Goal: Task Accomplishment & Management: Manage account settings

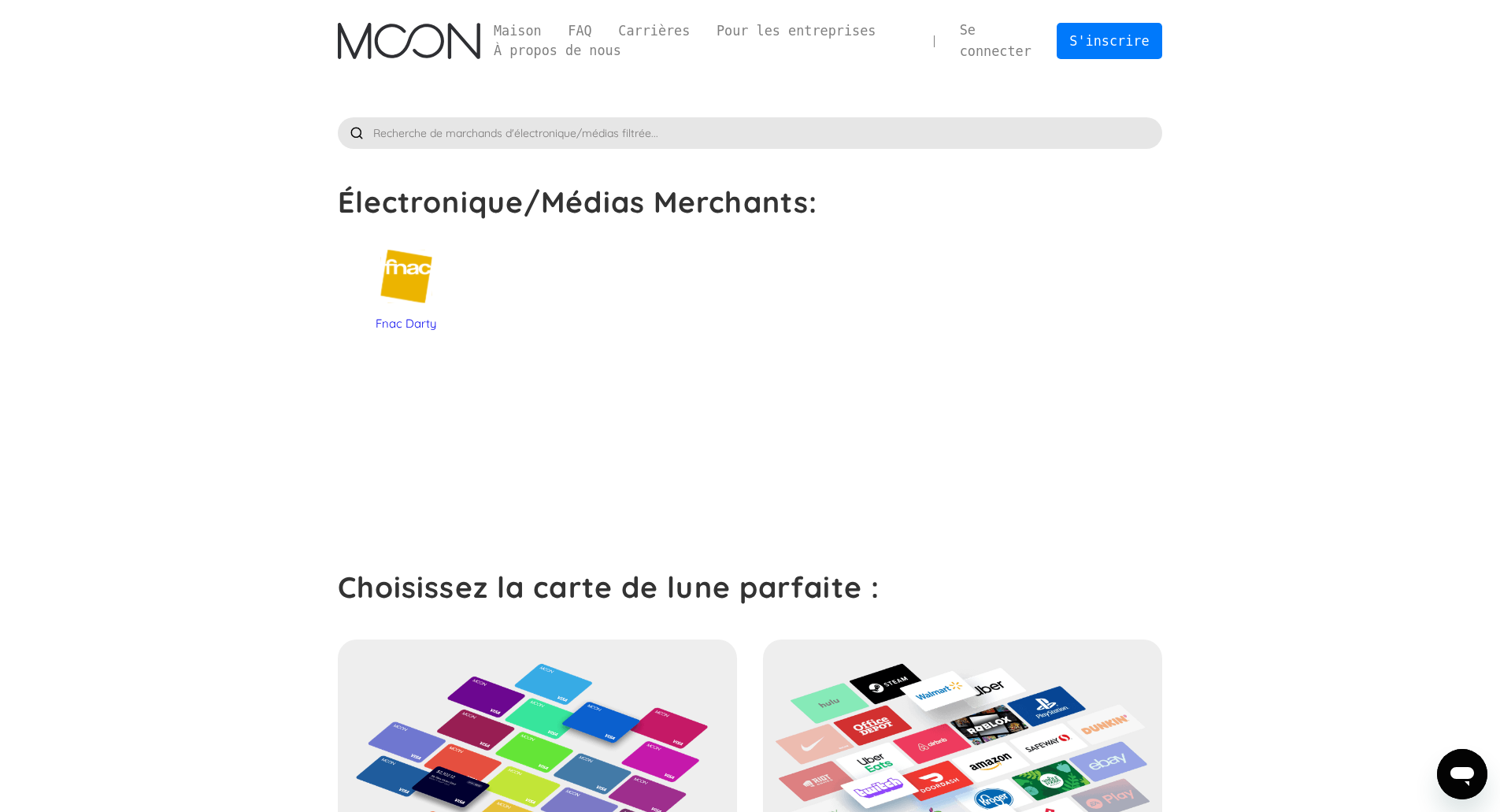
click at [369, 324] on div "Fnac Darty" at bounding box center [406, 323] width 122 height 16
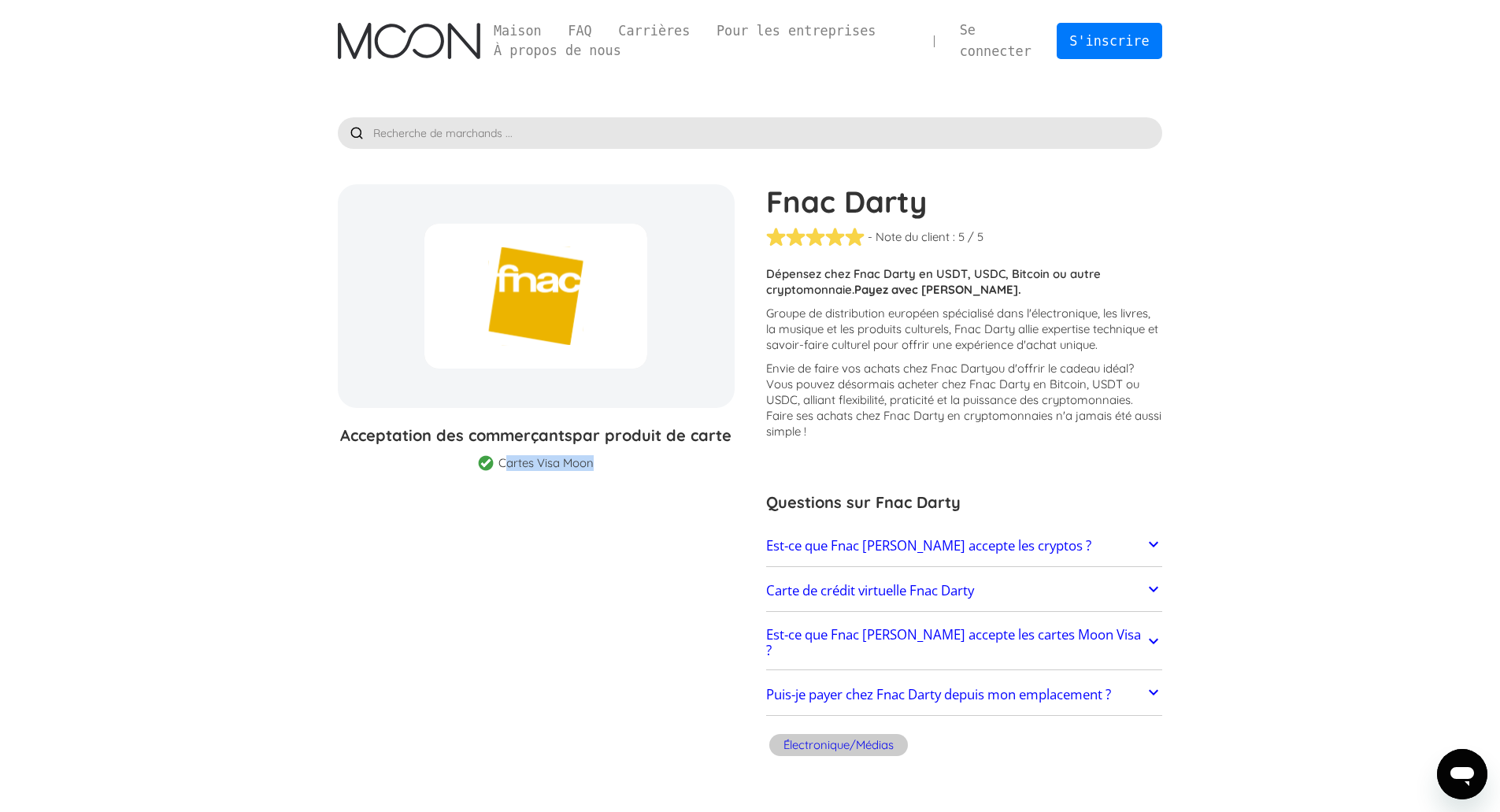
drag, startPoint x: 506, startPoint y: 457, endPoint x: 659, endPoint y: 454, distance: 153.0
click at [629, 460] on div "Acceptation des commerçants par produit de carte Carte-cadeau du commerçant Car…" at bounding box center [536, 447] width 397 height 47
drag, startPoint x: 803, startPoint y: 315, endPoint x: 1133, endPoint y: 315, distance: 330.0
click at [1133, 315] on font "Groupe de distribution européen spécialisé dans l'électronique, les livres, la …" at bounding box center [962, 329] width 392 height 47
drag, startPoint x: 833, startPoint y: 325, endPoint x: 1076, endPoint y: 330, distance: 243.1
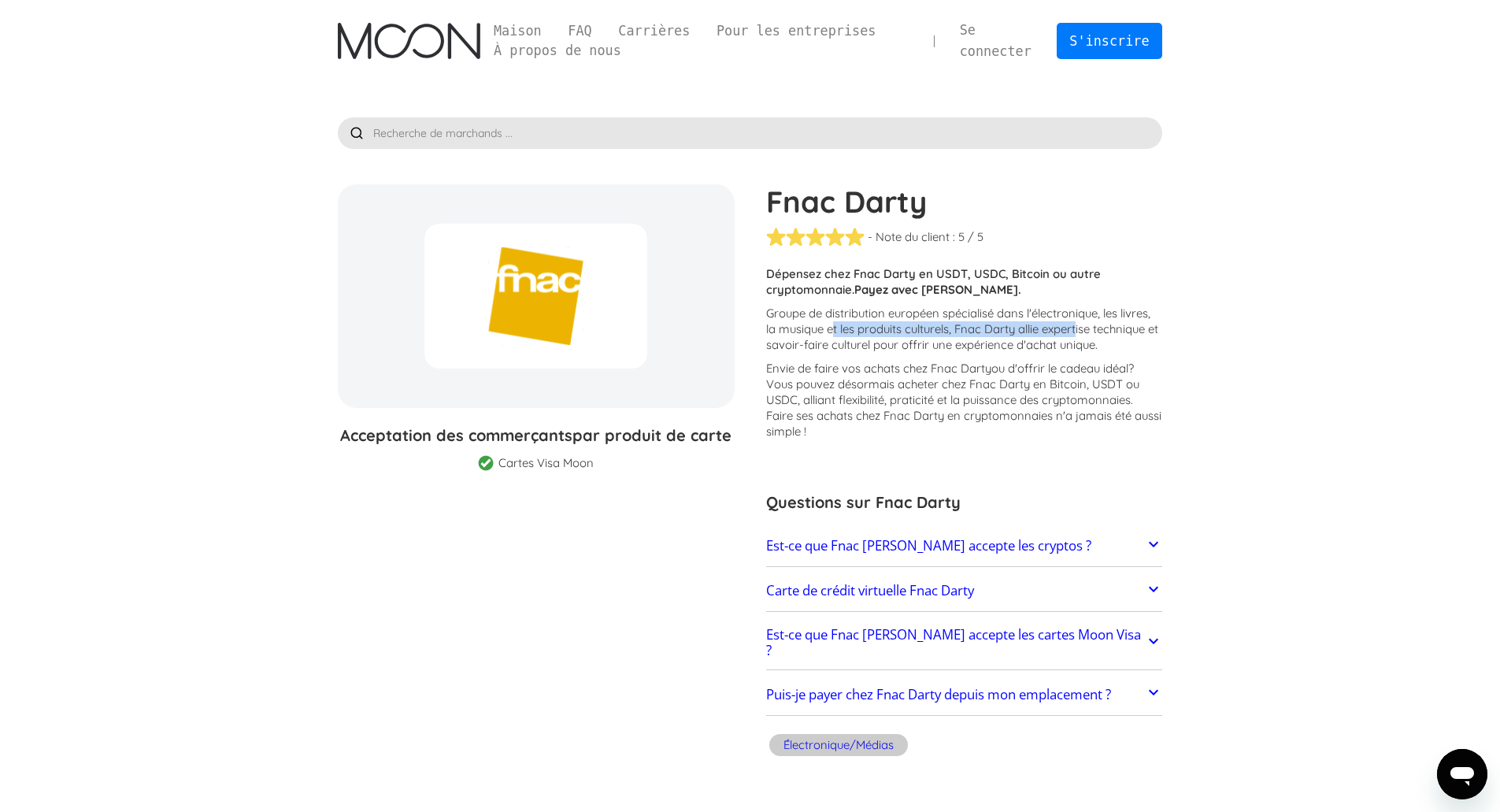
click at [1079, 329] on font "Groupe de distribution européen spécialisé dans l'électronique, les livres, la …" at bounding box center [962, 329] width 392 height 47
drag, startPoint x: 836, startPoint y: 348, endPoint x: 1060, endPoint y: 348, distance: 224.0
click at [1060, 348] on font "Groupe de distribution européen spécialisé dans l'électronique, les livres, la …" at bounding box center [962, 329] width 392 height 47
click at [916, 389] on font "? Vous pouvez désormais acheter chez Fnac Darty en Bitcoin, USDT ou USDC, allia…" at bounding box center [964, 399] width 396 height 78
drag, startPoint x: 829, startPoint y: 370, endPoint x: 1088, endPoint y: 369, distance: 259.0
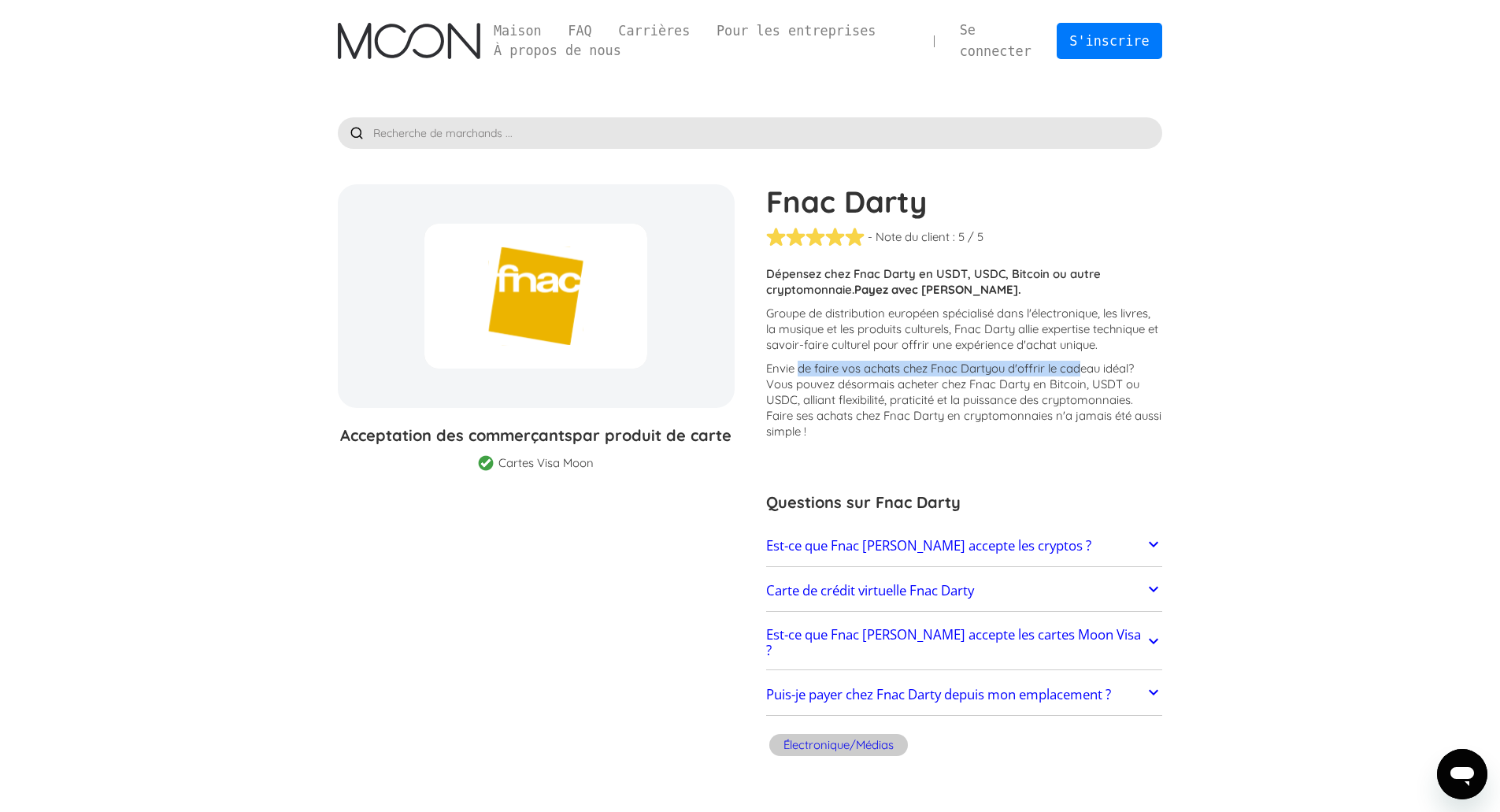
click at [1088, 369] on p "Envie de faire vos achats chez Fnac Darty ou d'offrir le cadeau idéal ? Vous po…" at bounding box center [965, 399] width 397 height 79
click at [932, 403] on font "? Vous pouvez désormais acheter chez Fnac Darty en Bitcoin, USDT ou USDC, allia…" at bounding box center [964, 399] width 396 height 78
drag, startPoint x: 810, startPoint y: 384, endPoint x: 1091, endPoint y: 384, distance: 281.0
click at [1091, 384] on font "? Vous pouvez désormais acheter chez Fnac Darty en Bitcoin, USDT ou USDC, allia…" at bounding box center [964, 399] width 396 height 78
drag, startPoint x: 800, startPoint y: 399, endPoint x: 1085, endPoint y: 400, distance: 285.0
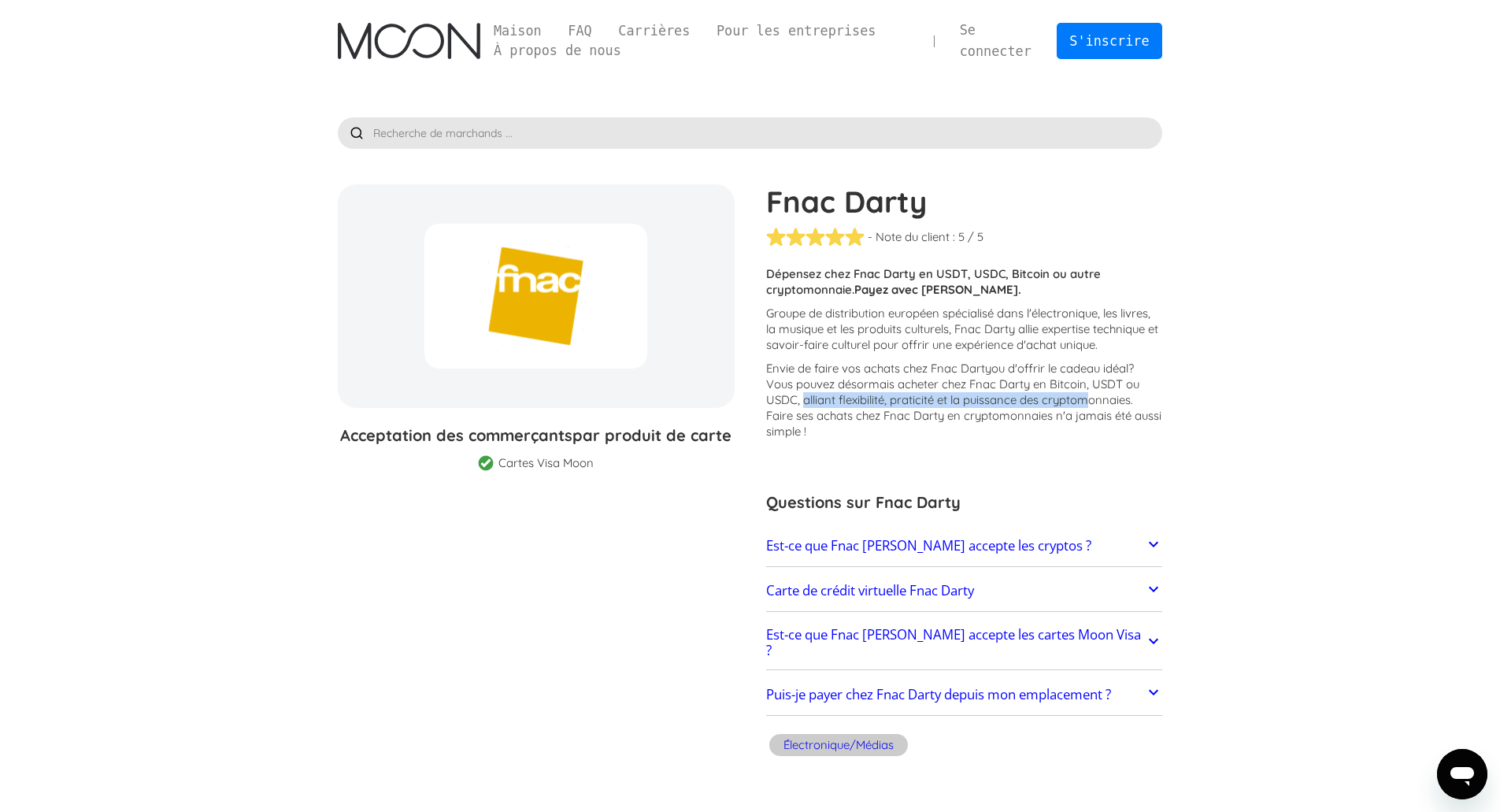
click at [1085, 400] on font "? Vous pouvez désormais acheter chez Fnac Darty en Bitcoin, USDT ou USDC, allia…" at bounding box center [964, 399] width 396 height 78
drag, startPoint x: 817, startPoint y: 413, endPoint x: 994, endPoint y: 413, distance: 177.0
click at [994, 413] on font "? Vous pouvez désormais acheter chez Fnac Darty en Bitcoin, USDT ou USDC, allia…" at bounding box center [964, 399] width 396 height 78
drag, startPoint x: 1174, startPoint y: 430, endPoint x: 1163, endPoint y: 414, distance: 19.4
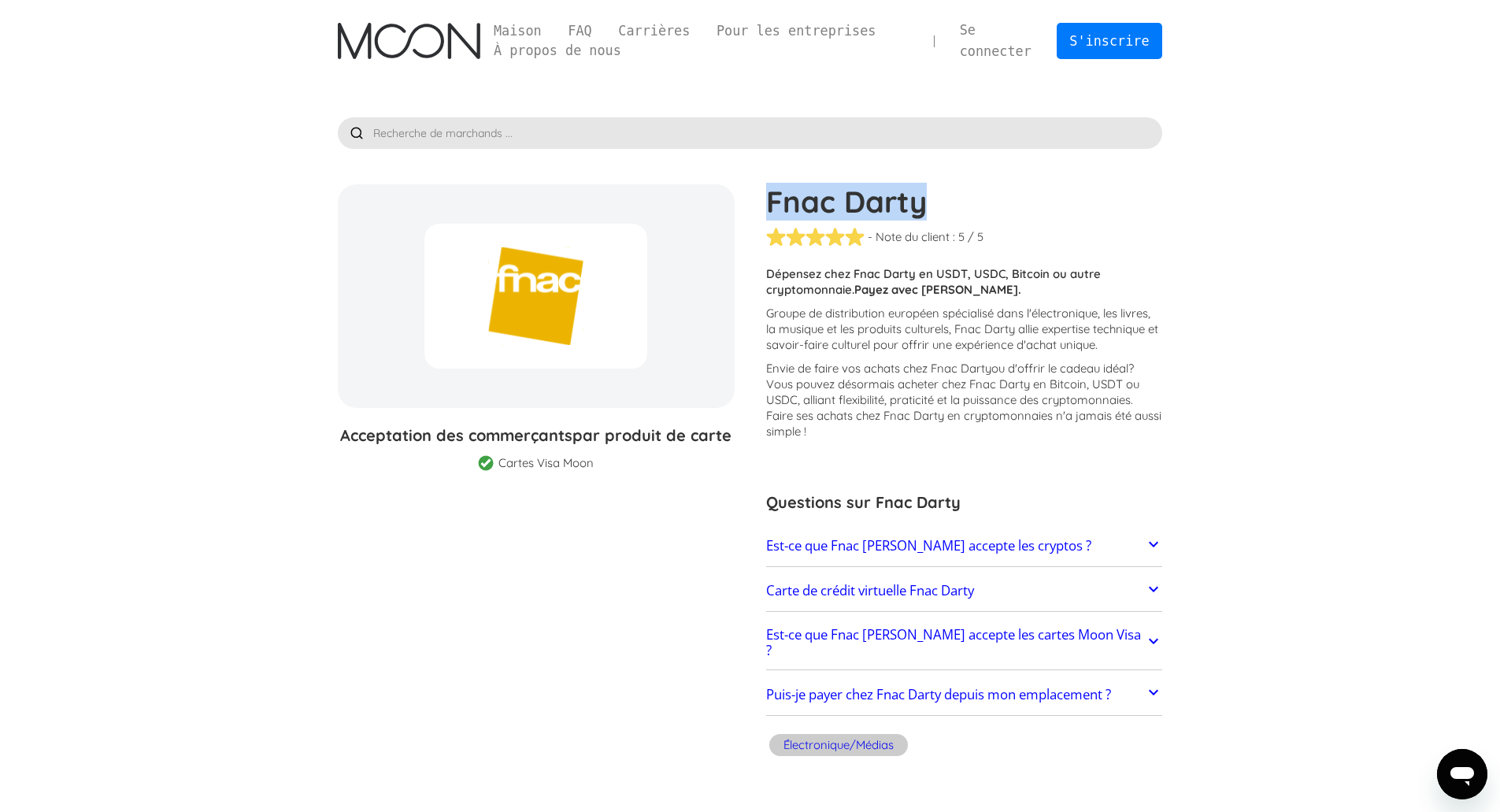
drag, startPoint x: 773, startPoint y: 196, endPoint x: 953, endPoint y: 197, distance: 180.0
click at [953, 197] on h1 "Fnac Darty" at bounding box center [965, 201] width 397 height 35
click at [1115, 255] on div "Fnac Darty - Note du client : ( 🏅 🛡️ 🏅&🛡️ ) 1 5 1,5 2 2,5 3 3,5 4 4,5 5 / 5 Des…" at bounding box center [956, 473] width 413 height 578
click at [689, 137] on input "text" at bounding box center [750, 133] width 825 height 32
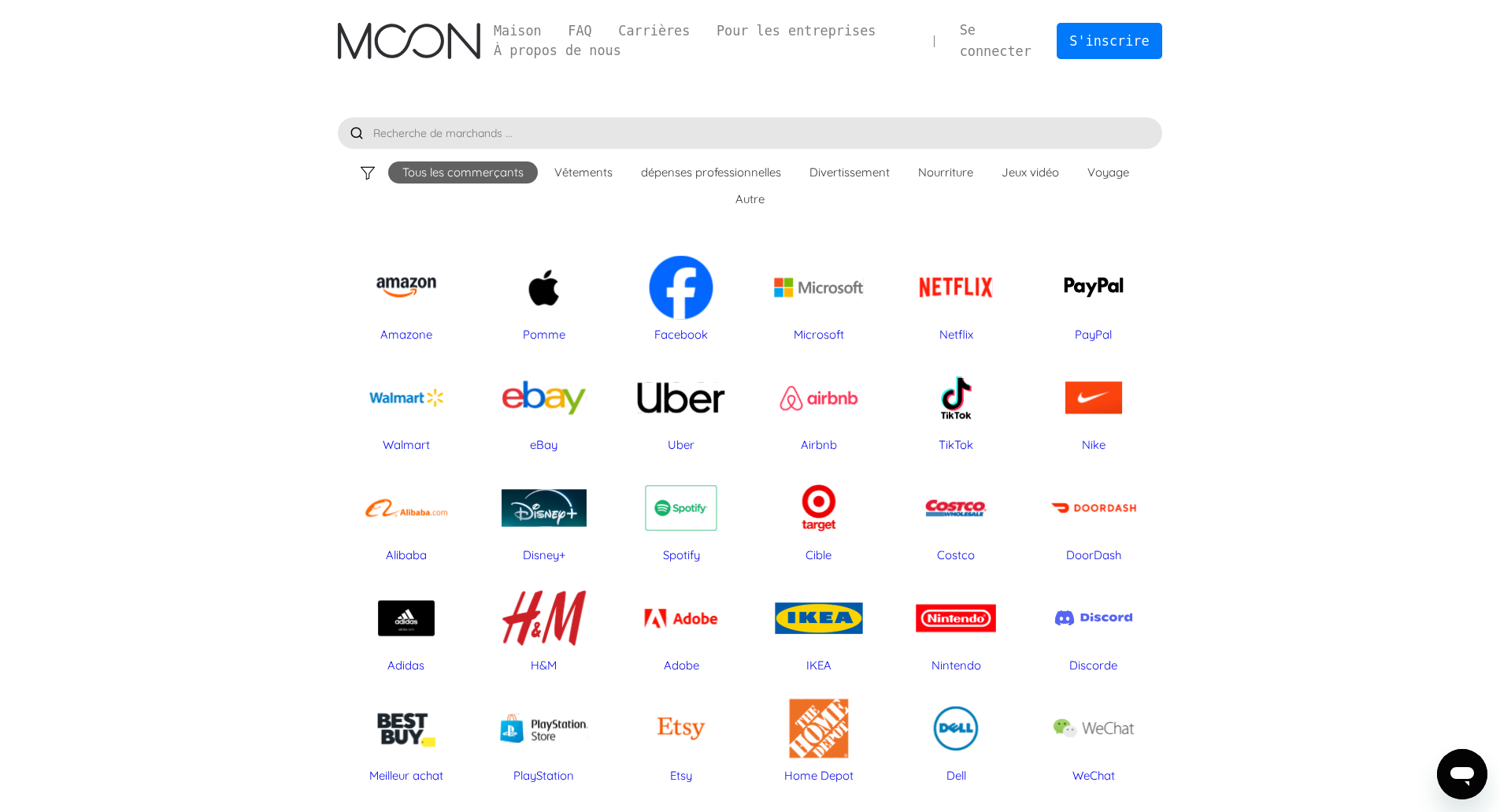
click at [836, 130] on input "text" at bounding box center [750, 133] width 825 height 32
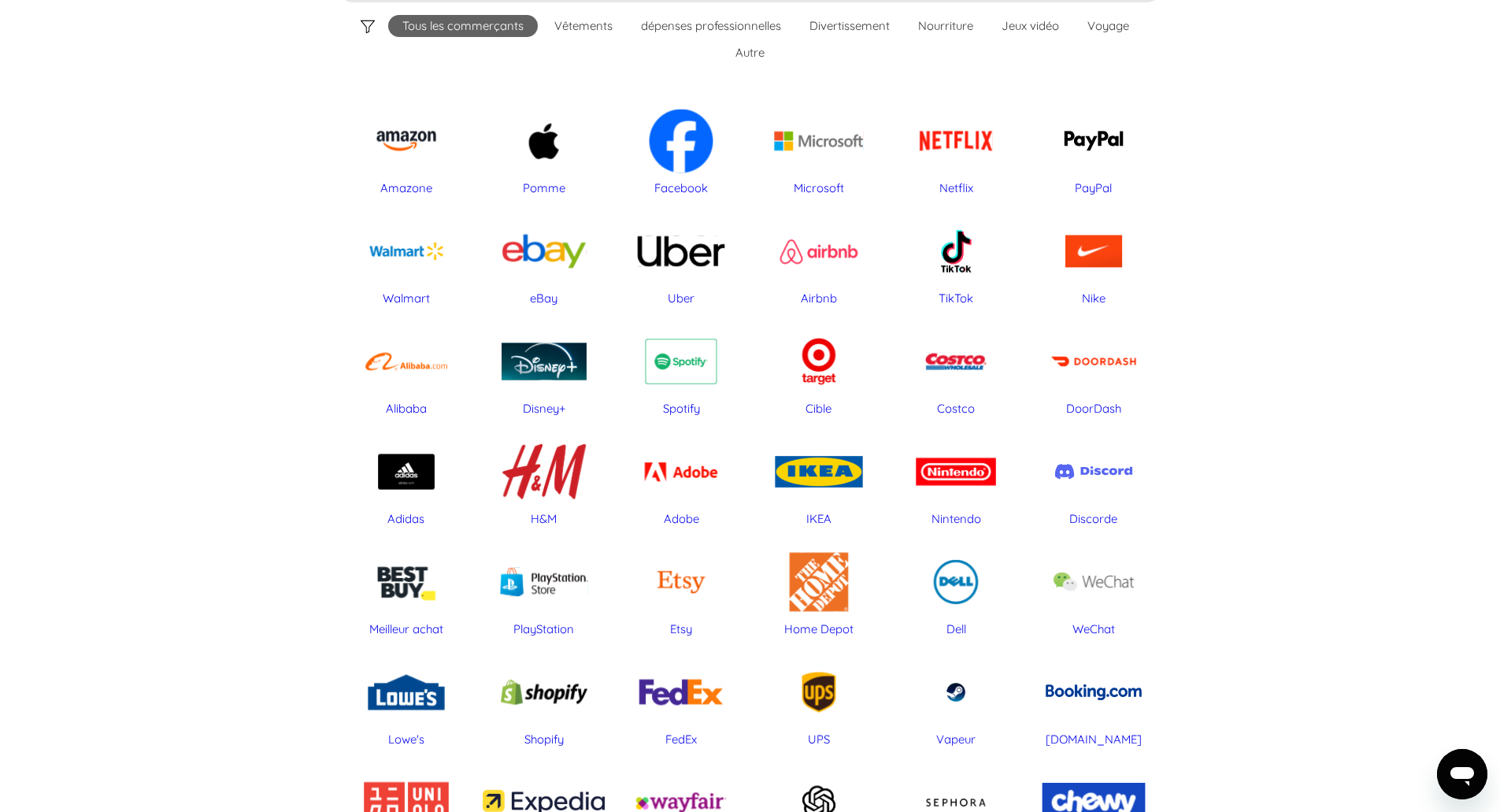
scroll to position [157, 0]
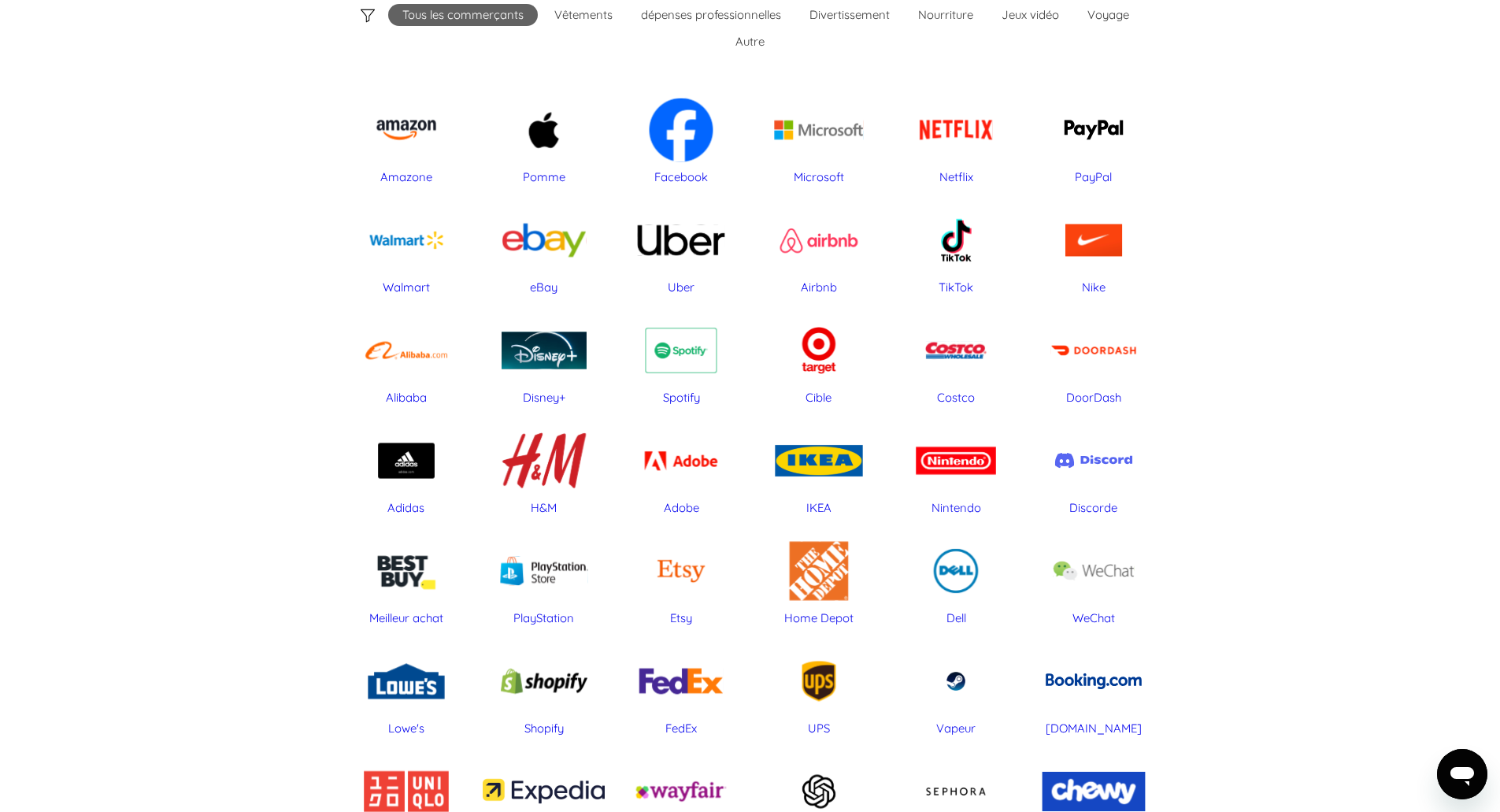
click at [548, 492] on div "H&M" at bounding box center [544, 460] width 122 height 79
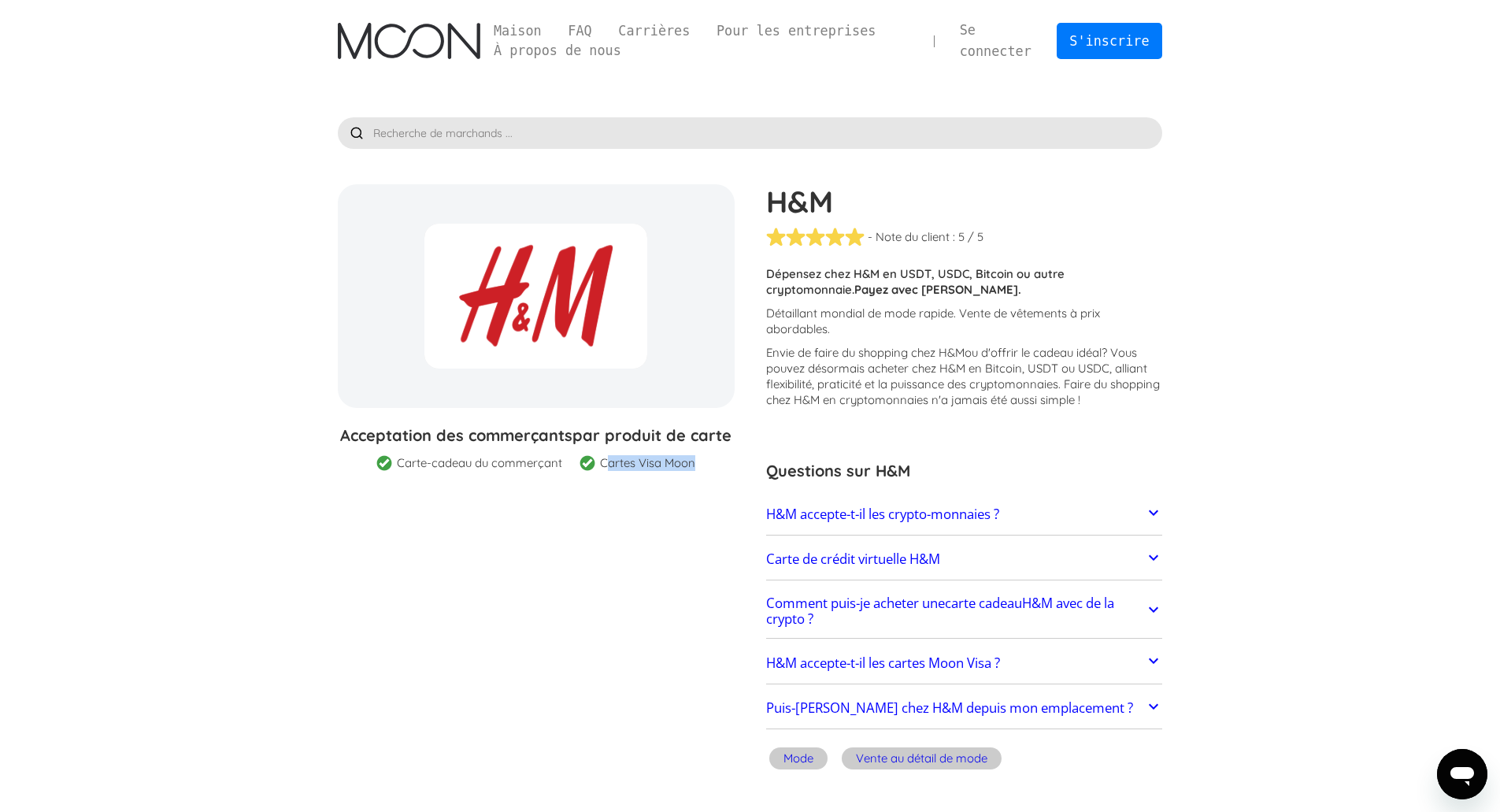
drag, startPoint x: 606, startPoint y: 465, endPoint x: 693, endPoint y: 465, distance: 87.0
click at [693, 465] on font "Cartes Visa Moon" at bounding box center [648, 462] width 95 height 15
click at [376, 17] on div "Maison FAQ Carrières Pour les entreprises À propos de nous Se connecter S'inscr…" at bounding box center [750, 41] width 872 height 82
click at [387, 37] on img "maison" at bounding box center [409, 40] width 142 height 36
click at [525, 133] on input "text" at bounding box center [750, 133] width 825 height 32
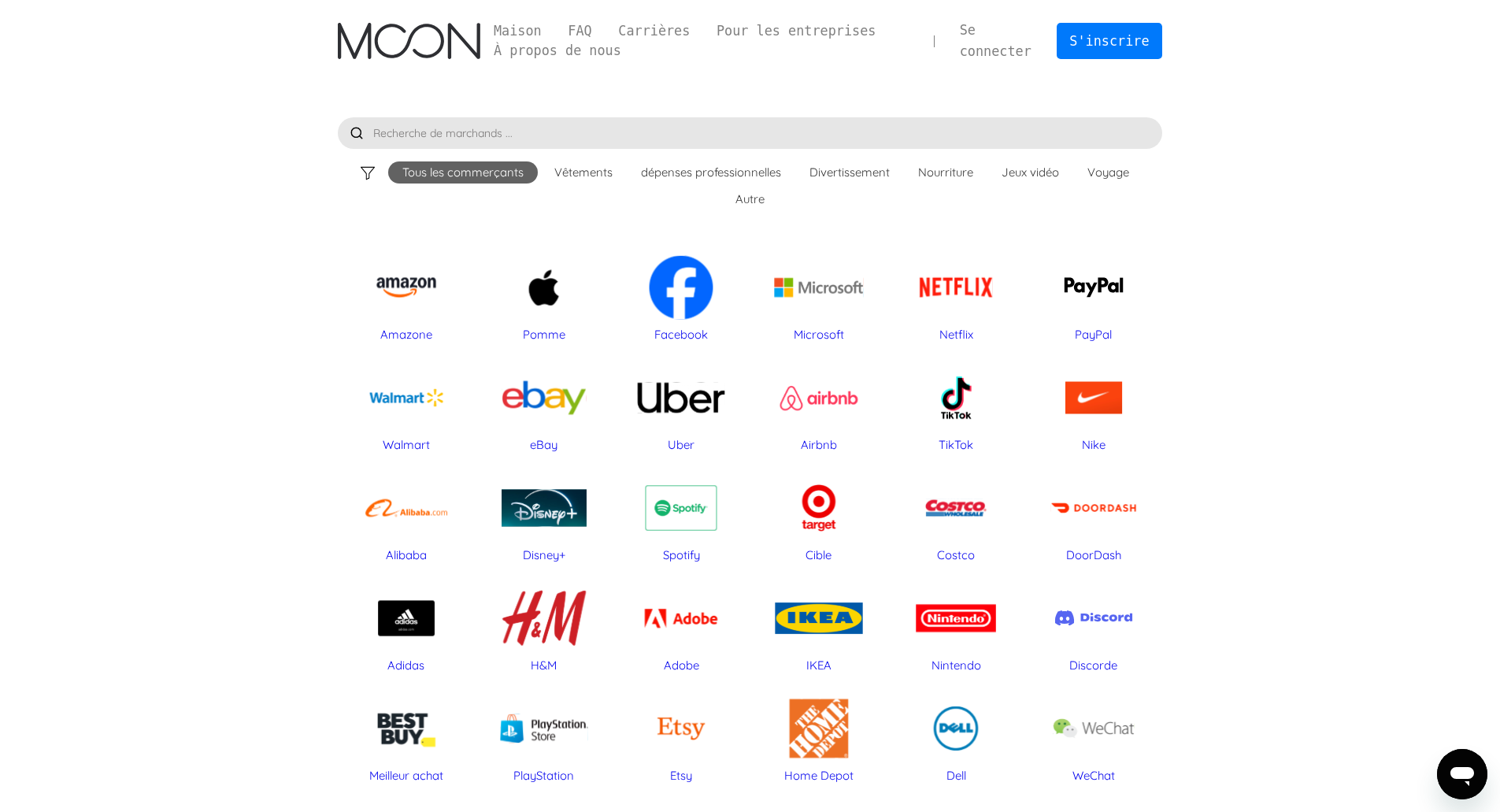
drag, startPoint x: 0, startPoint y: 0, endPoint x: 525, endPoint y: 132, distance: 541.3
click at [525, 132] on input "text" at bounding box center [750, 133] width 825 height 32
click at [759, 138] on input "text" at bounding box center [750, 133] width 825 height 32
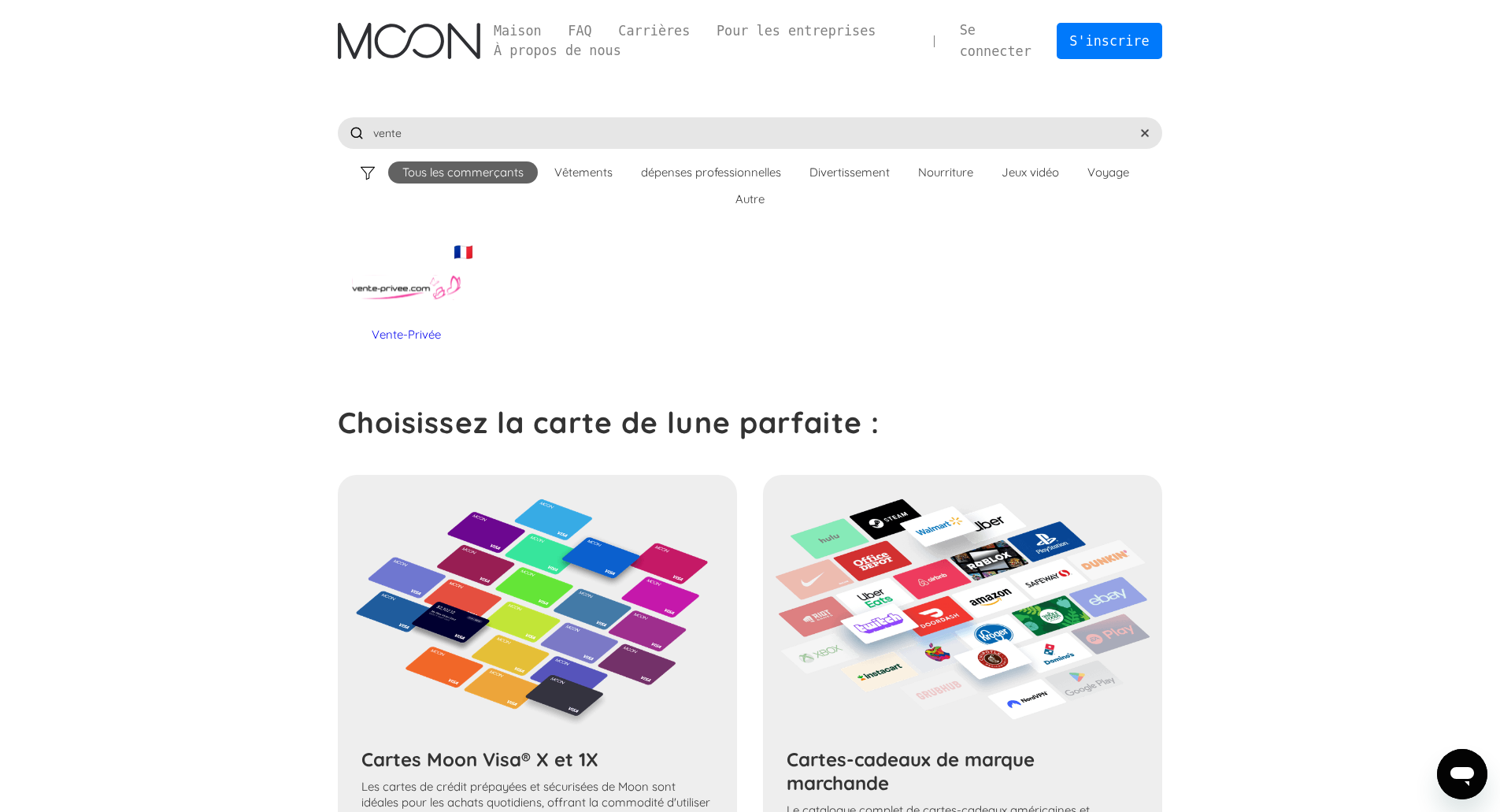
type input "vente"
click at [391, 262] on div "🇫🇷 Vente-Privée" at bounding box center [406, 287] width 122 height 79
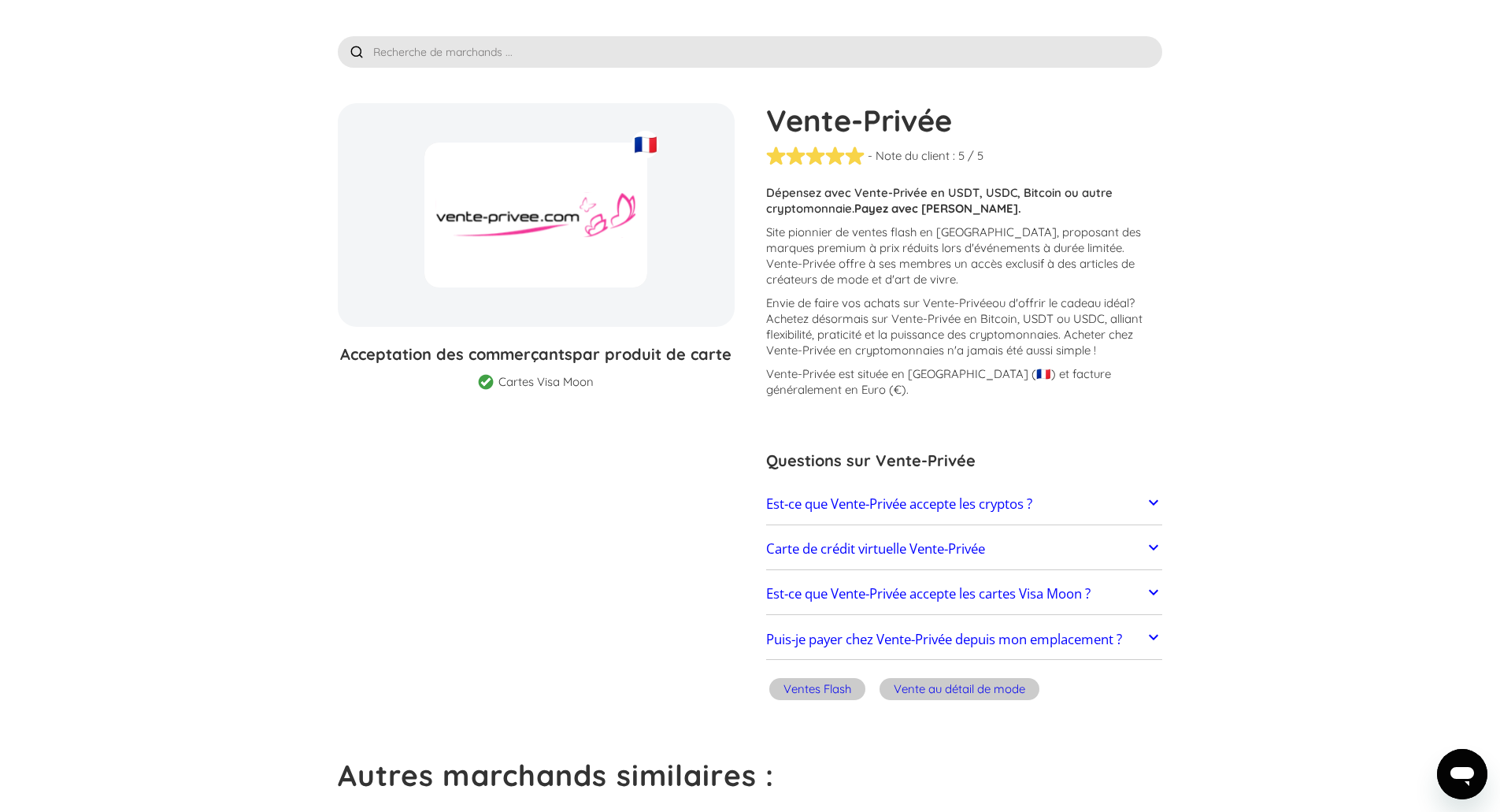
scroll to position [79, 0]
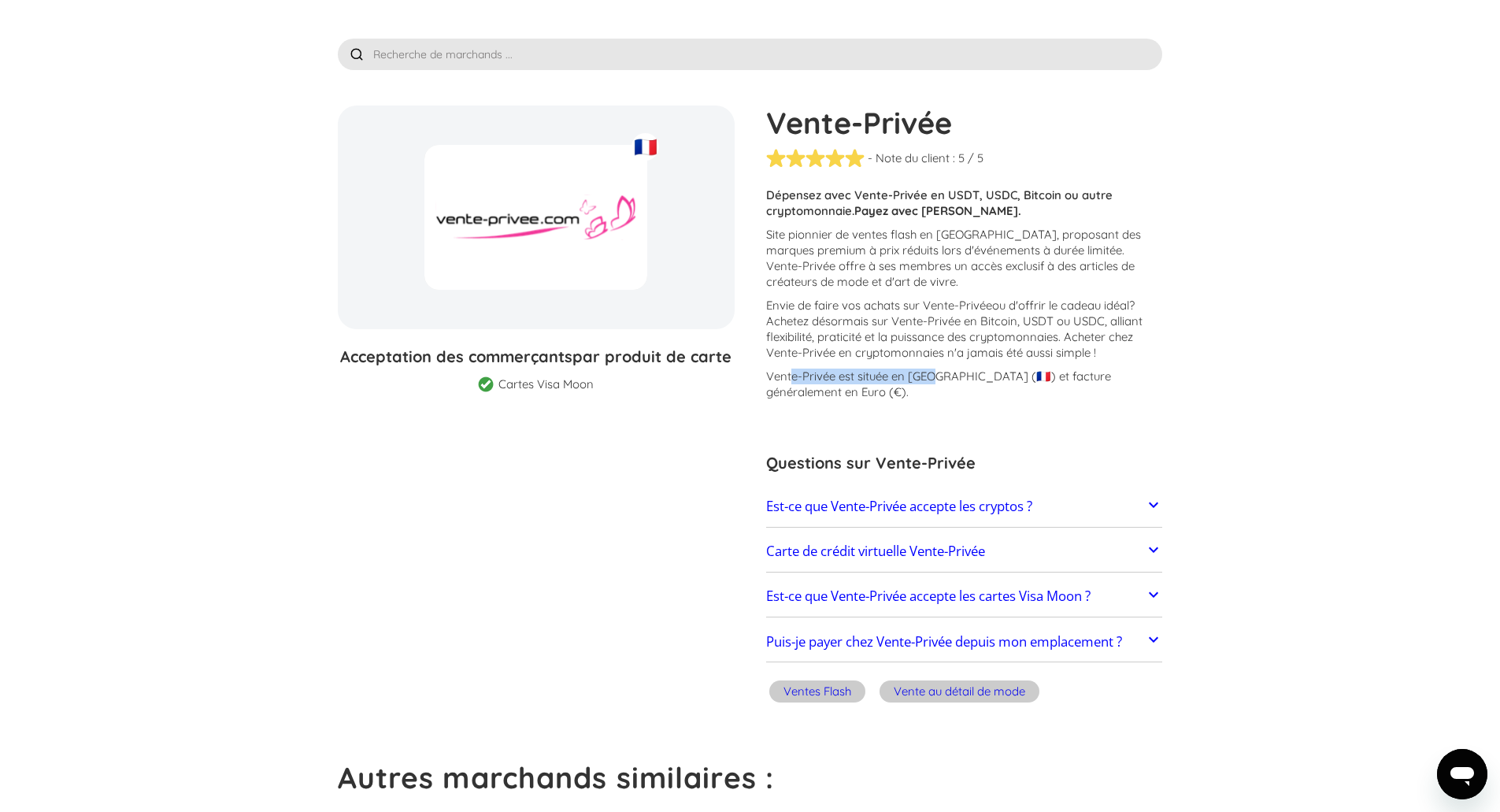
drag, startPoint x: 806, startPoint y: 375, endPoint x: 937, endPoint y: 375, distance: 131.0
click at [937, 375] on font "Vente-Privée est située en [GEOGRAPHIC_DATA] (🇫🇷) et facture généralement en Eu…" at bounding box center [939, 384] width 345 height 31
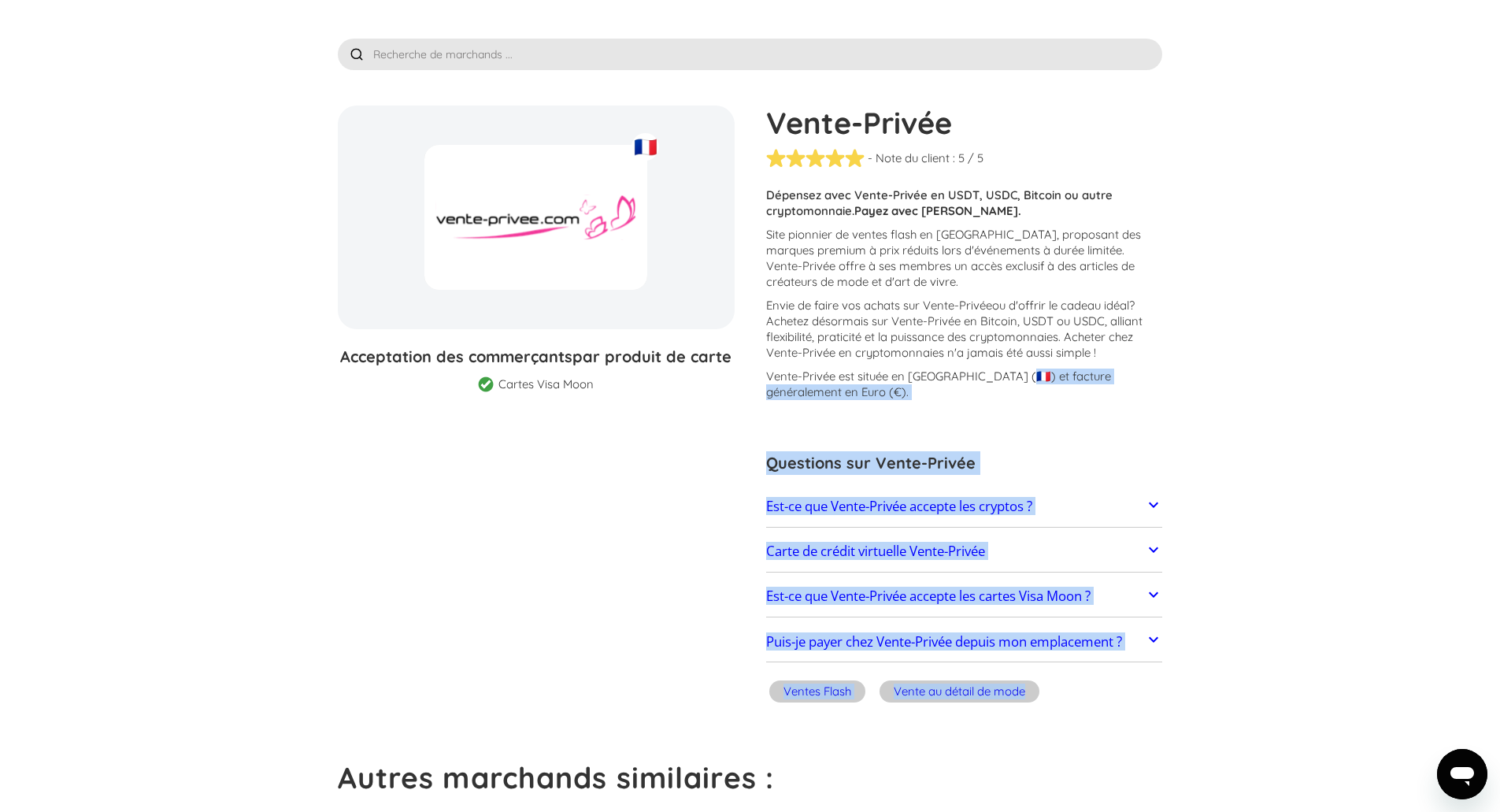
drag, startPoint x: 1012, startPoint y: 375, endPoint x: 1174, endPoint y: 378, distance: 162.0
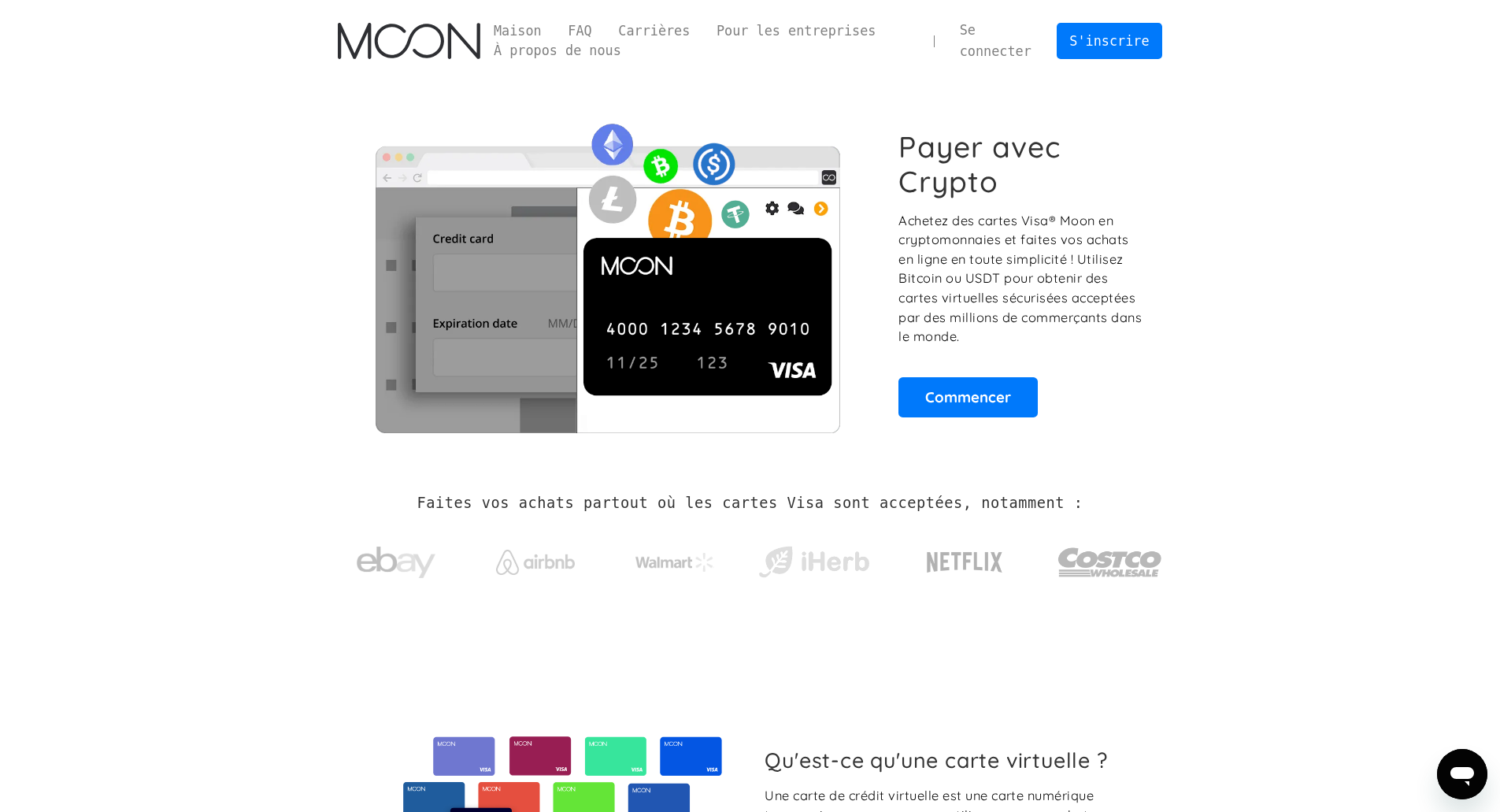
click at [998, 37] on link "Se connecter" at bounding box center [996, 41] width 98 height 56
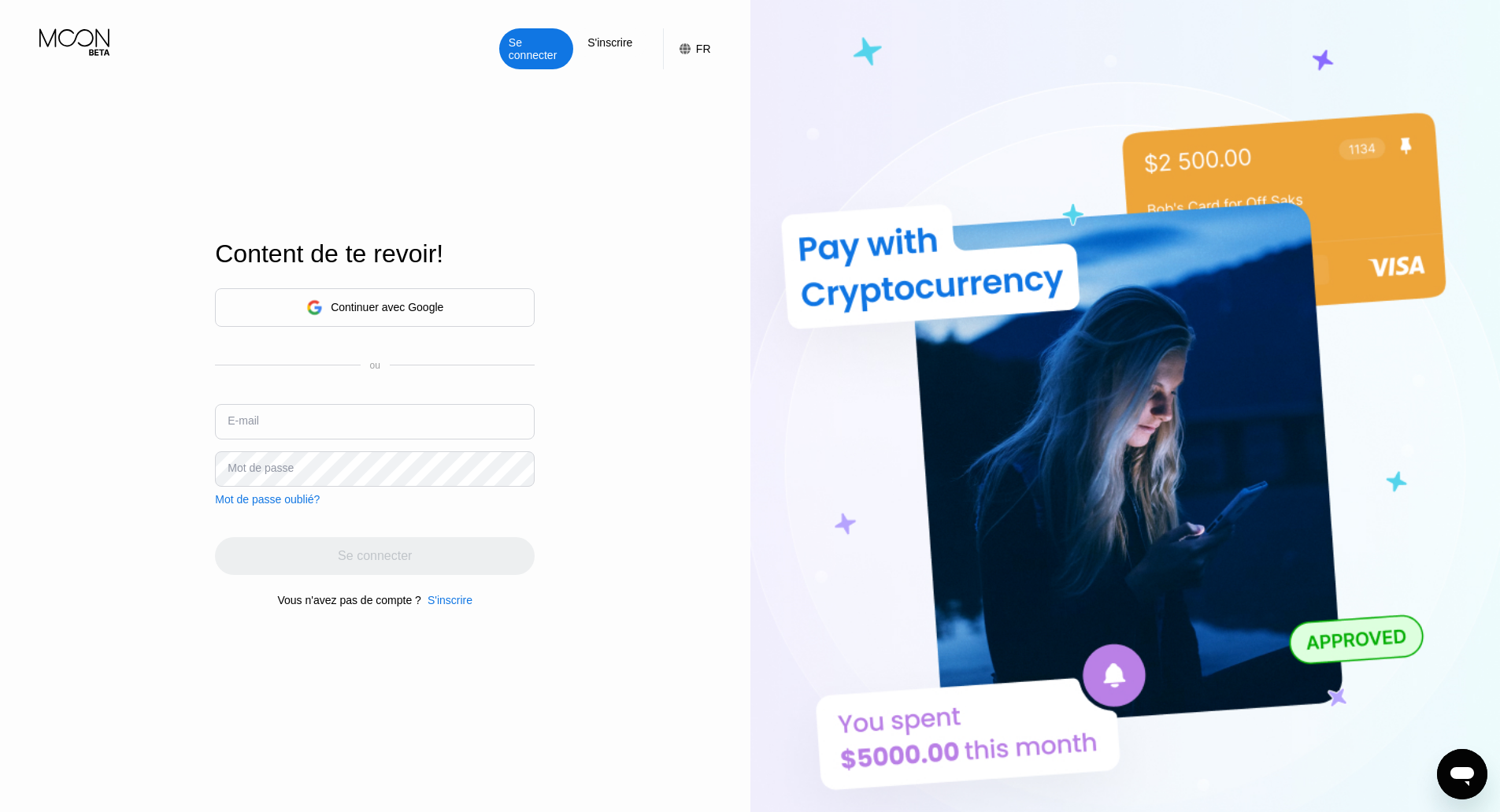
click at [384, 306] on font "Continuer avec Google" at bounding box center [386, 307] width 112 height 12
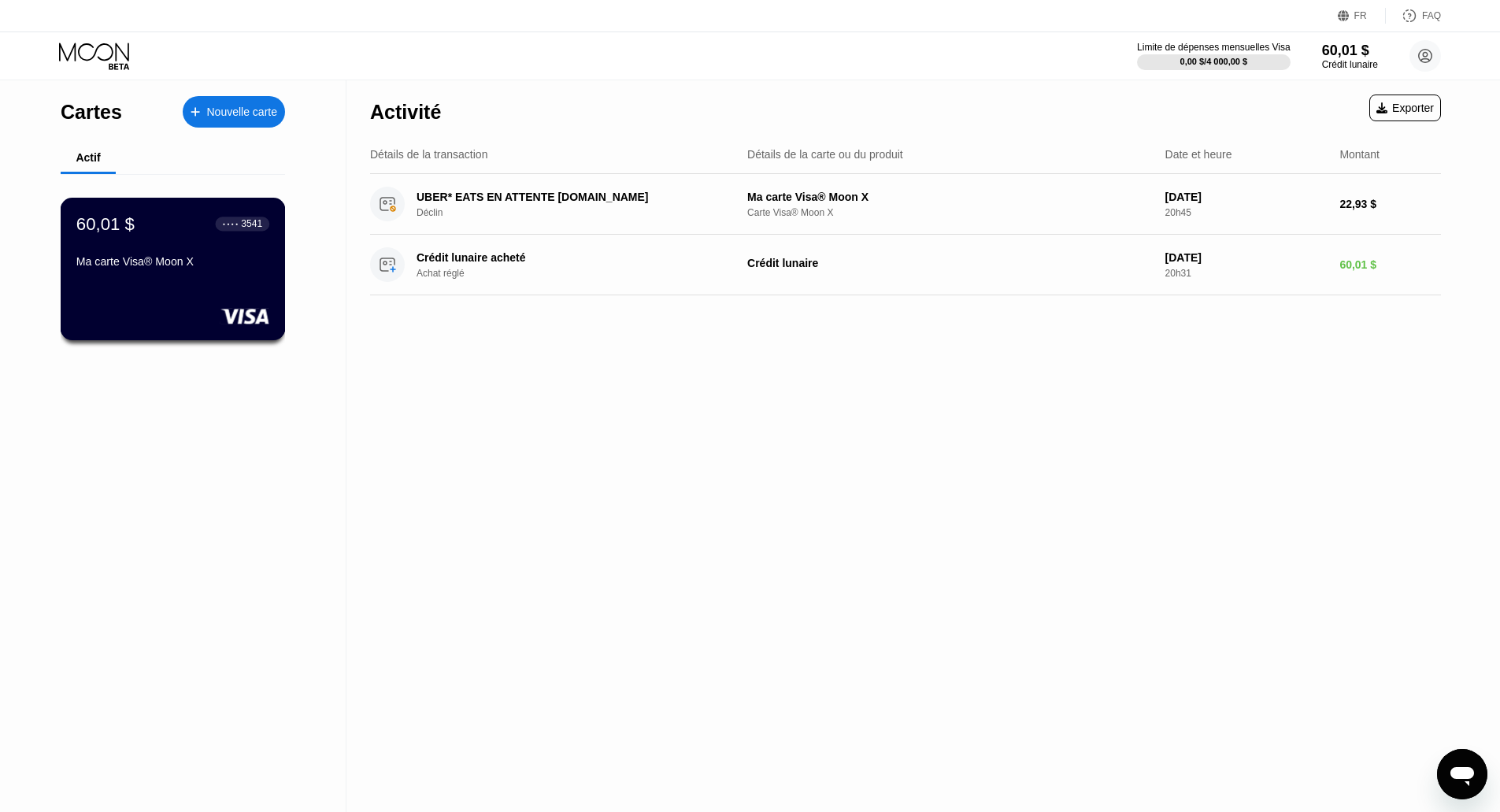
click at [195, 256] on div "60,01 $ ● ● ● ● 3541 Ma carte Visa® Moon X" at bounding box center [173, 243] width 193 height 61
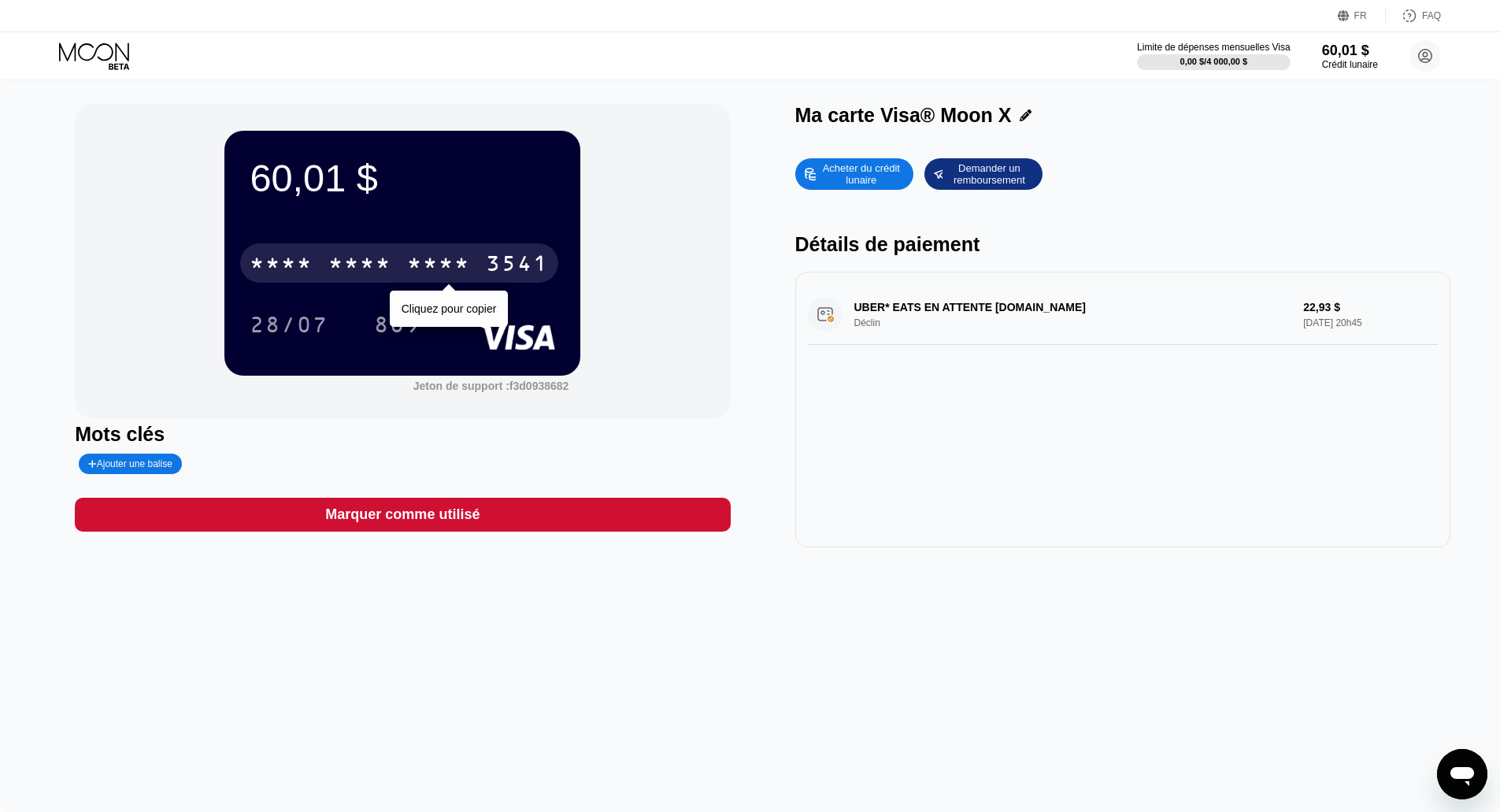
click at [281, 259] on font "*" at bounding box center [273, 265] width 16 height 25
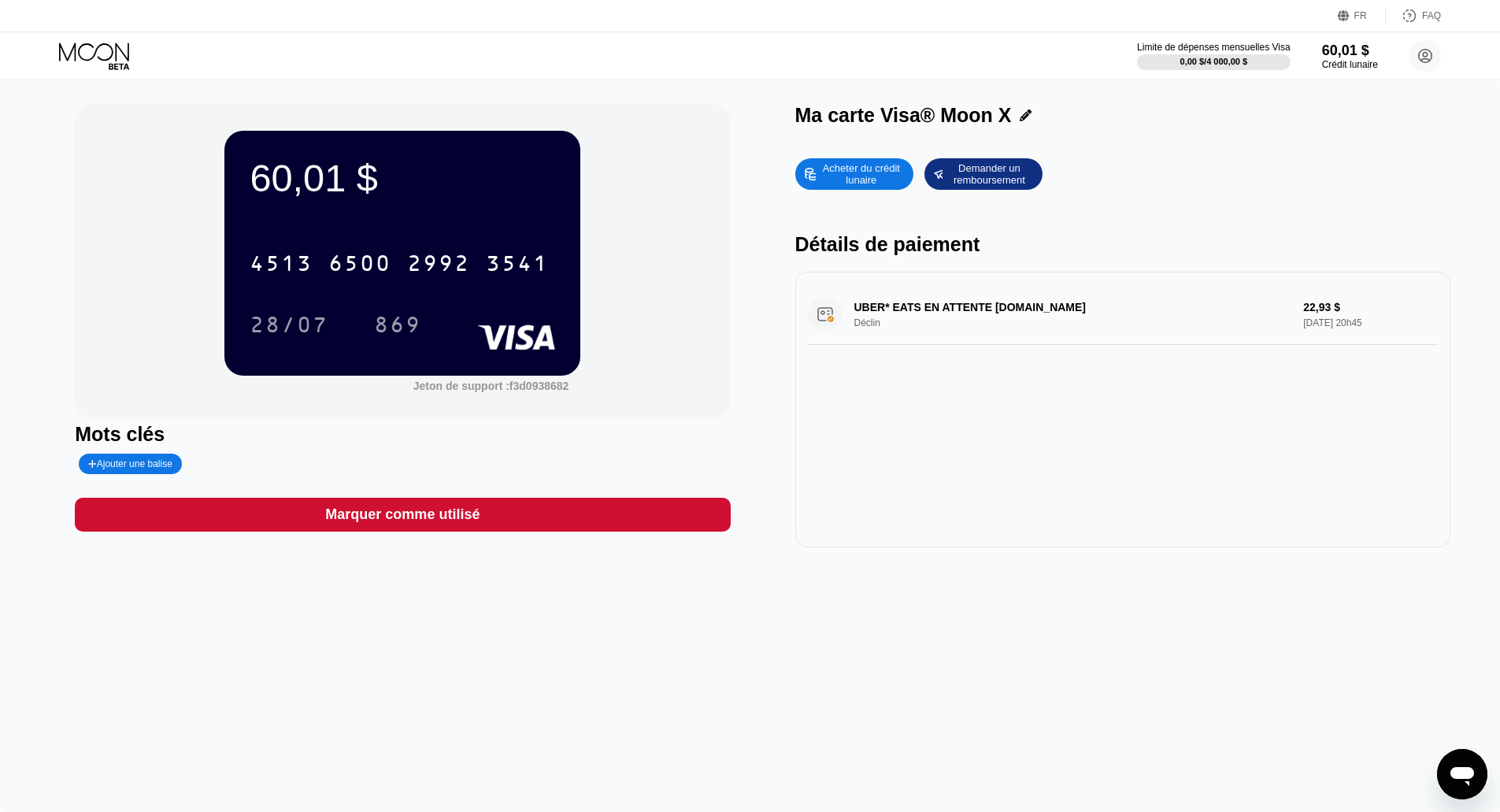
click at [77, 57] on icon at bounding box center [95, 55] width 73 height 27
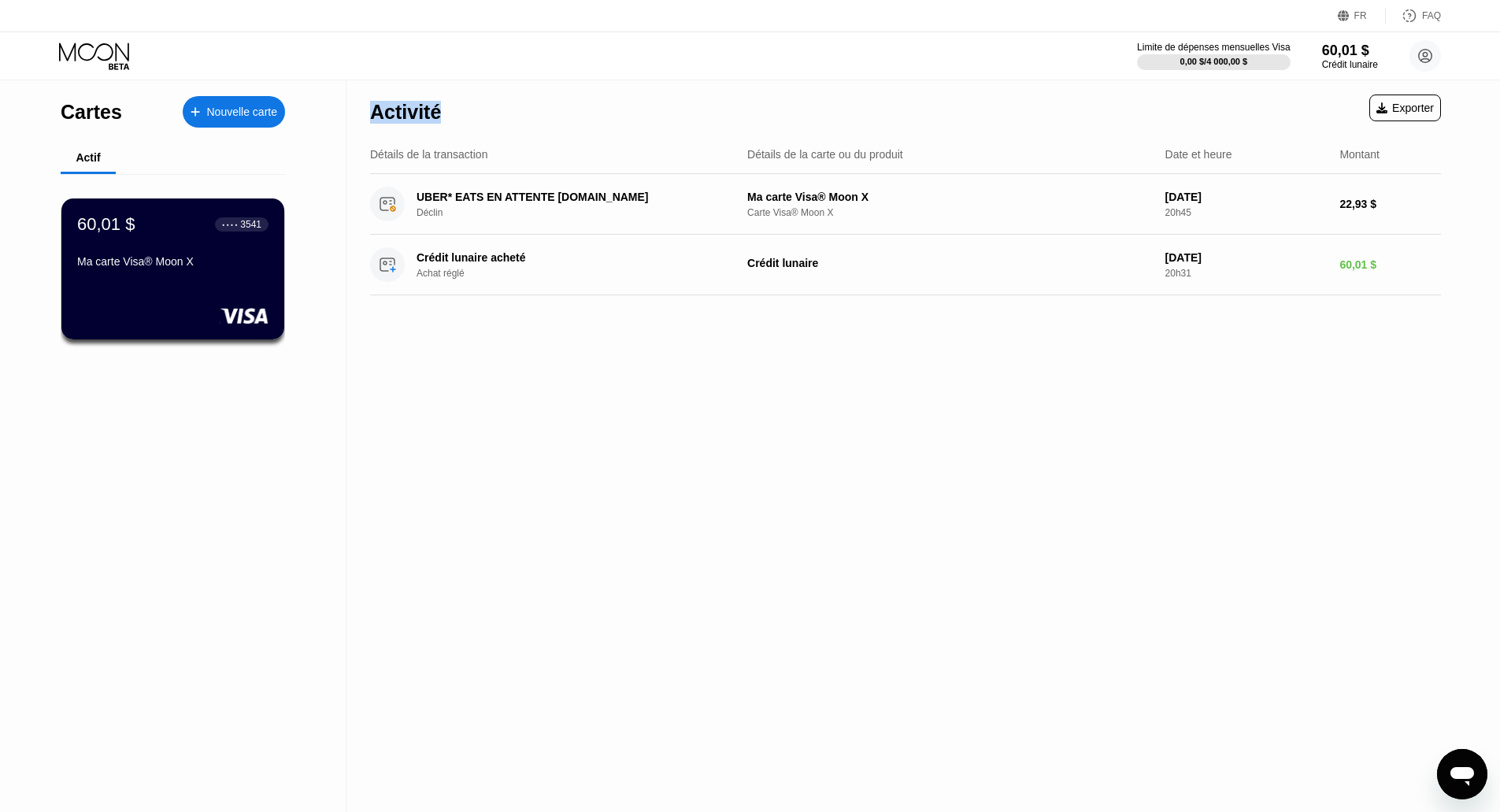
drag, startPoint x: 376, startPoint y: 116, endPoint x: 457, endPoint y: 116, distance: 81.0
click at [457, 116] on div "Activité Exporter" at bounding box center [906, 108] width 1071 height 55
click at [390, 107] on font "Activité" at bounding box center [406, 112] width 71 height 22
click at [237, 298] on div "60,01 $ ● ● ● ● 3541 Ma carte Visa® Moon X" at bounding box center [173, 268] width 226 height 142
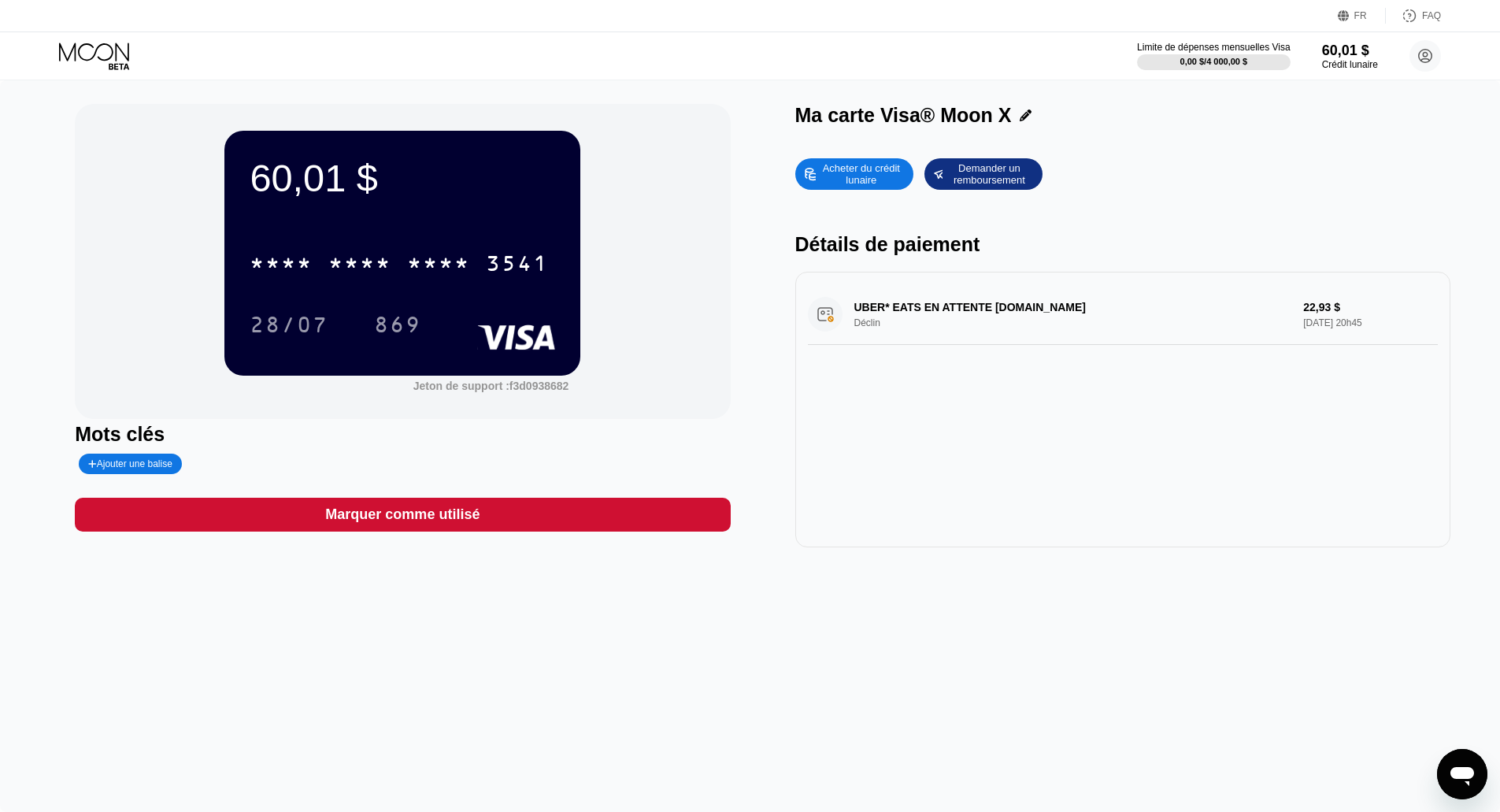
click at [723, 624] on div "60,01 $ * * * * * * * * * * * * 3541 28/07 869 Jeton de support : f3d0938682 Mo…" at bounding box center [750, 446] width 1500 height 732
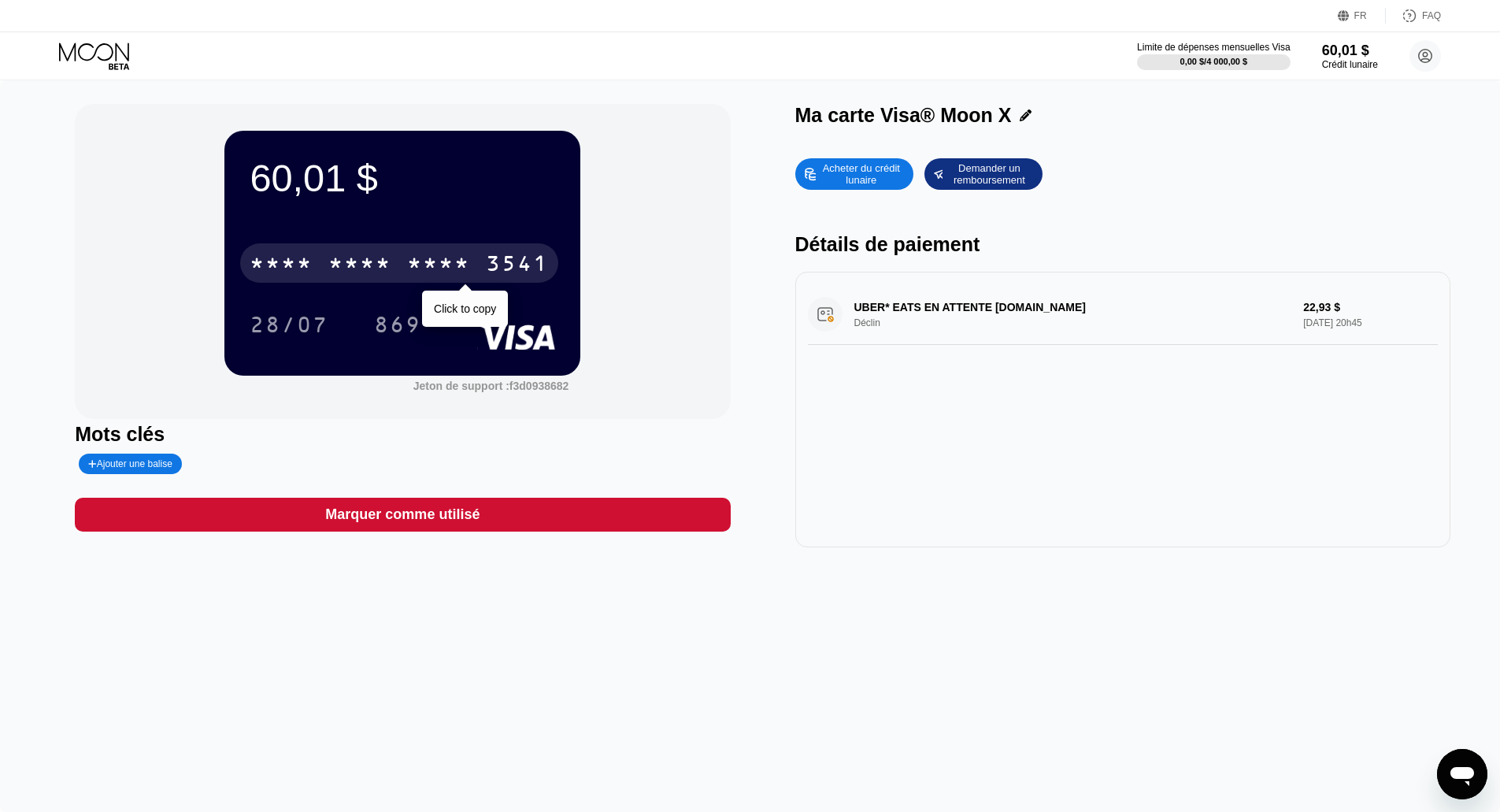
click at [281, 259] on font "*" at bounding box center [273, 265] width 16 height 25
click at [306, 260] on font "4513" at bounding box center [281, 265] width 63 height 25
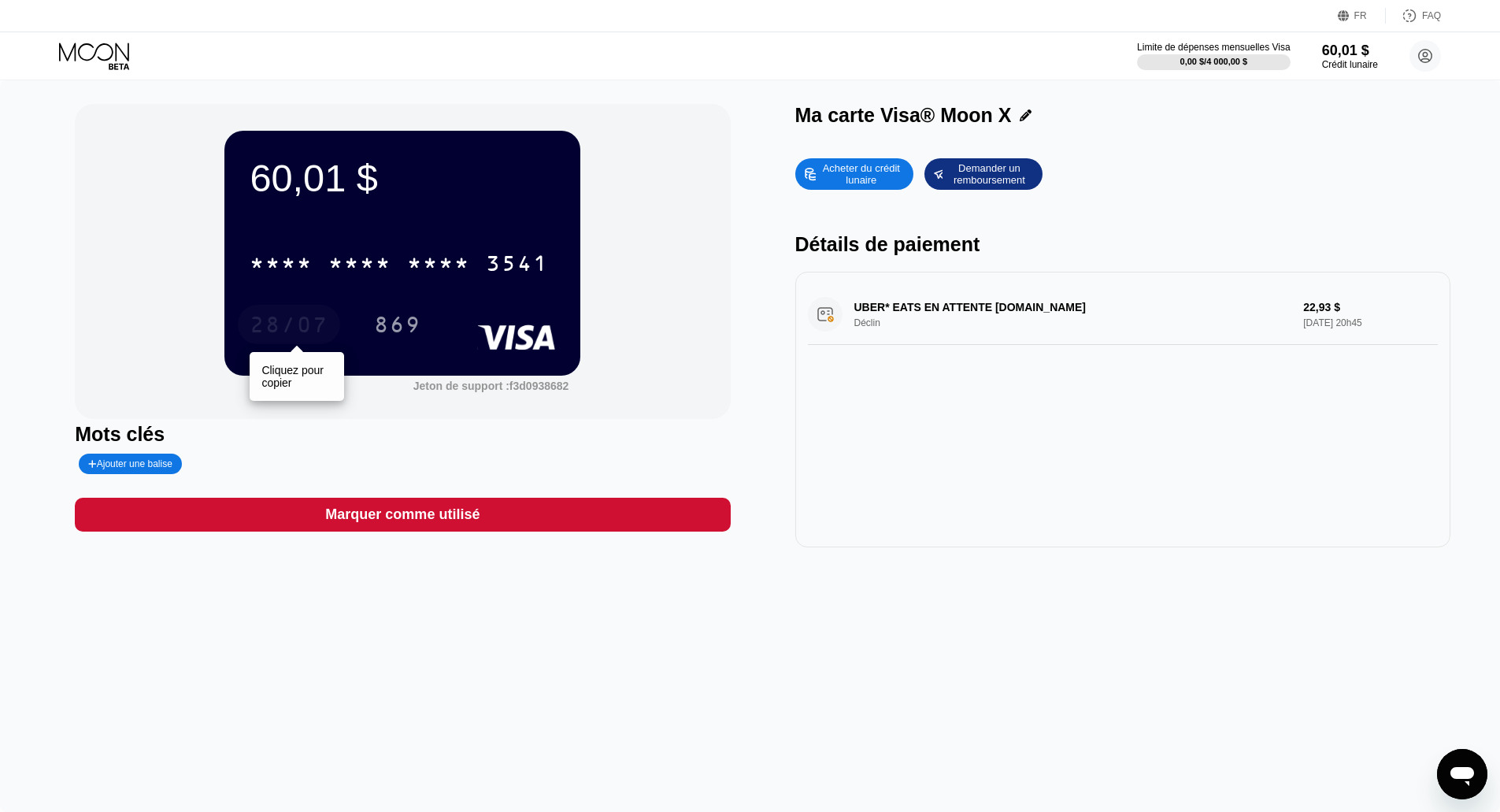
click at [278, 340] on font "28/07" at bounding box center [289, 326] width 79 height 25
click at [406, 327] on div "869" at bounding box center [398, 325] width 71 height 39
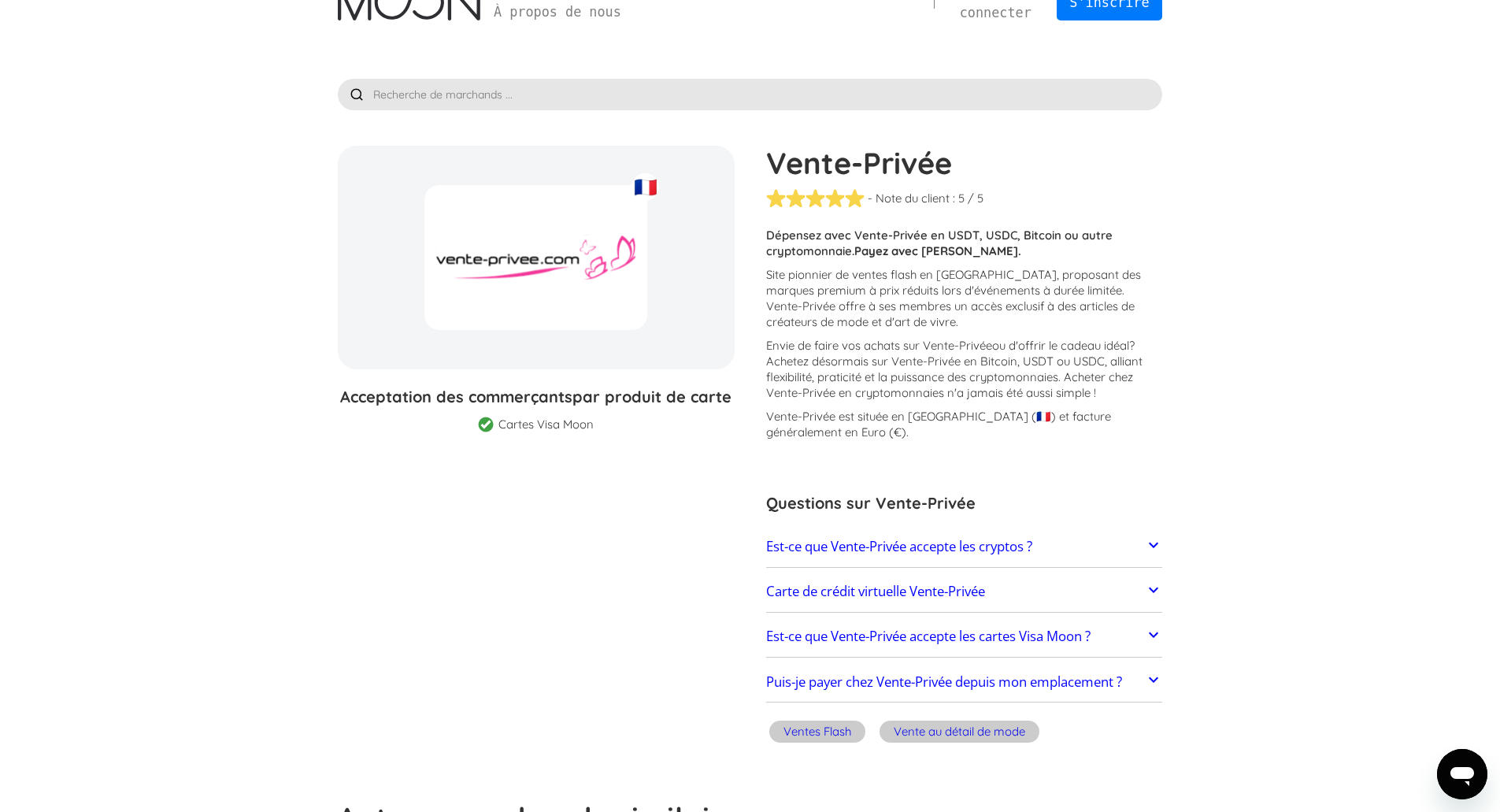
scroll to position [79, 0]
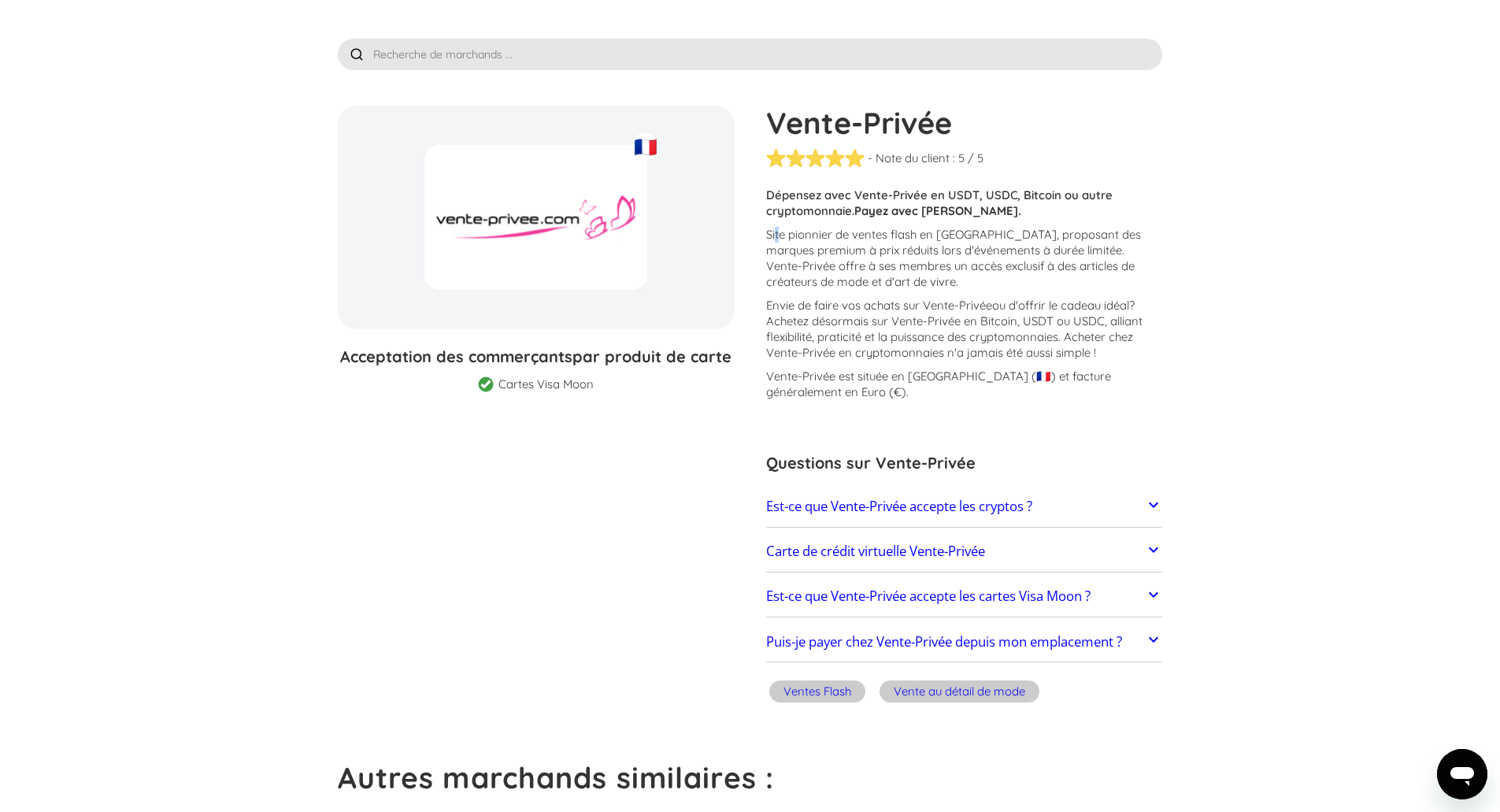
drag, startPoint x: 776, startPoint y: 236, endPoint x: 798, endPoint y: 233, distance: 22.2
click at [794, 234] on font "Site pionnier de ventes flash en [GEOGRAPHIC_DATA], proposant des marques premi…" at bounding box center [954, 257] width 375 height 62
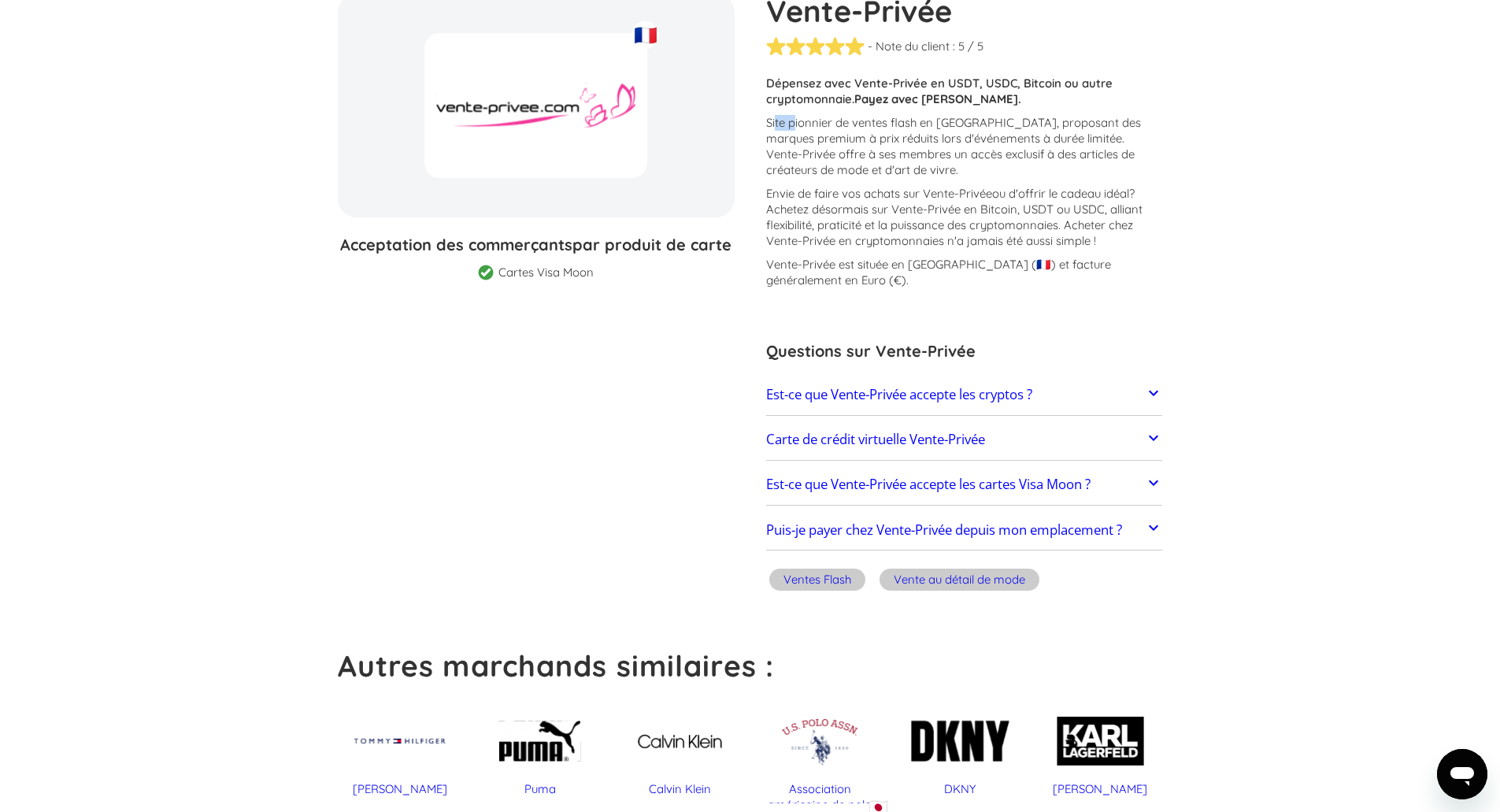
scroll to position [236, 0]
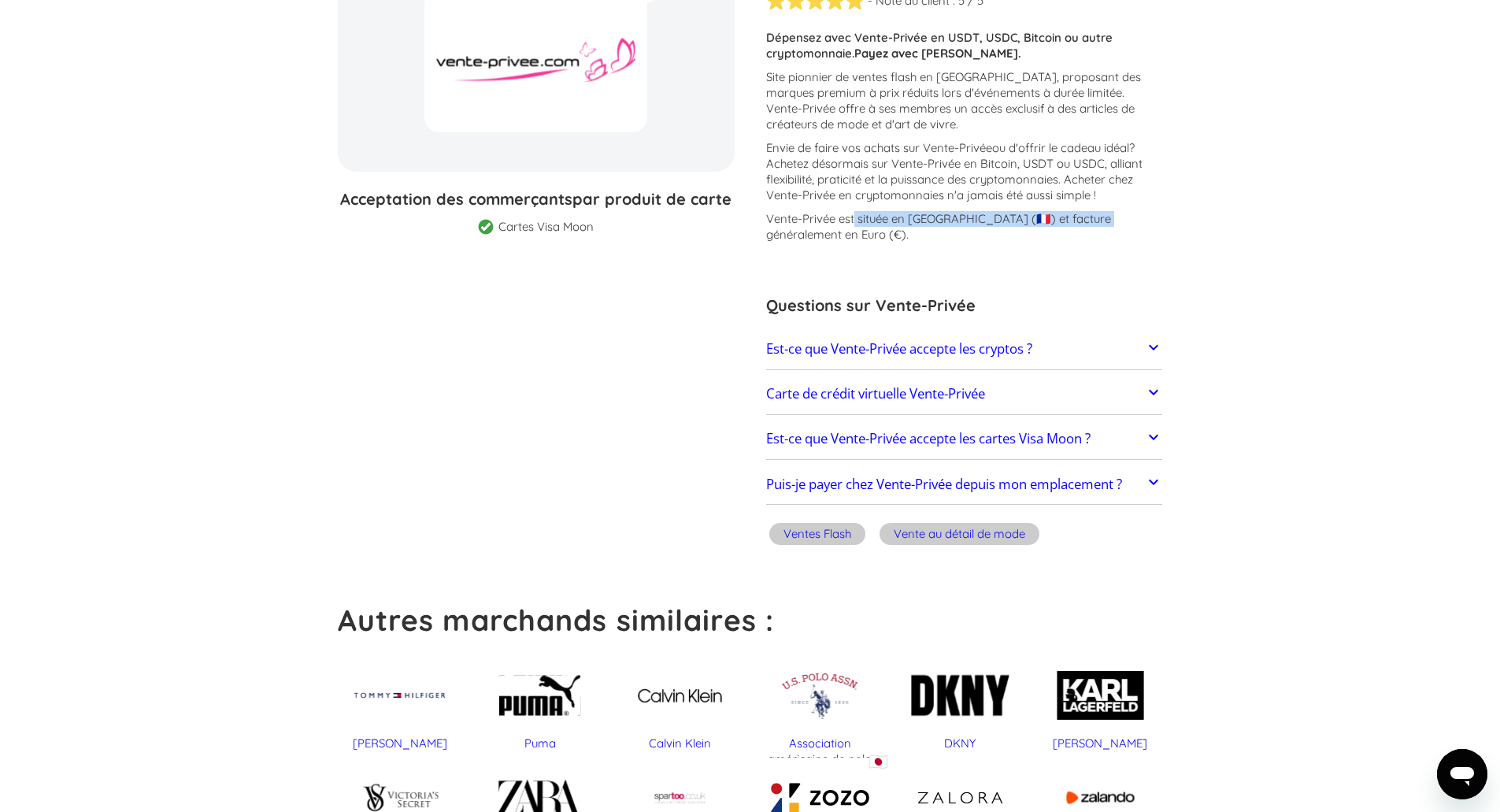
drag, startPoint x: 864, startPoint y: 218, endPoint x: 1101, endPoint y: 219, distance: 237.0
click at [1101, 219] on font "Vente-Privée est située en [GEOGRAPHIC_DATA] (🇫🇷) et facture généralement en Eu…" at bounding box center [939, 226] width 345 height 31
drag, startPoint x: 1132, startPoint y: 216, endPoint x: 1146, endPoint y: 216, distance: 14.0
click at [1112, 216] on font "Vente-Privée est située en [GEOGRAPHIC_DATA] (🇫🇷) et facture généralement en Eu…" at bounding box center [939, 226] width 345 height 31
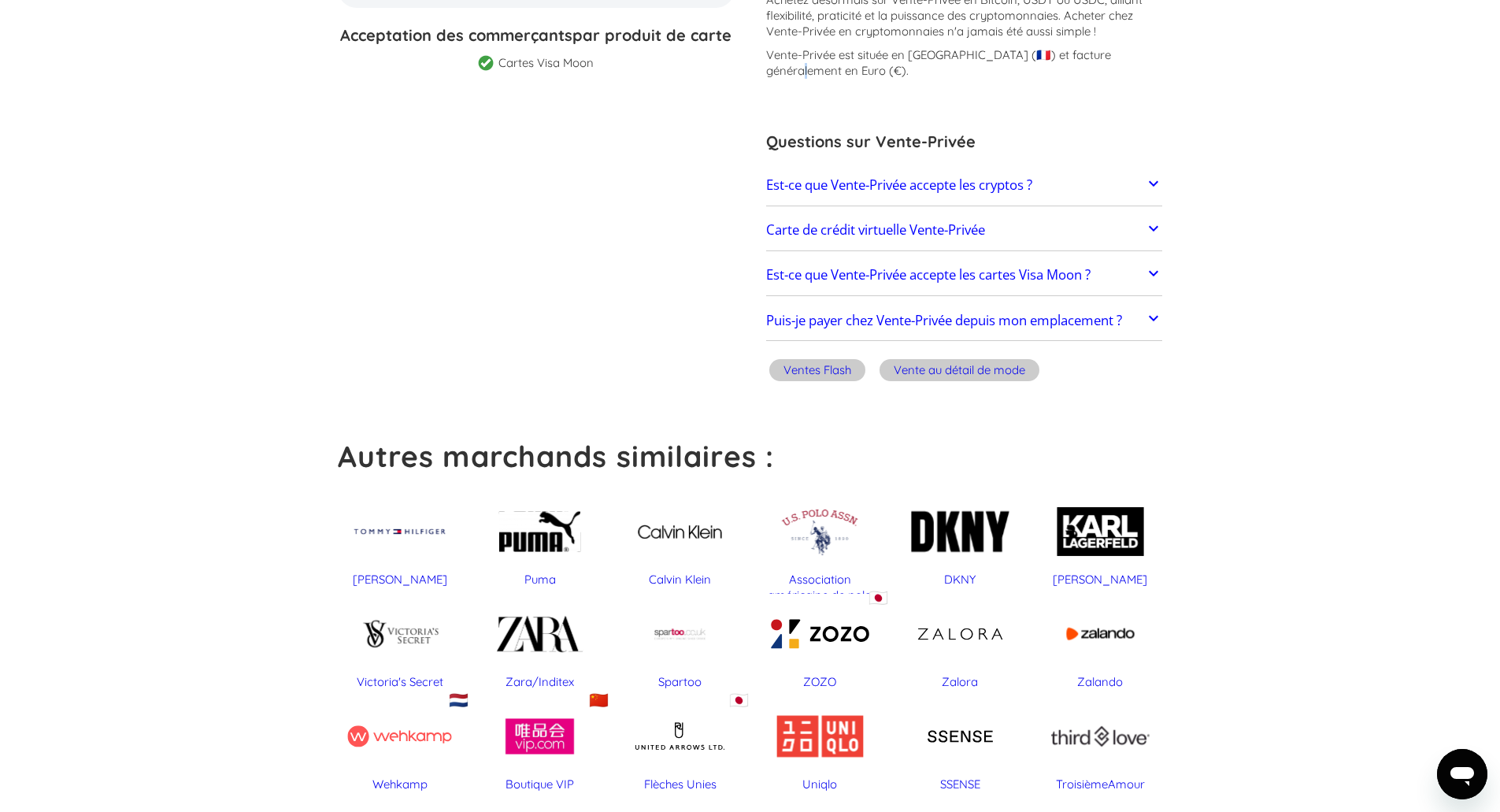
scroll to position [394, 0]
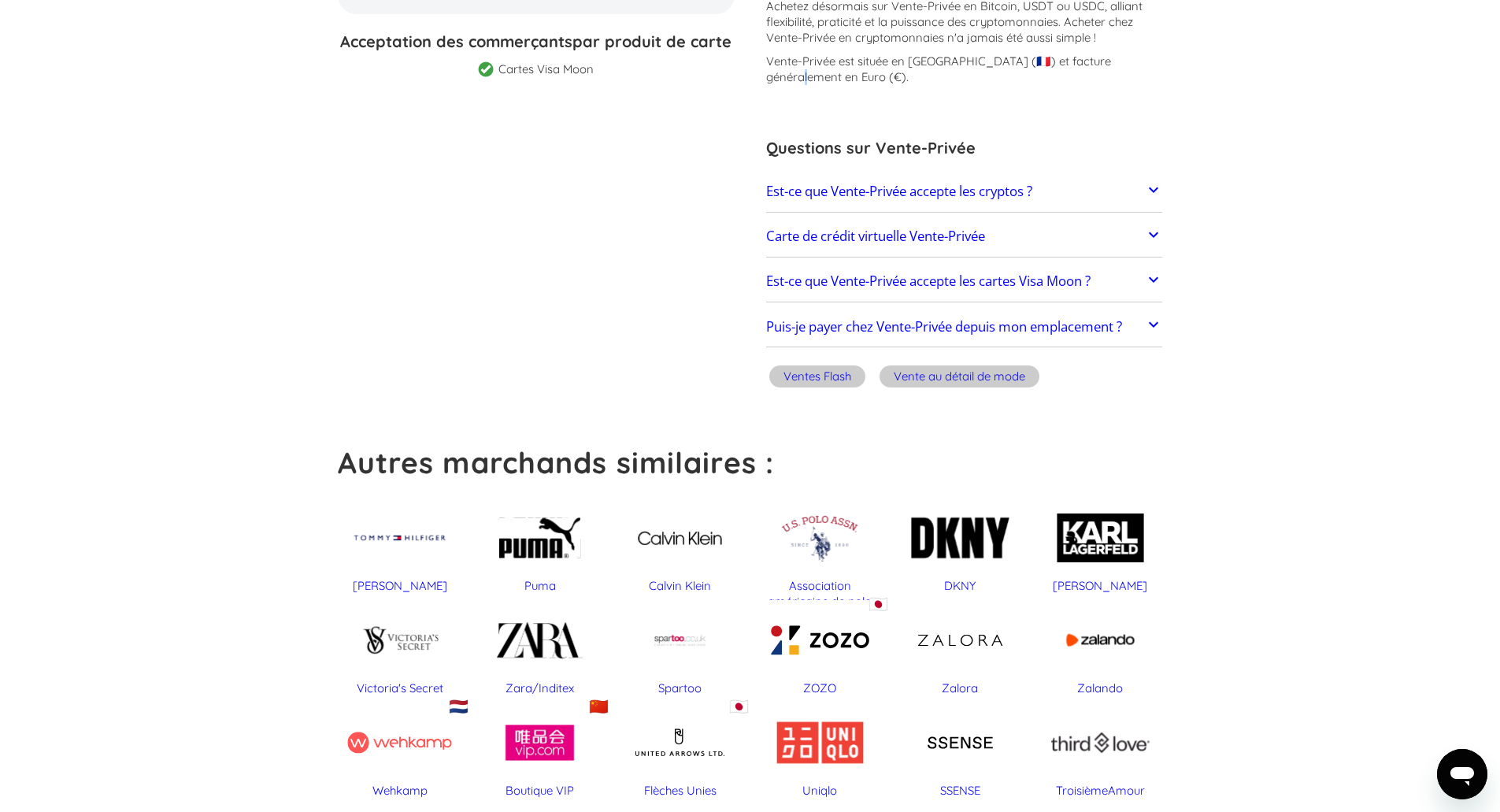
click at [911, 194] on font "Est-ce que Vente-Privée accepte les cryptos ?" at bounding box center [899, 190] width 266 height 18
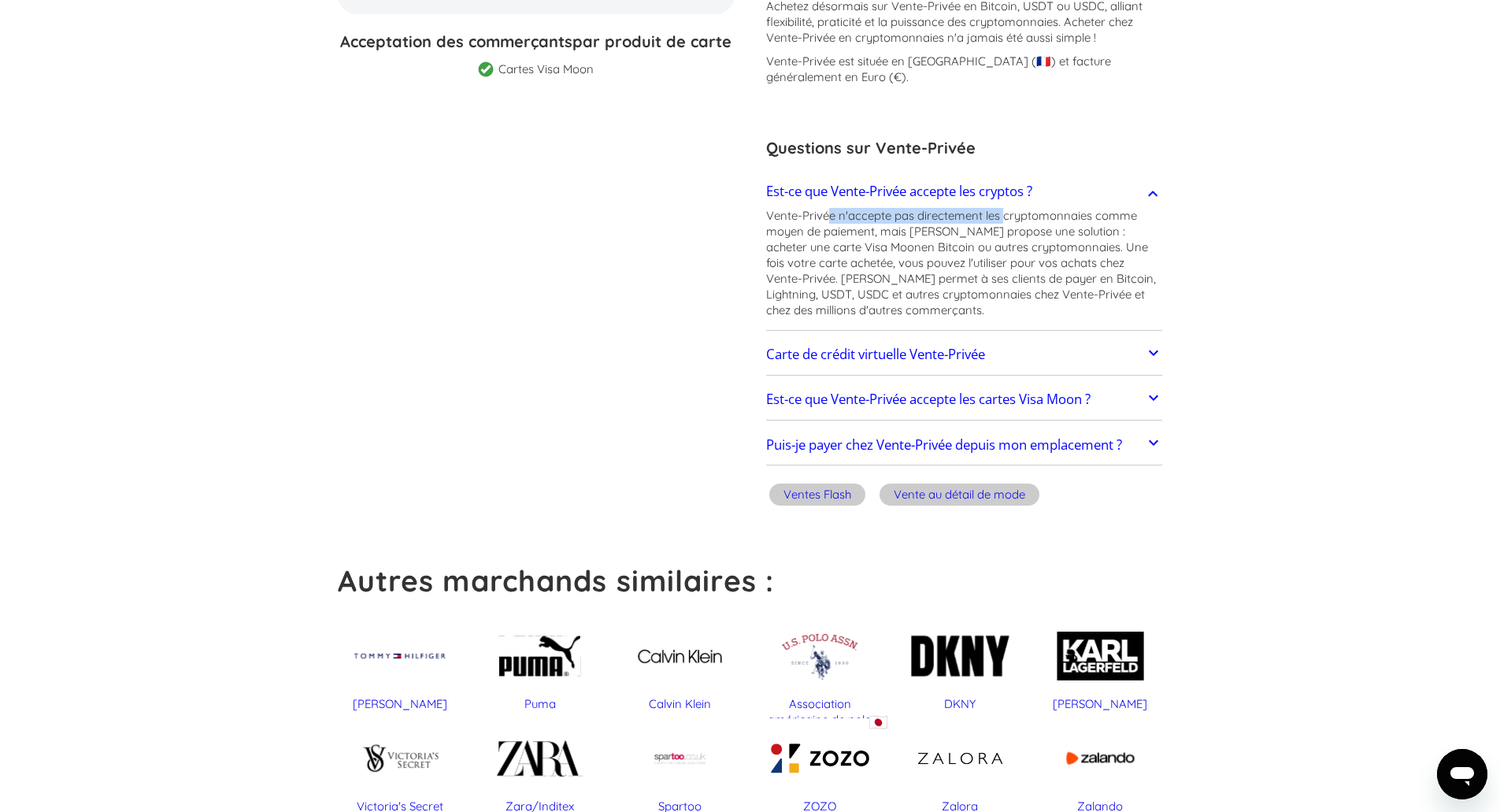
drag, startPoint x: 830, startPoint y: 215, endPoint x: 1004, endPoint y: 215, distance: 174.0
click at [1004, 215] on font "Vente-Privée n'accepte pas directement les cryptomonnaies comme moyen de paieme…" at bounding box center [952, 231] width 371 height 47
drag, startPoint x: 807, startPoint y: 236, endPoint x: 842, endPoint y: 236, distance: 35.0
click at [842, 236] on font "Vente-Privée n'accepte pas directement les cryptomonnaies comme moyen de paieme…" at bounding box center [952, 231] width 371 height 47
drag, startPoint x: 911, startPoint y: 228, endPoint x: 1075, endPoint y: 228, distance: 164.0
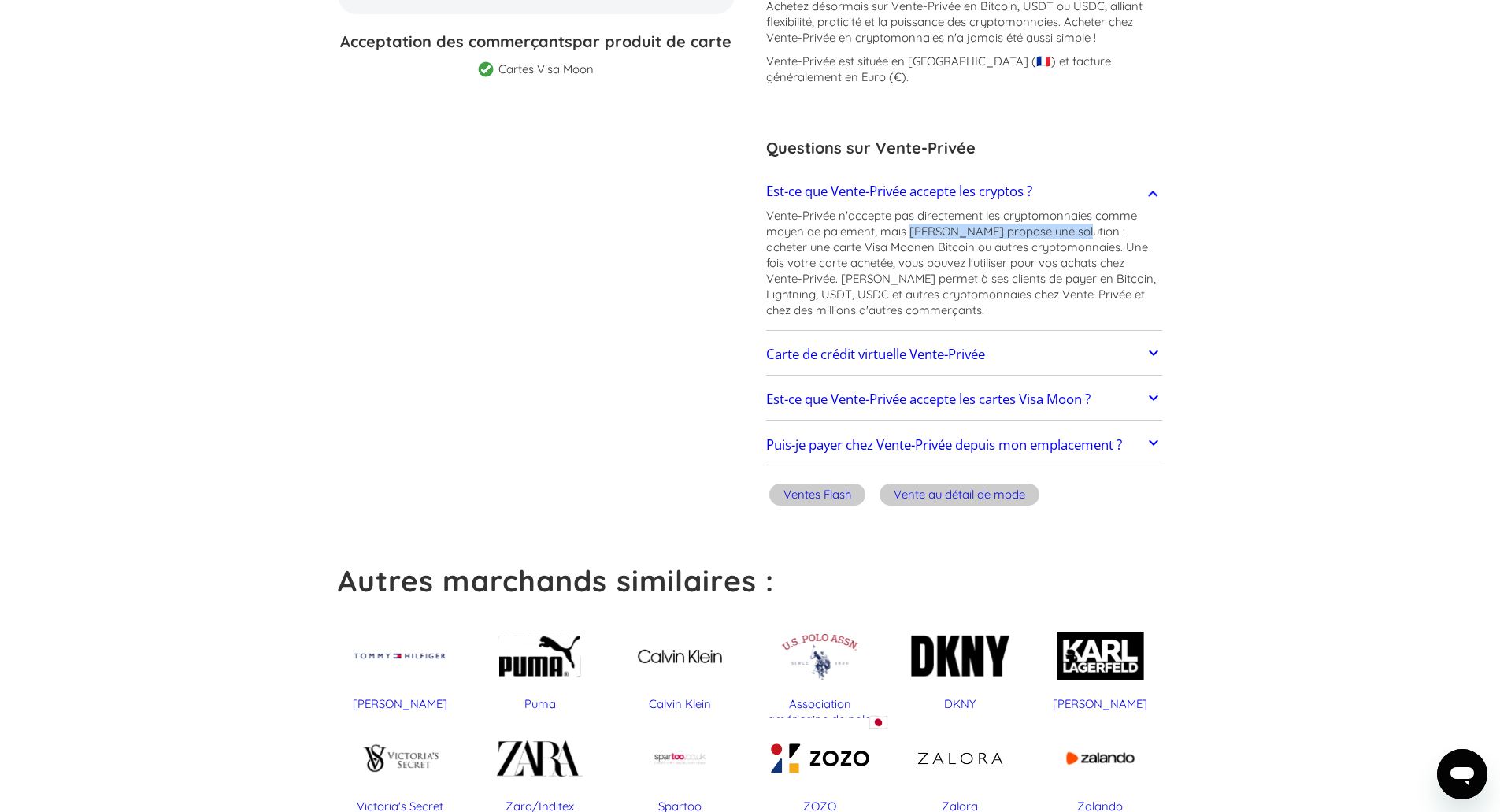
click at [1075, 228] on font "Vente-Privée n'accepte pas directement les cryptomonnaies comme moyen de paieme…" at bounding box center [952, 231] width 371 height 47
drag, startPoint x: 1122, startPoint y: 228, endPoint x: 1154, endPoint y: 228, distance: 32.0
click at [1137, 228] on font "Vente-Privée n'accepte pas directement les cryptomonnaies comme moyen de paieme…" at bounding box center [952, 231] width 371 height 47
drag, startPoint x: 768, startPoint y: 244, endPoint x: 884, endPoint y: 246, distance: 116.0
click at [884, 246] on p "Vente-Privée n'accepte pas directement les cryptomonnaies comme moyen de paieme…" at bounding box center [965, 263] width 397 height 110
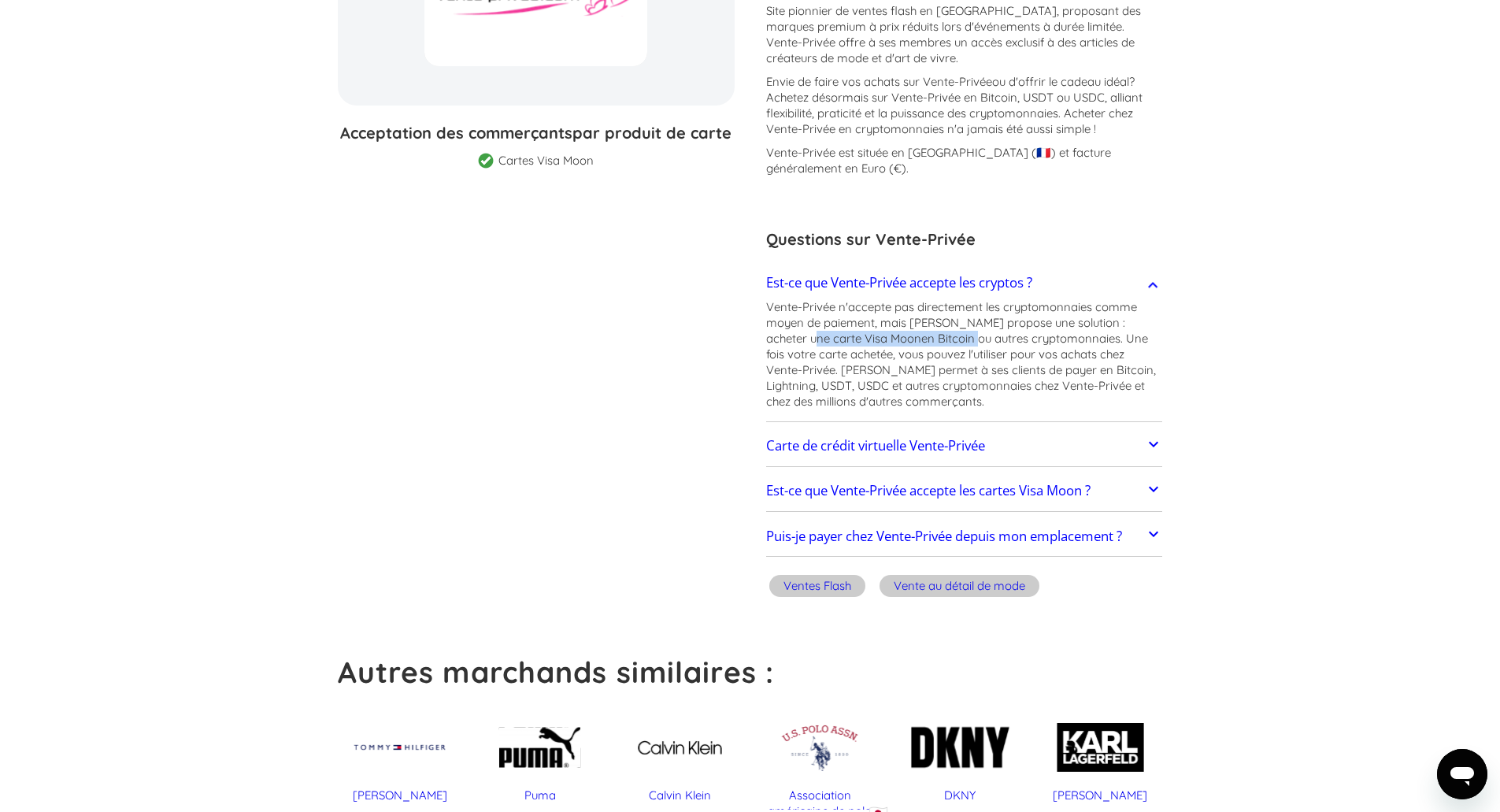
scroll to position [315, 0]
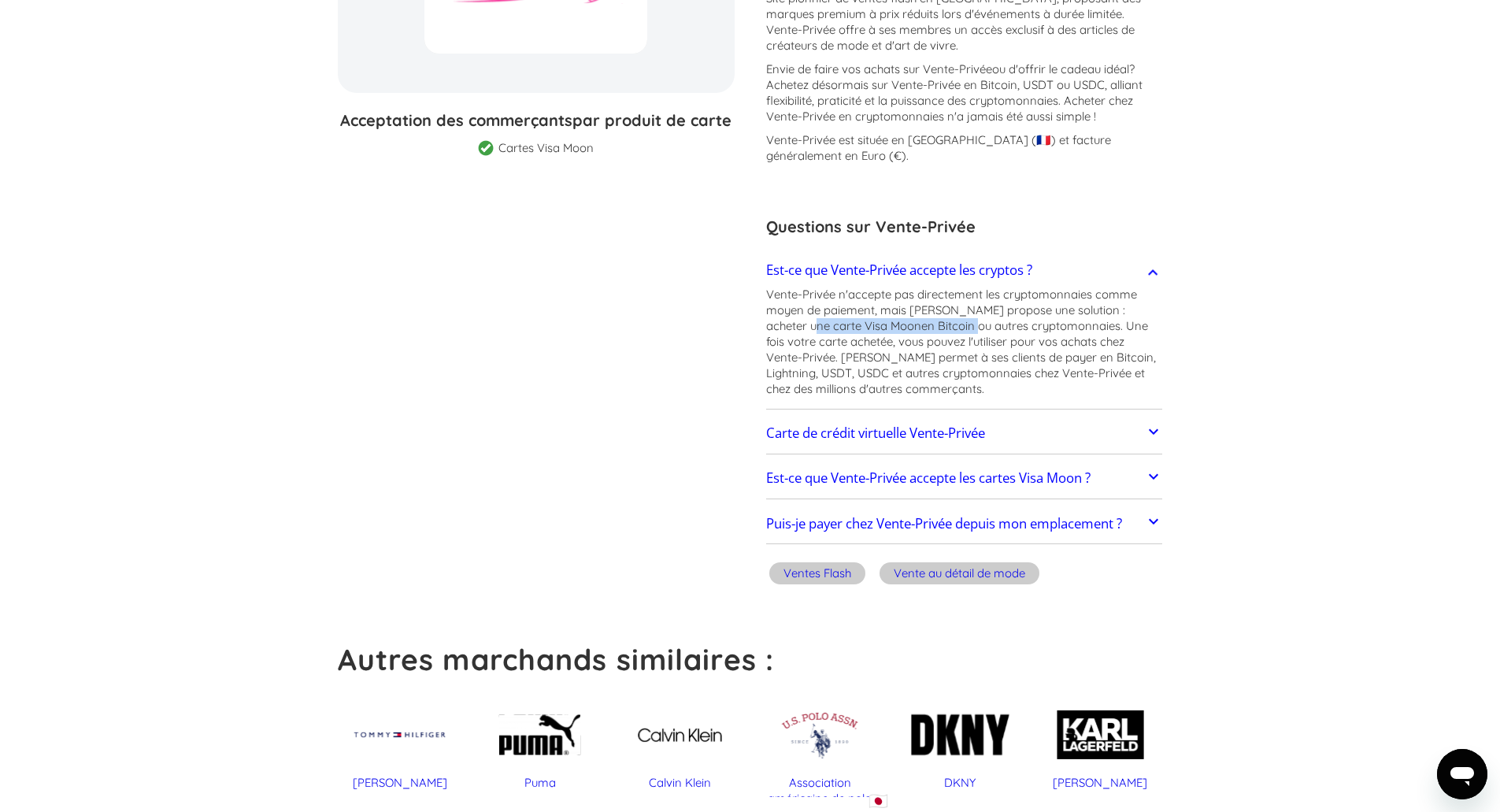
click at [966, 437] on font "Carte de crédit virtuelle Vente-Privée" at bounding box center [876, 432] width 219 height 18
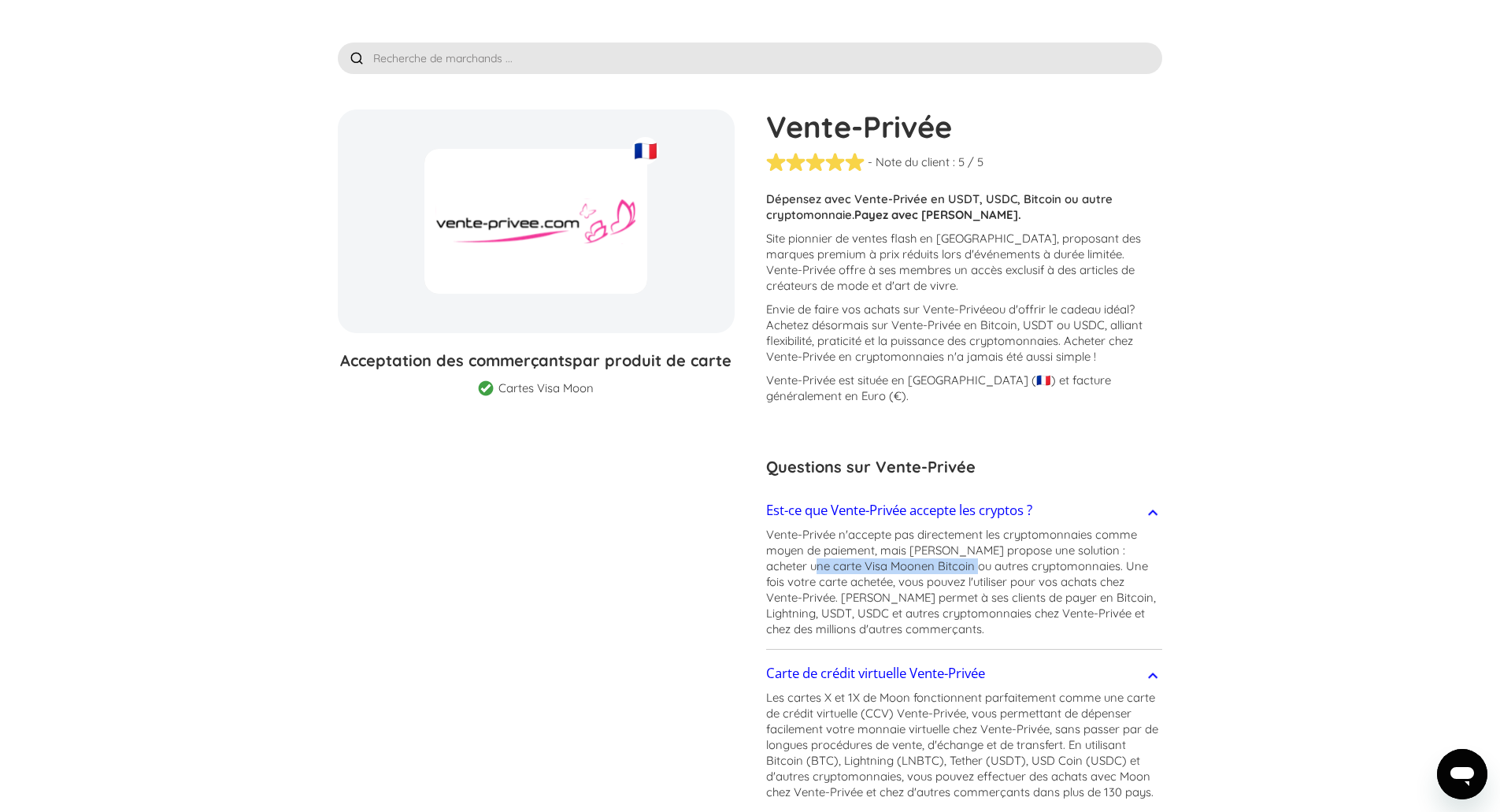
scroll to position [79, 0]
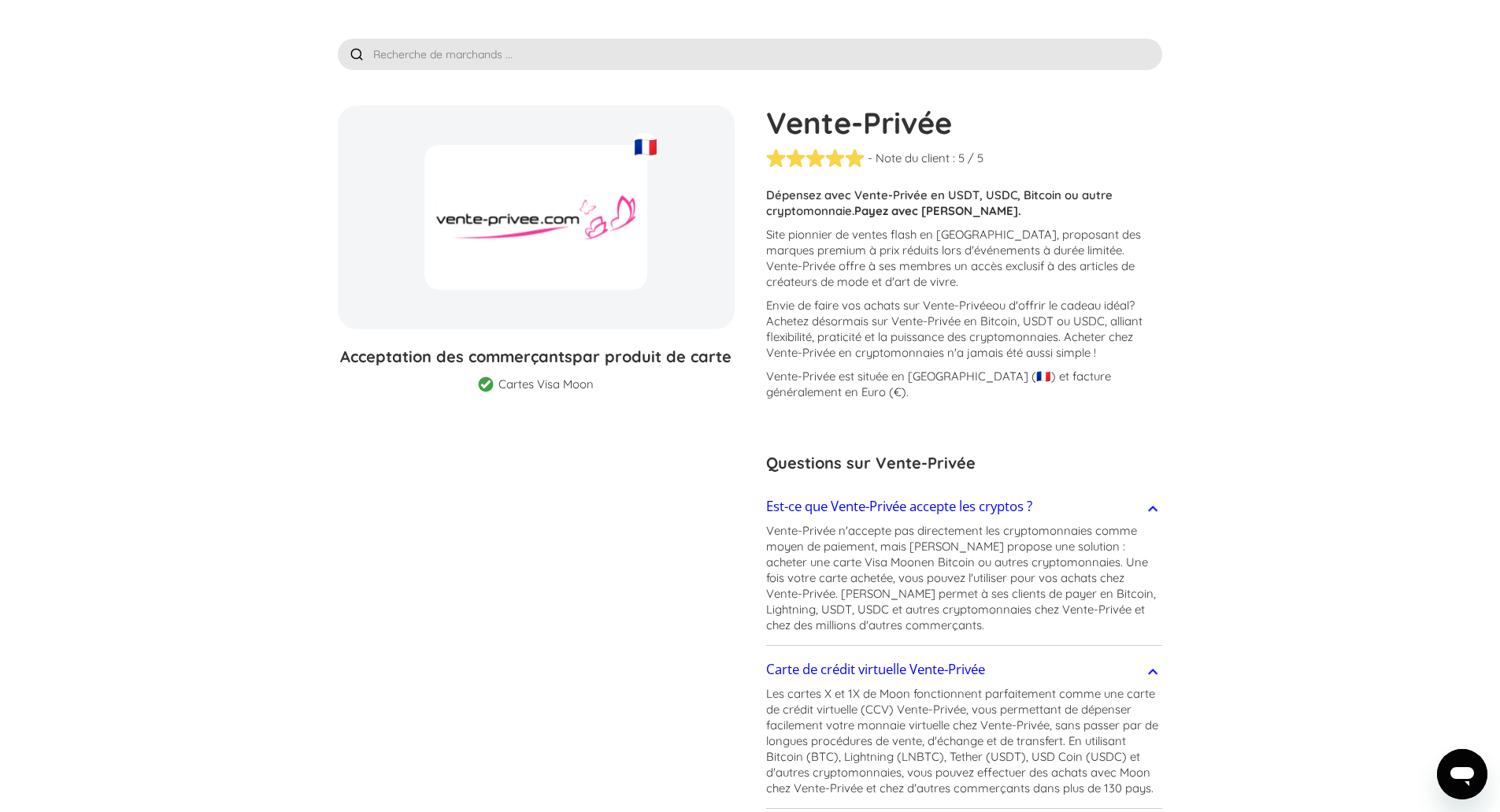
click at [650, 143] on font "🇫🇷" at bounding box center [646, 146] width 23 height 23
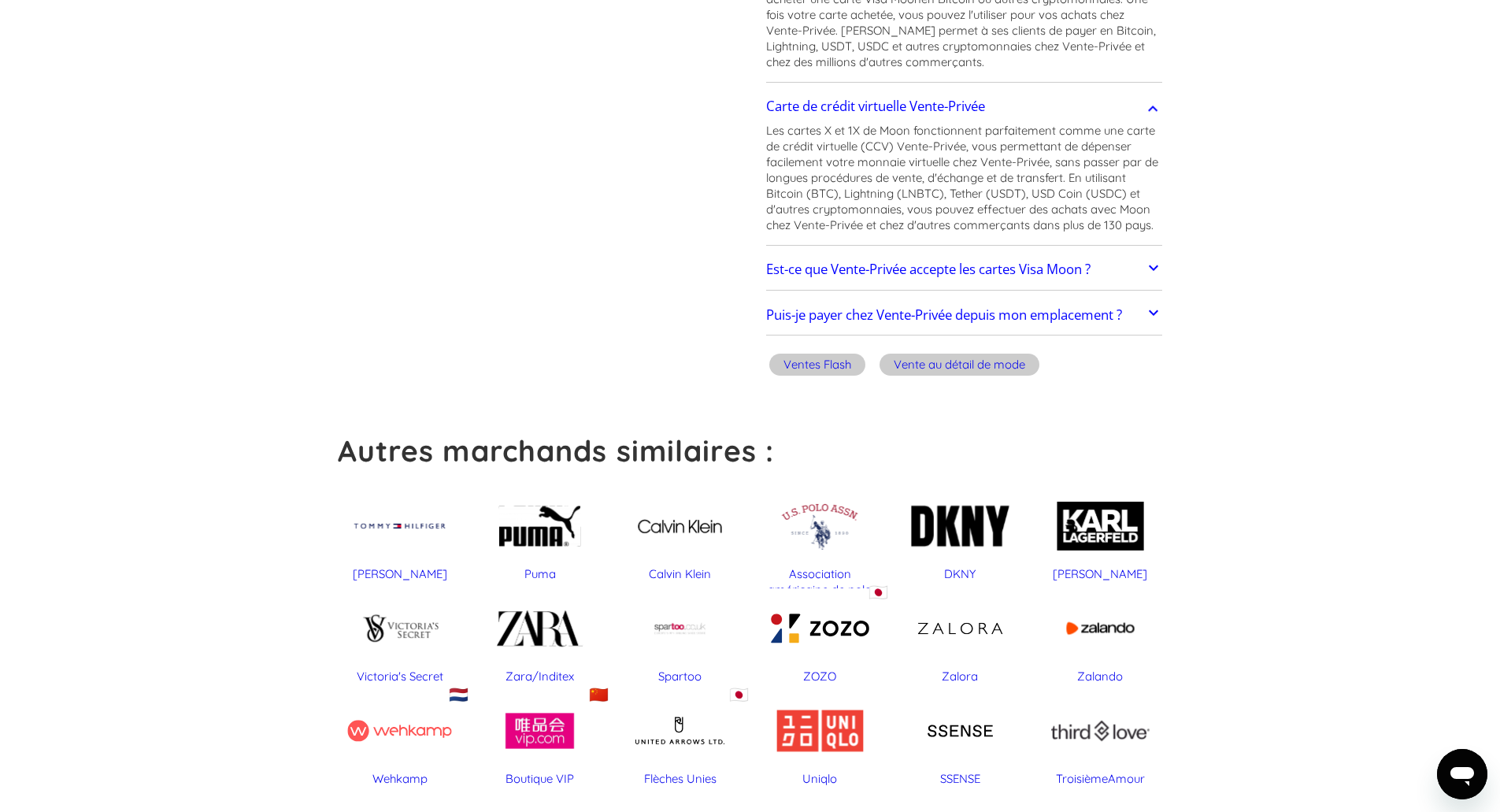
scroll to position [708, 0]
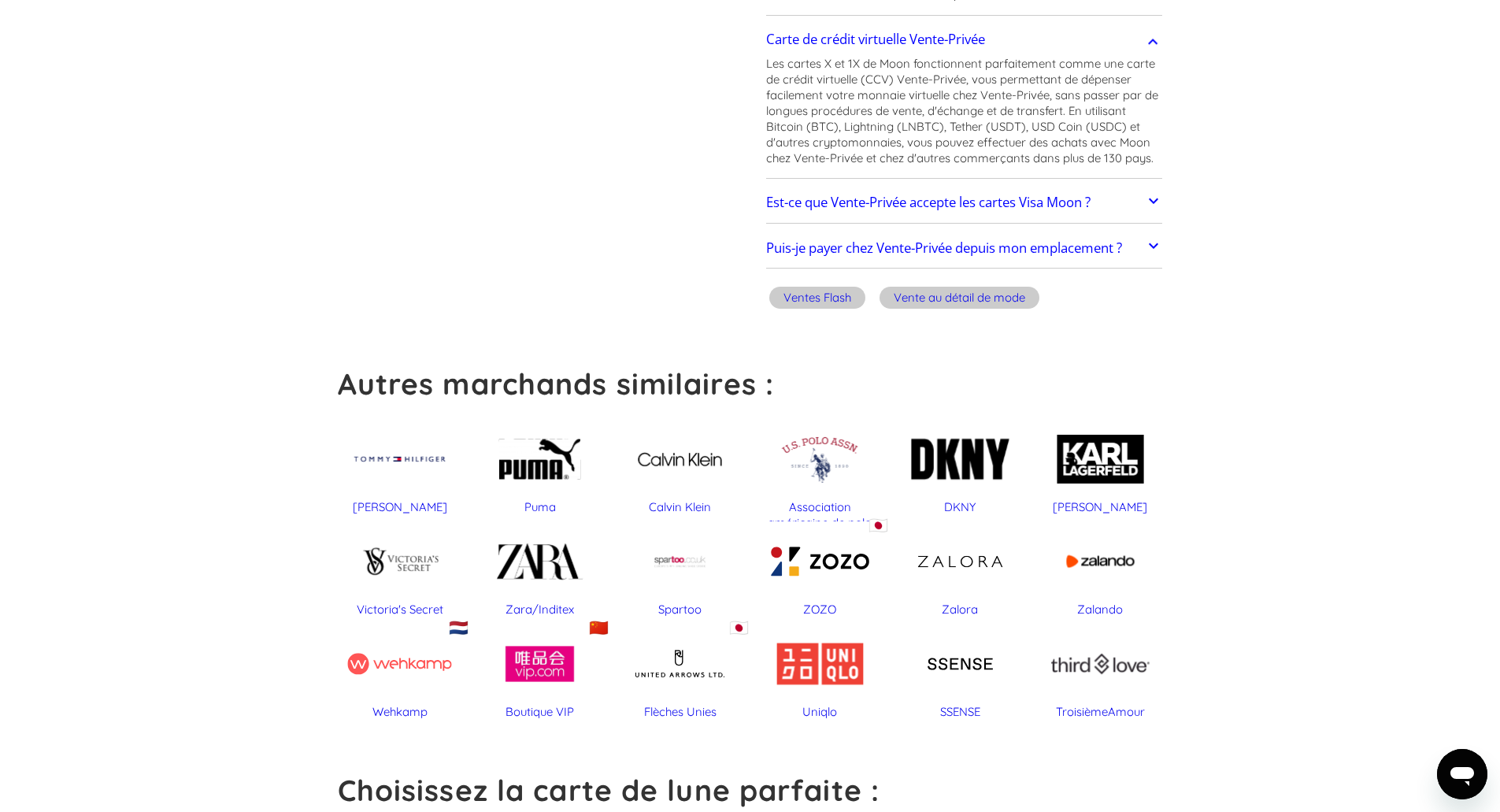
click at [839, 304] on font "Ventes Flash" at bounding box center [817, 297] width 67 height 15
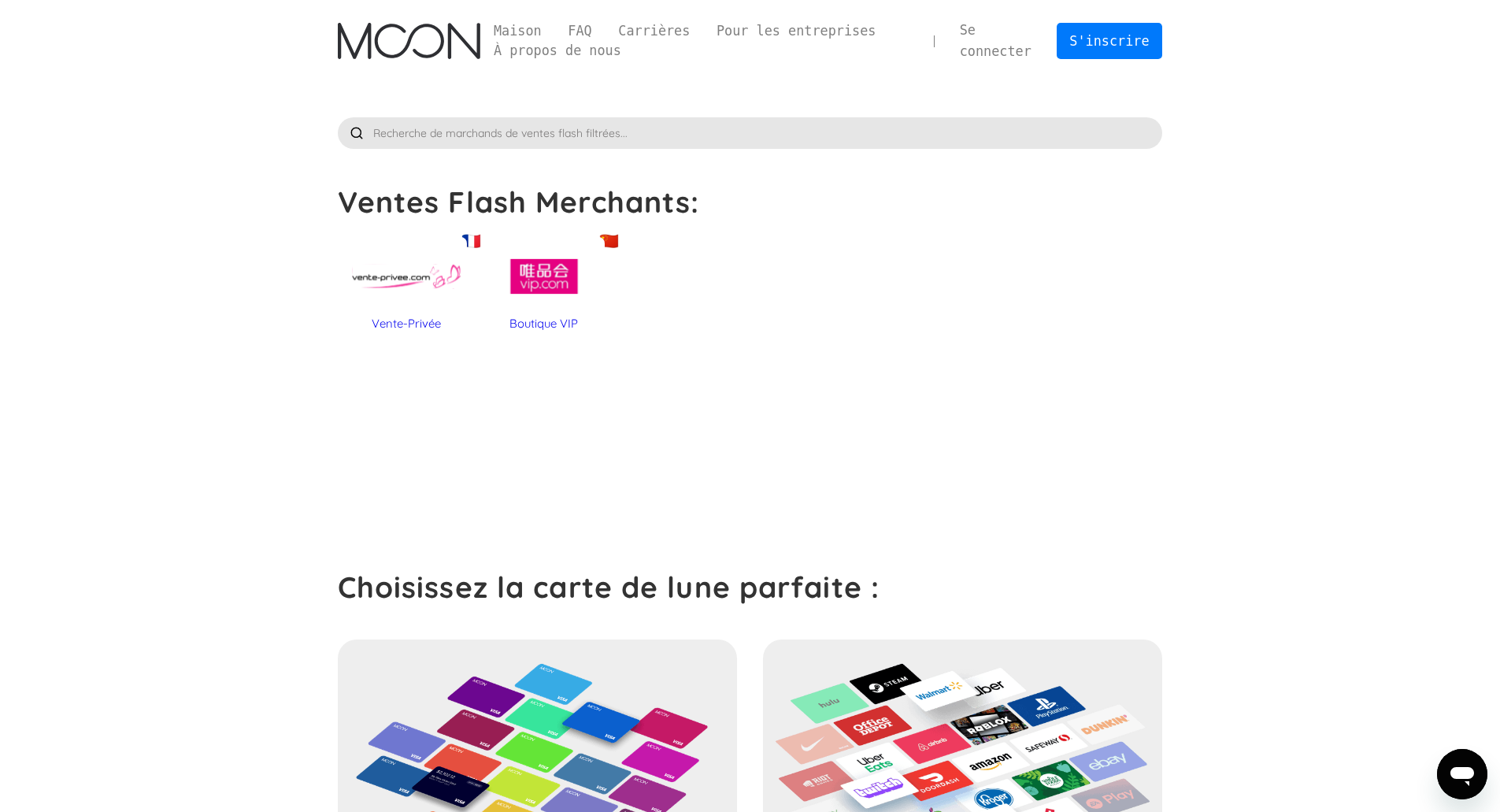
click at [409, 299] on div at bounding box center [406, 276] width 122 height 79
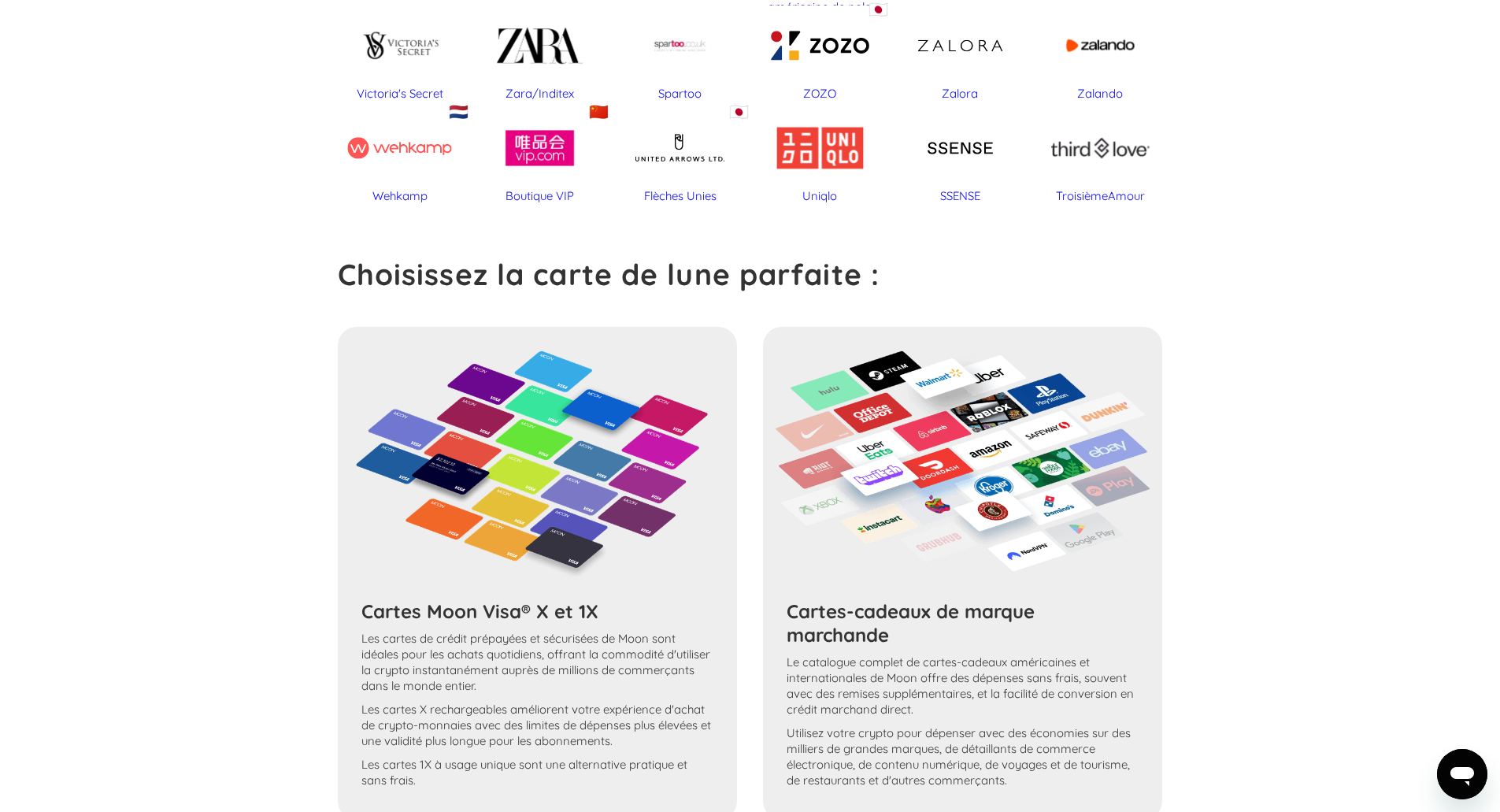
scroll to position [1294, 0]
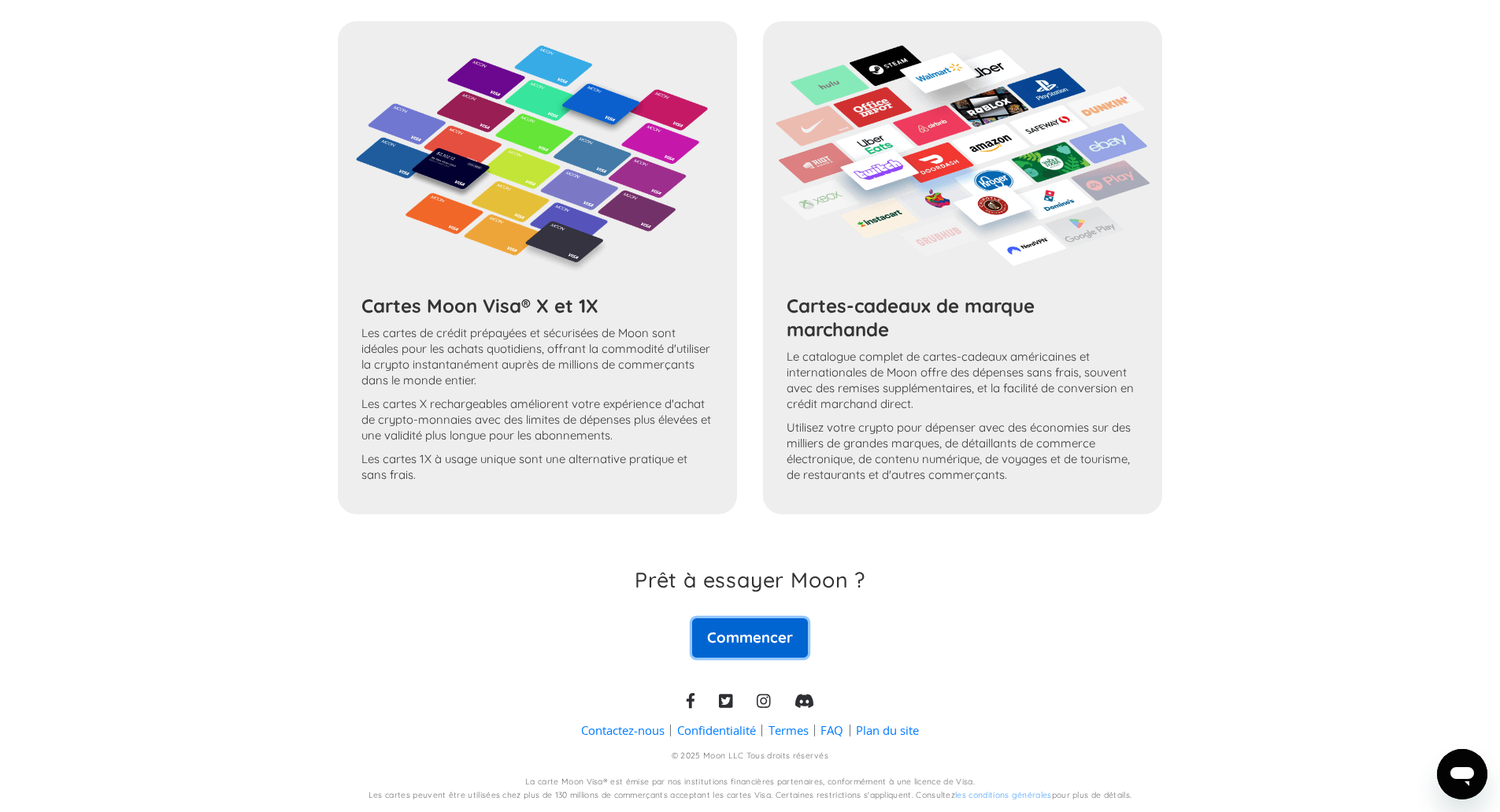
click at [745, 634] on font "Commencer" at bounding box center [750, 637] width 86 height 19
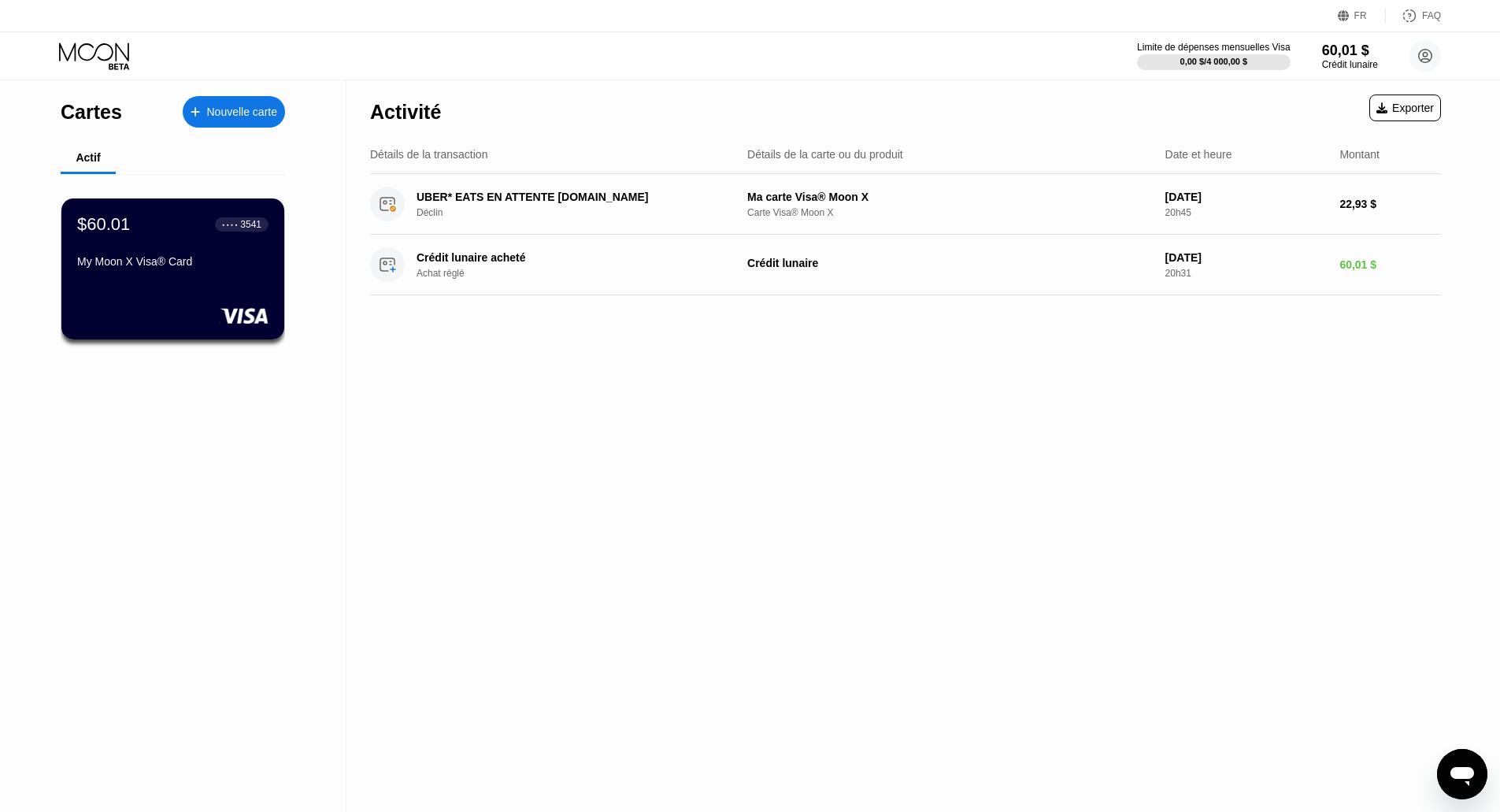
click at [244, 107] on font "Nouvelle carte" at bounding box center [242, 111] width 71 height 12
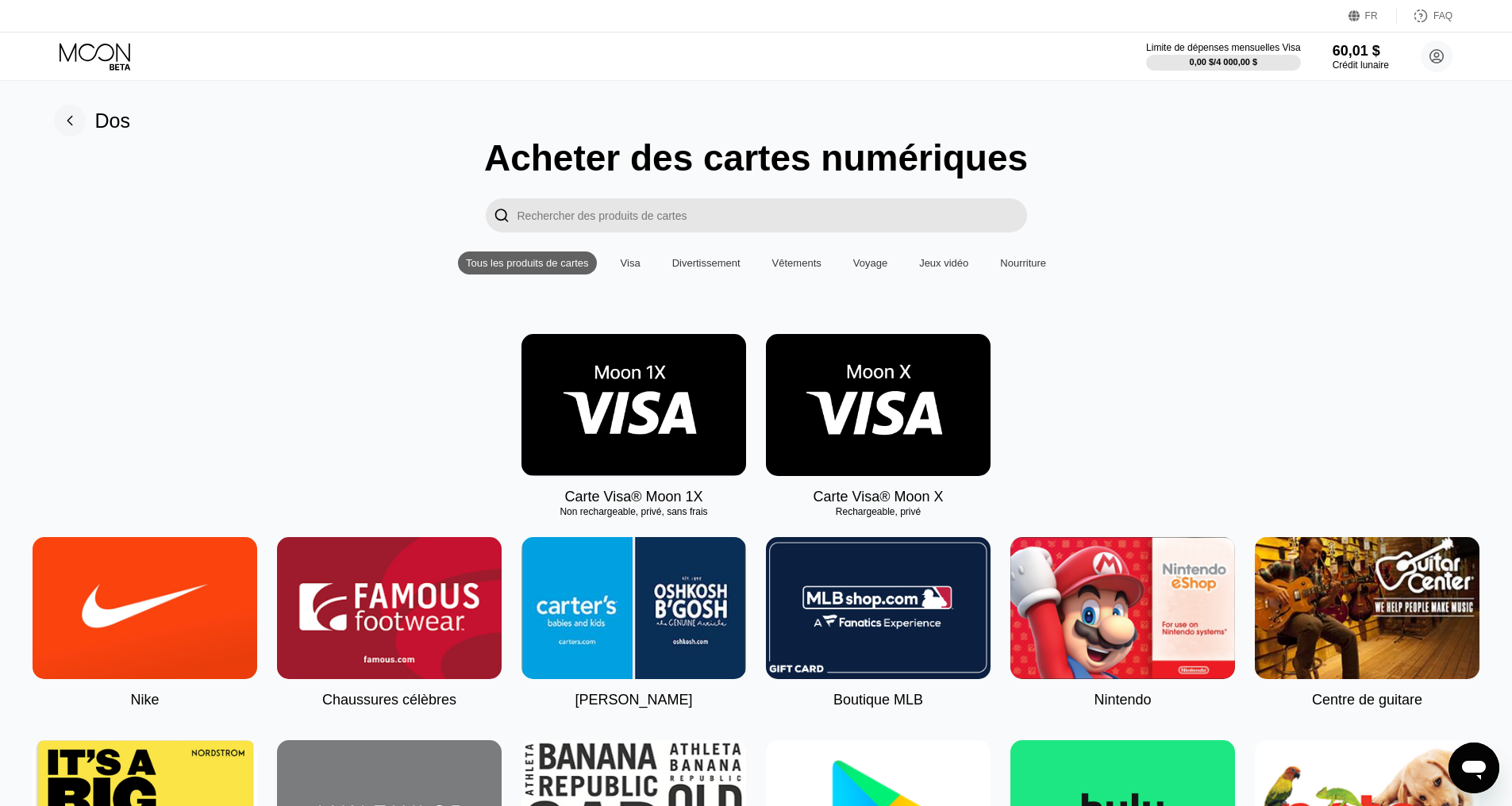
click at [734, 213] on input "Rechercher des produits de cartes" at bounding box center [773, 215] width 509 height 34
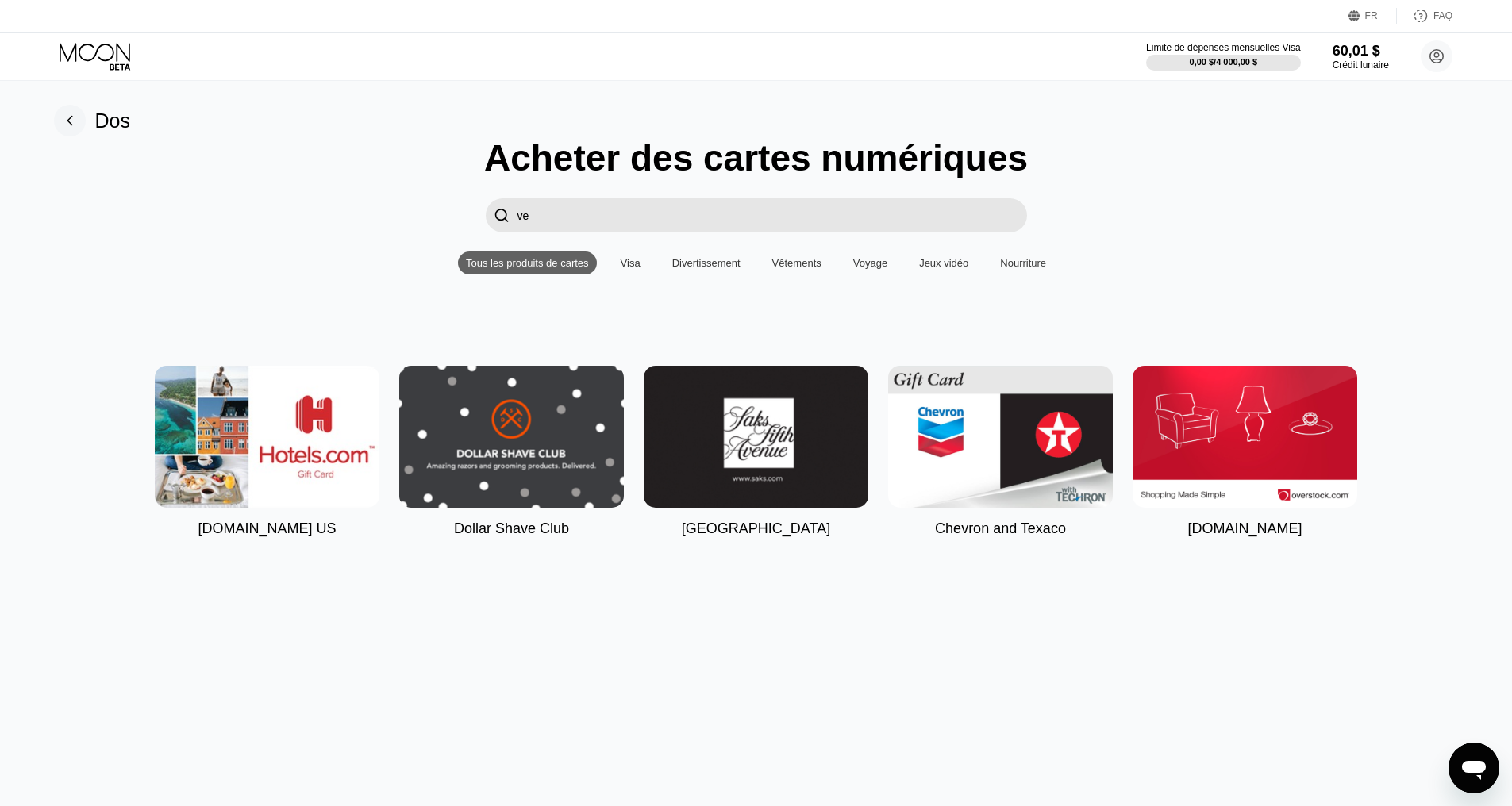
type input "v"
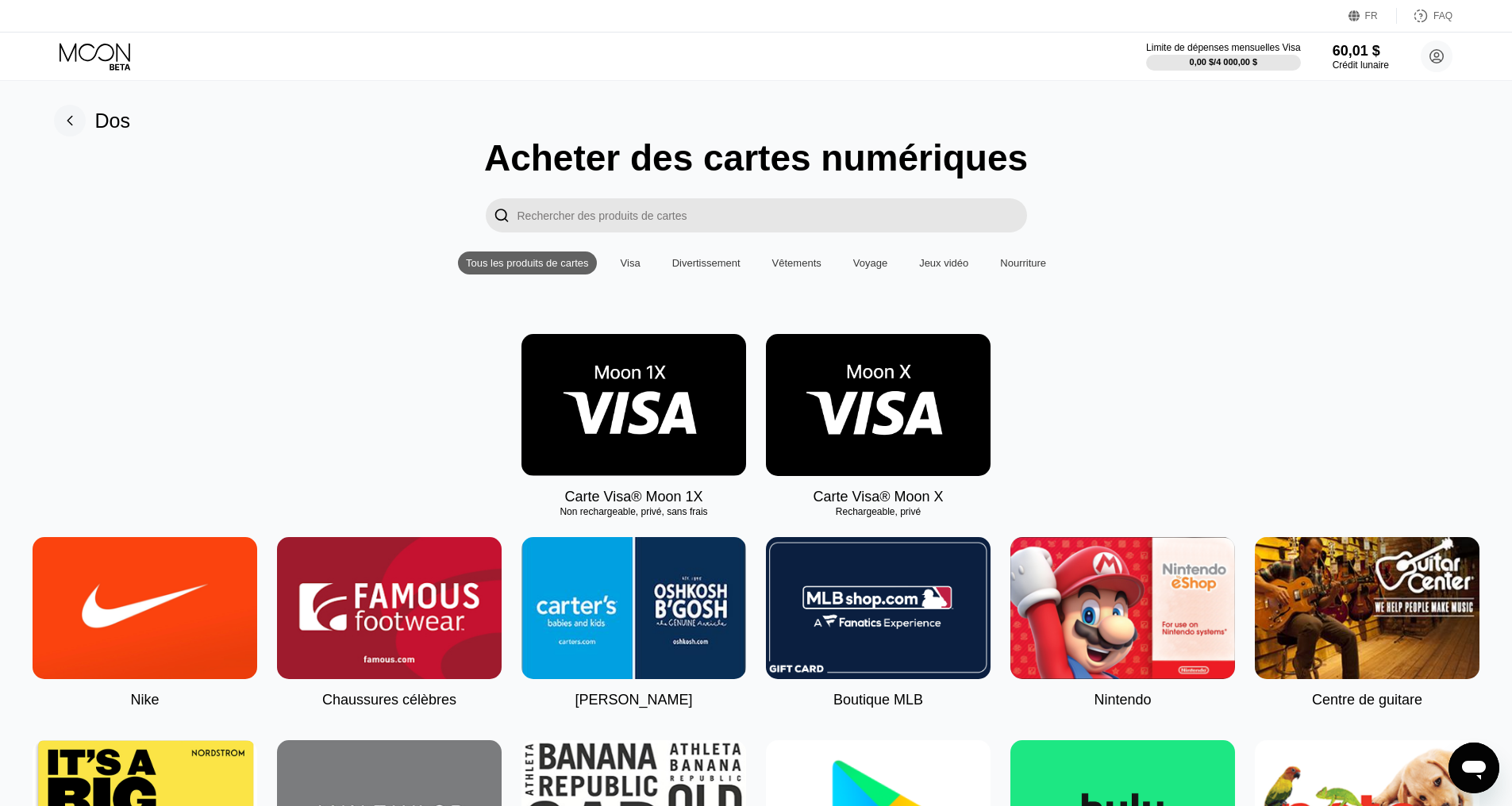
click at [630, 269] on font "Visa" at bounding box center [630, 263] width 20 height 12
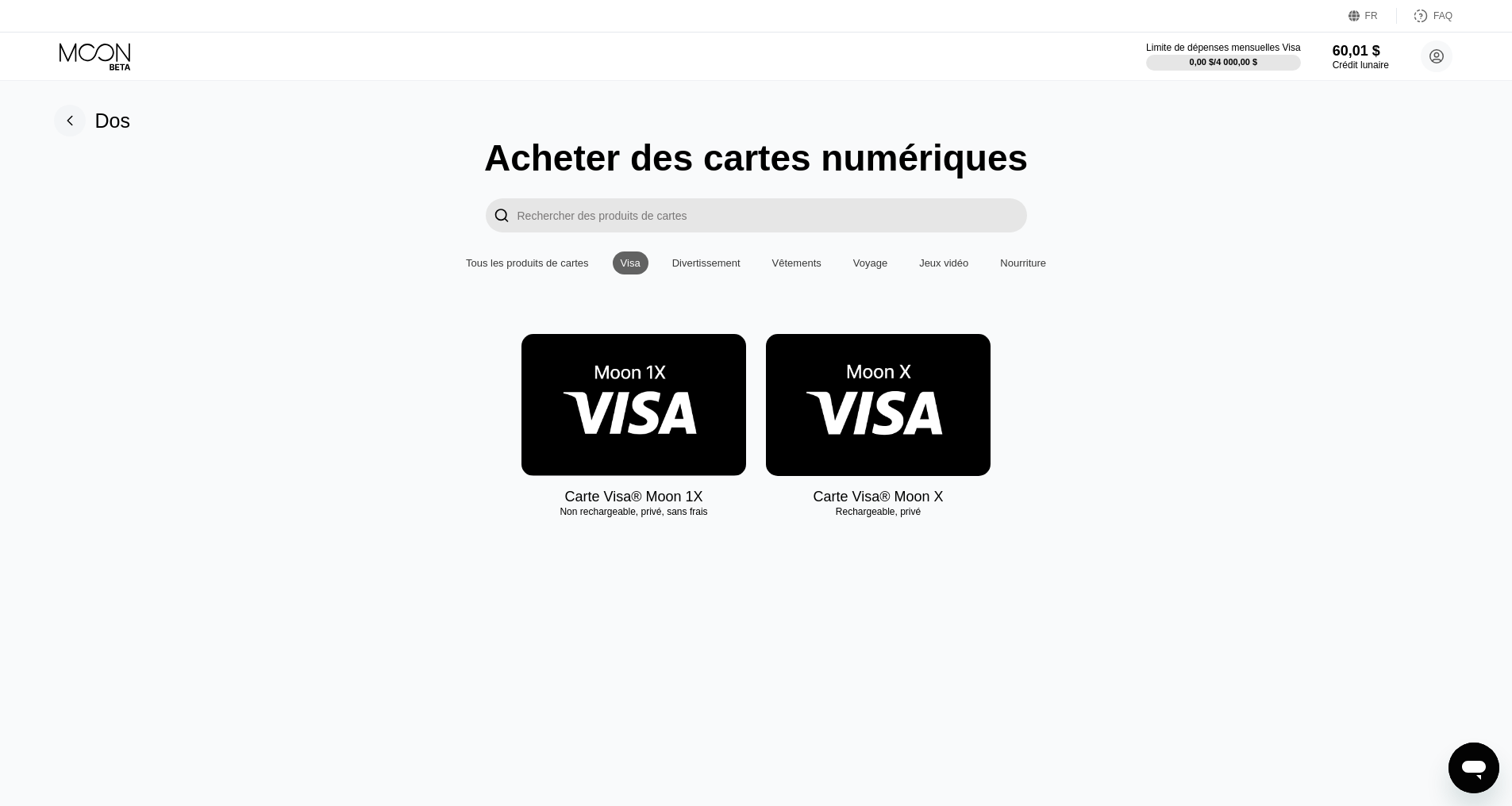
click at [723, 269] on font "Divertissement" at bounding box center [706, 263] width 68 height 12
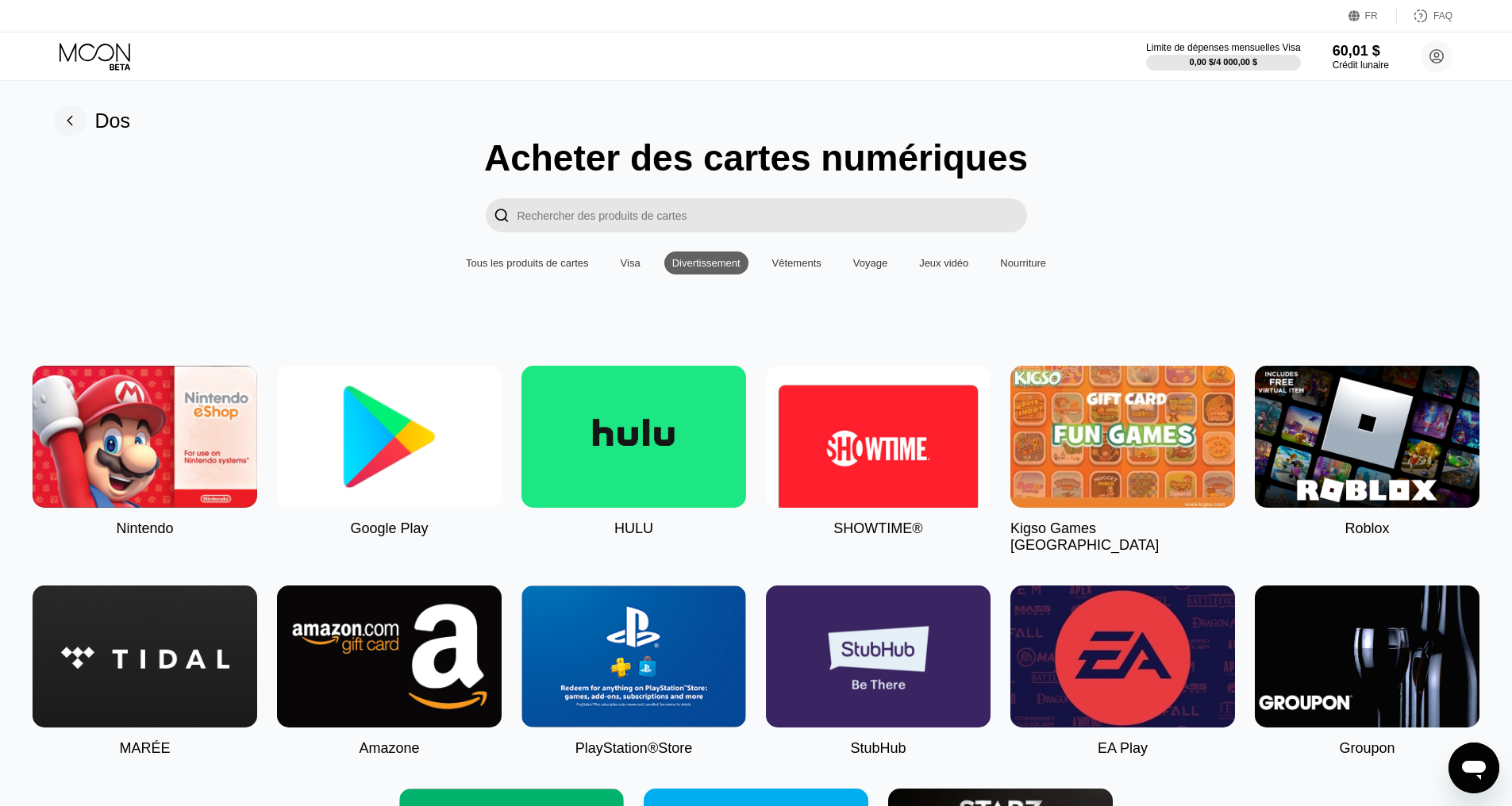
click at [799, 266] on font "Vêtements" at bounding box center [797, 263] width 49 height 12
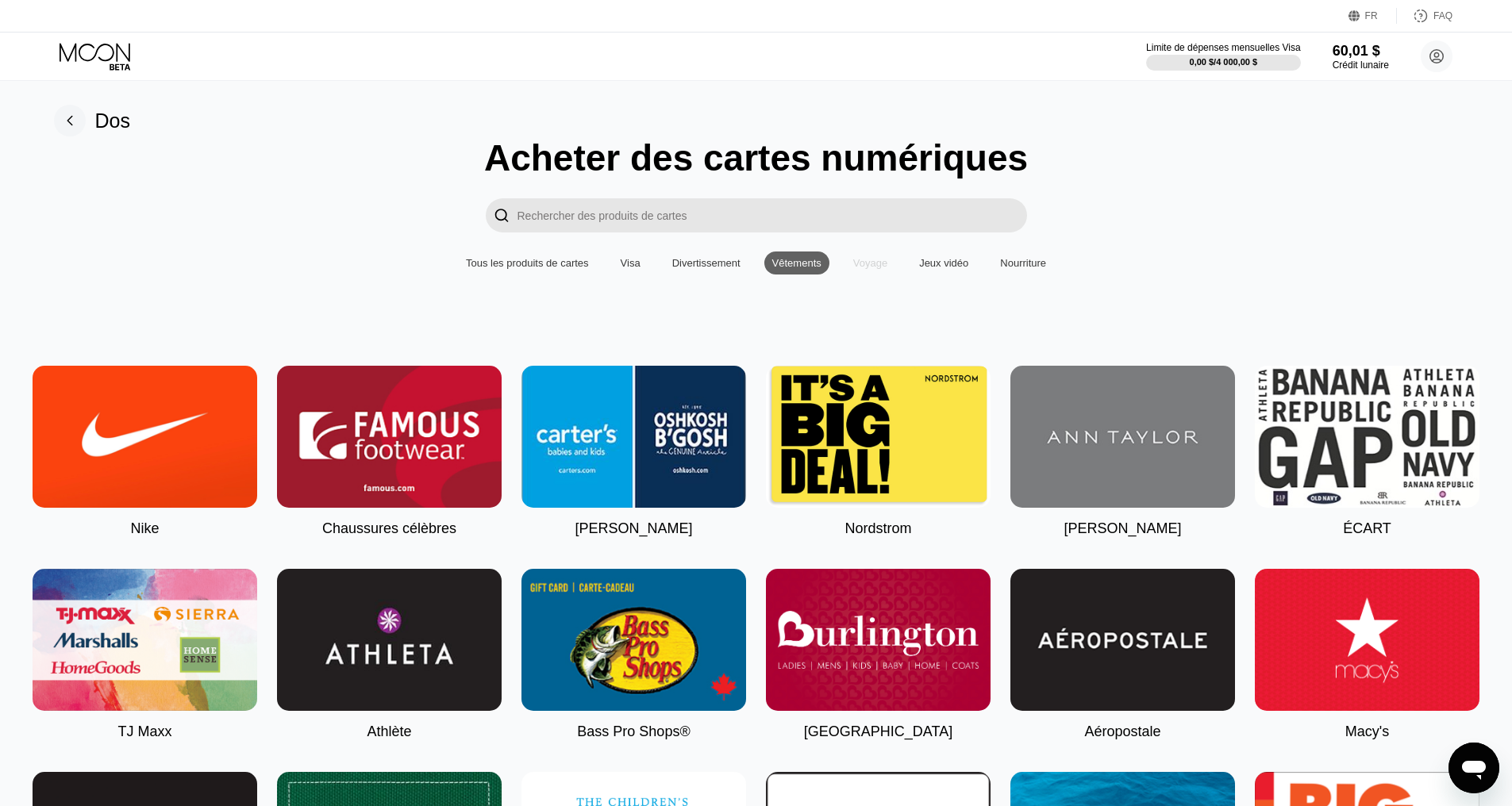
click at [872, 269] on font "Voyage" at bounding box center [871, 263] width 34 height 12
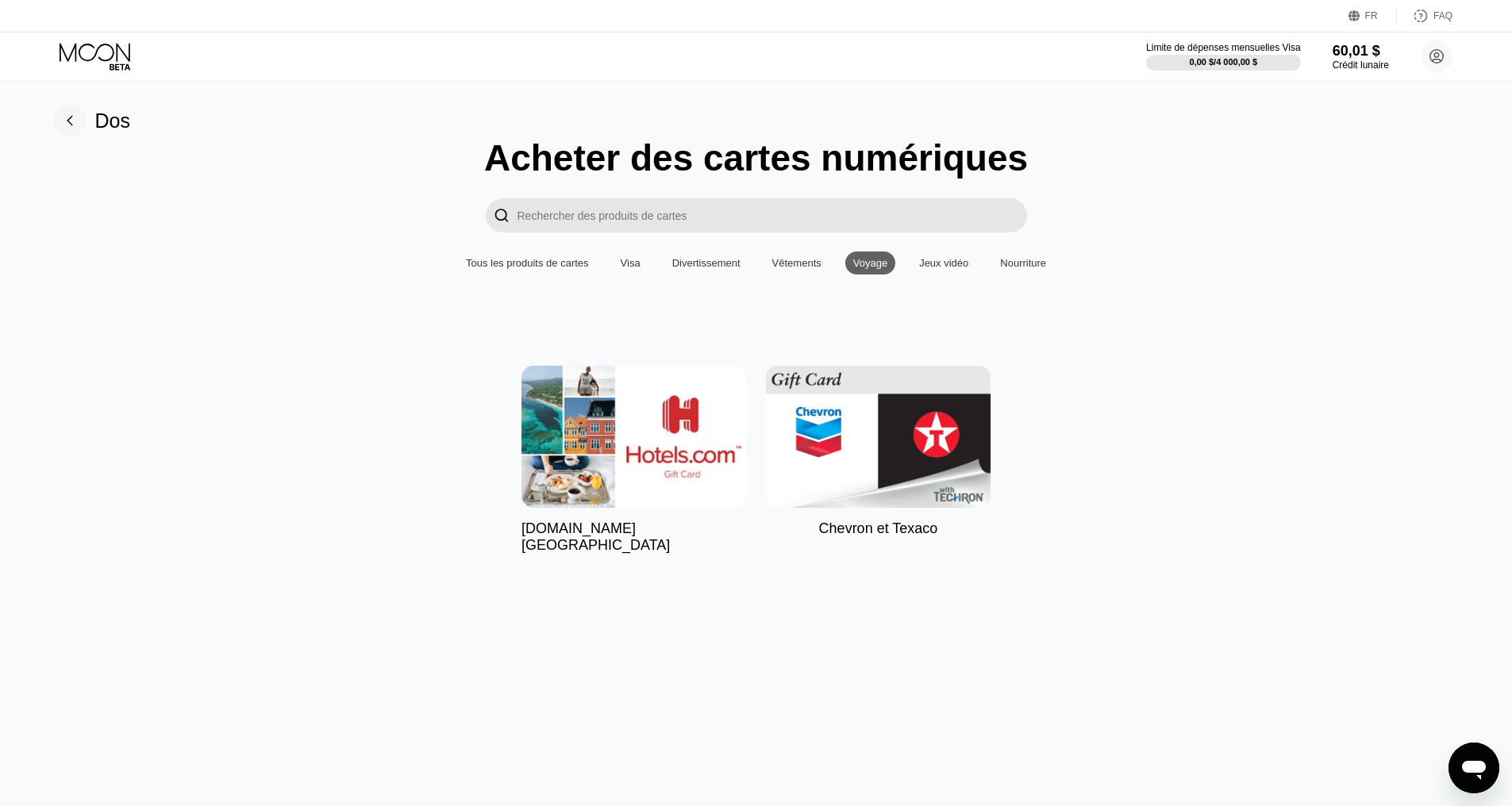
click at [956, 269] on font "Jeux vidéo" at bounding box center [944, 263] width 49 height 12
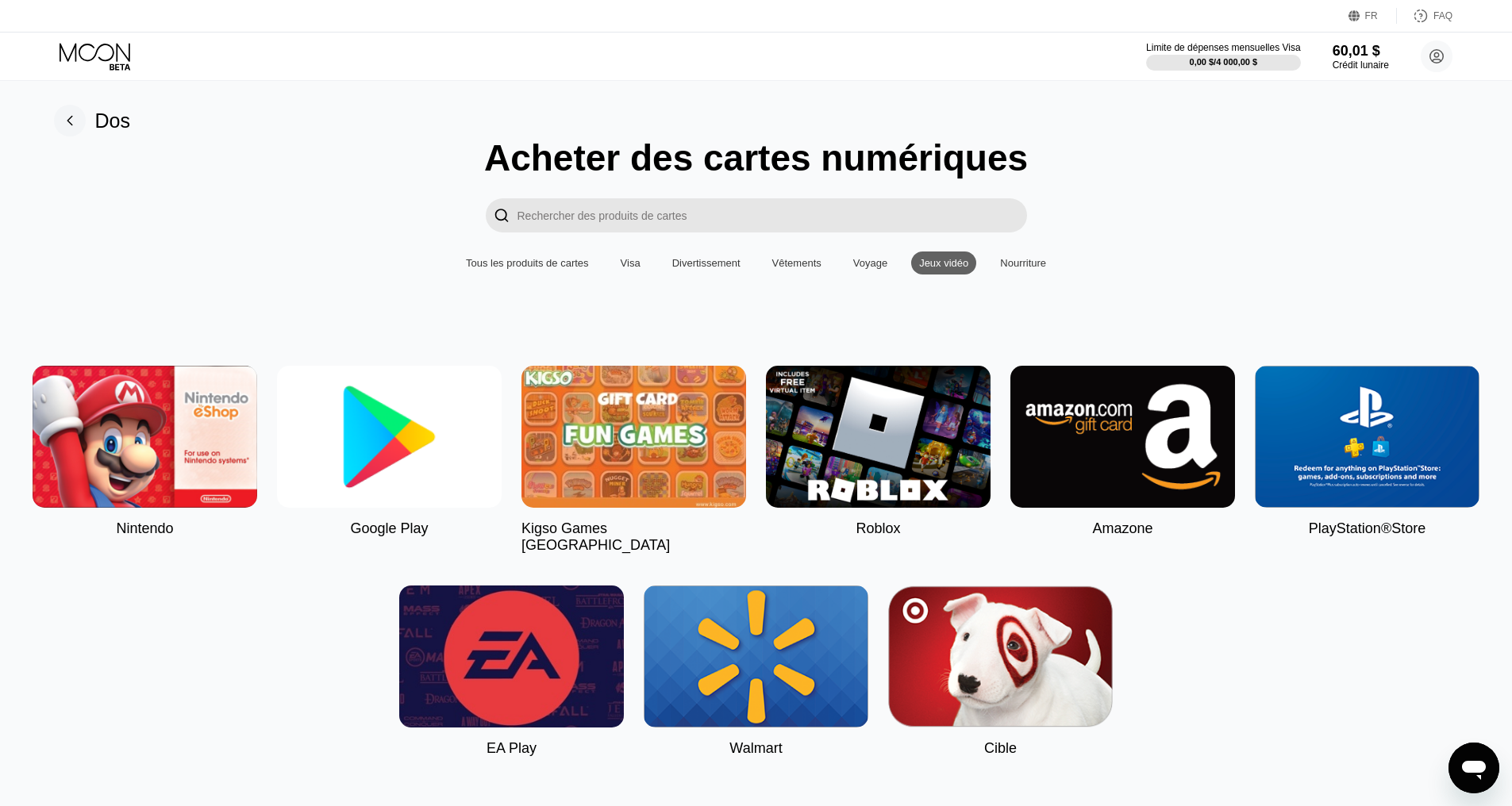
click at [1008, 286] on div "Acheter des cartes numériques  Tous les produits de cartes Visa Divertissement…" at bounding box center [756, 447] width 1476 height 620
click at [1034, 269] on font "Nourriture" at bounding box center [1022, 263] width 46 height 12
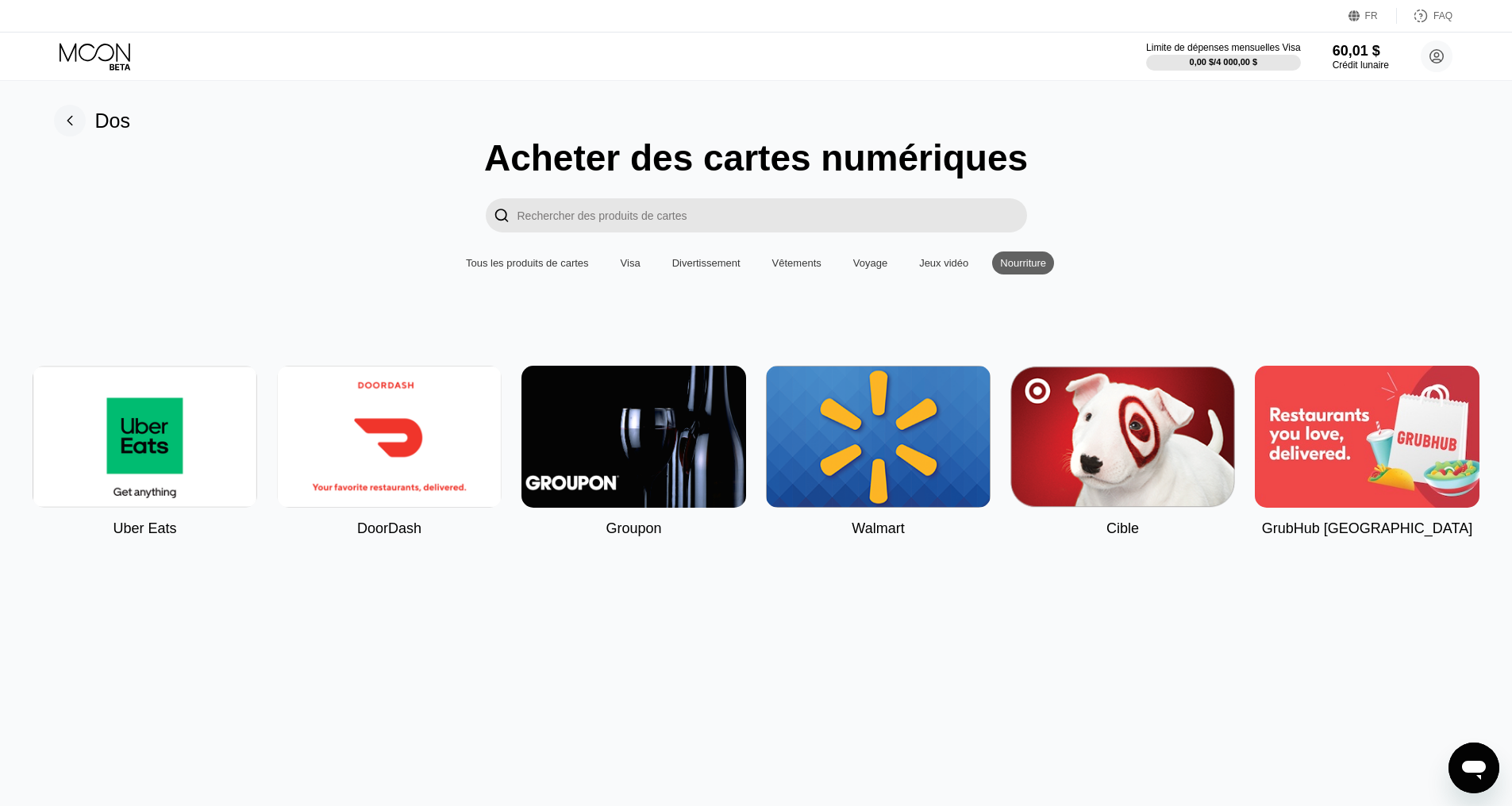
click at [934, 265] on font "Jeux vidéo" at bounding box center [944, 263] width 49 height 12
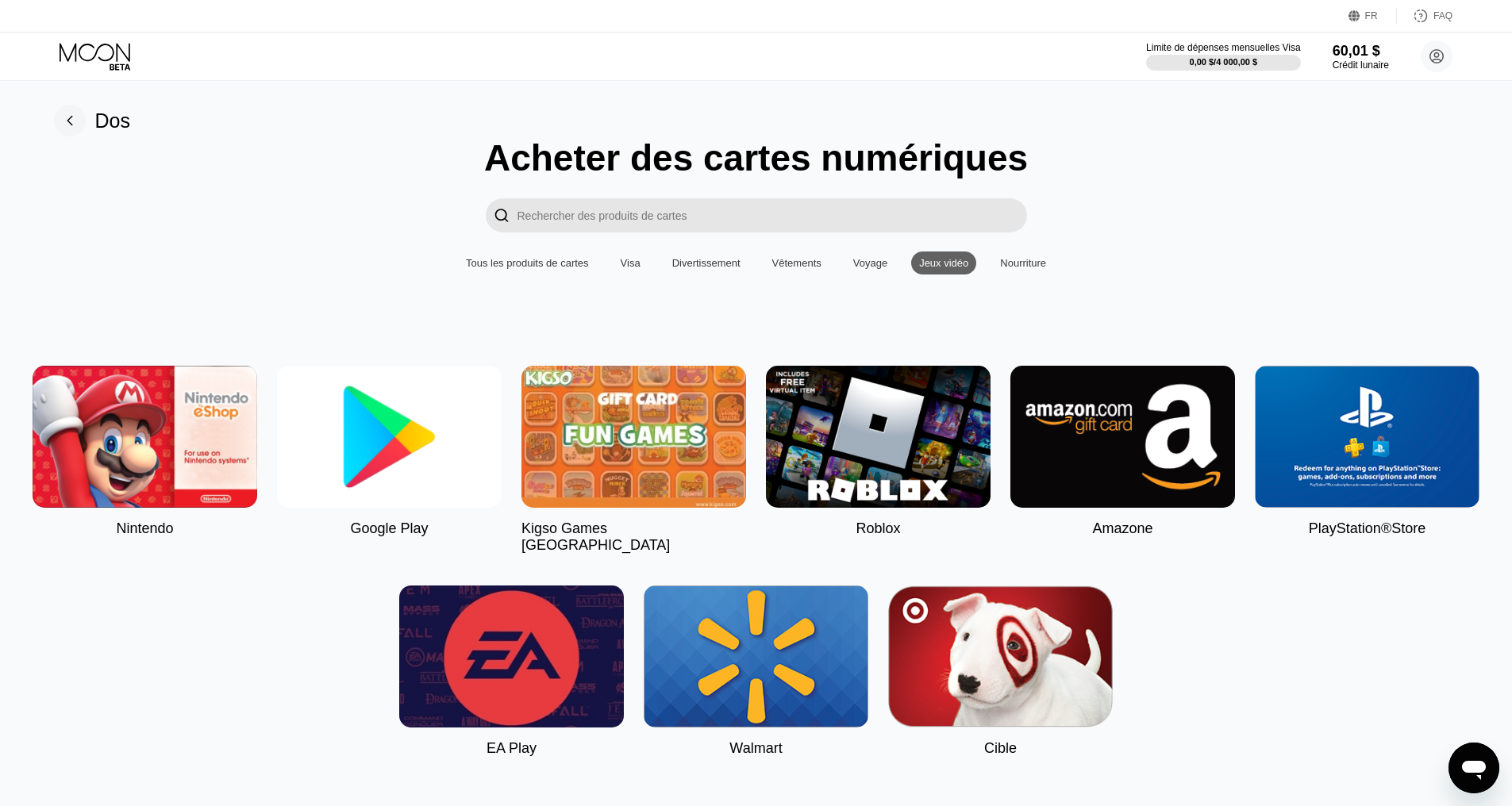
click at [850, 274] on div "Voyage" at bounding box center [870, 263] width 50 height 23
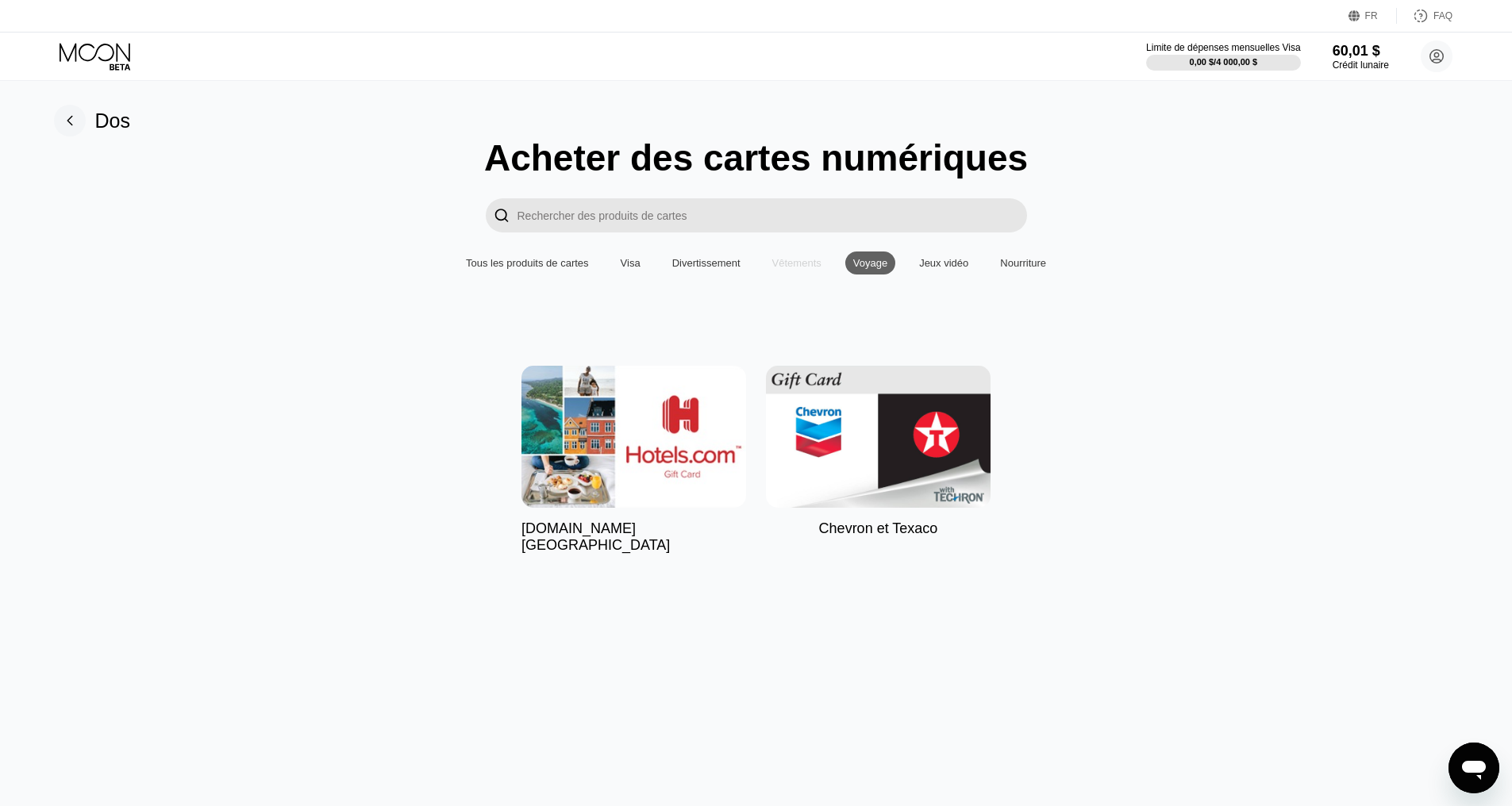
click at [782, 269] on font "Vêtements" at bounding box center [797, 263] width 49 height 12
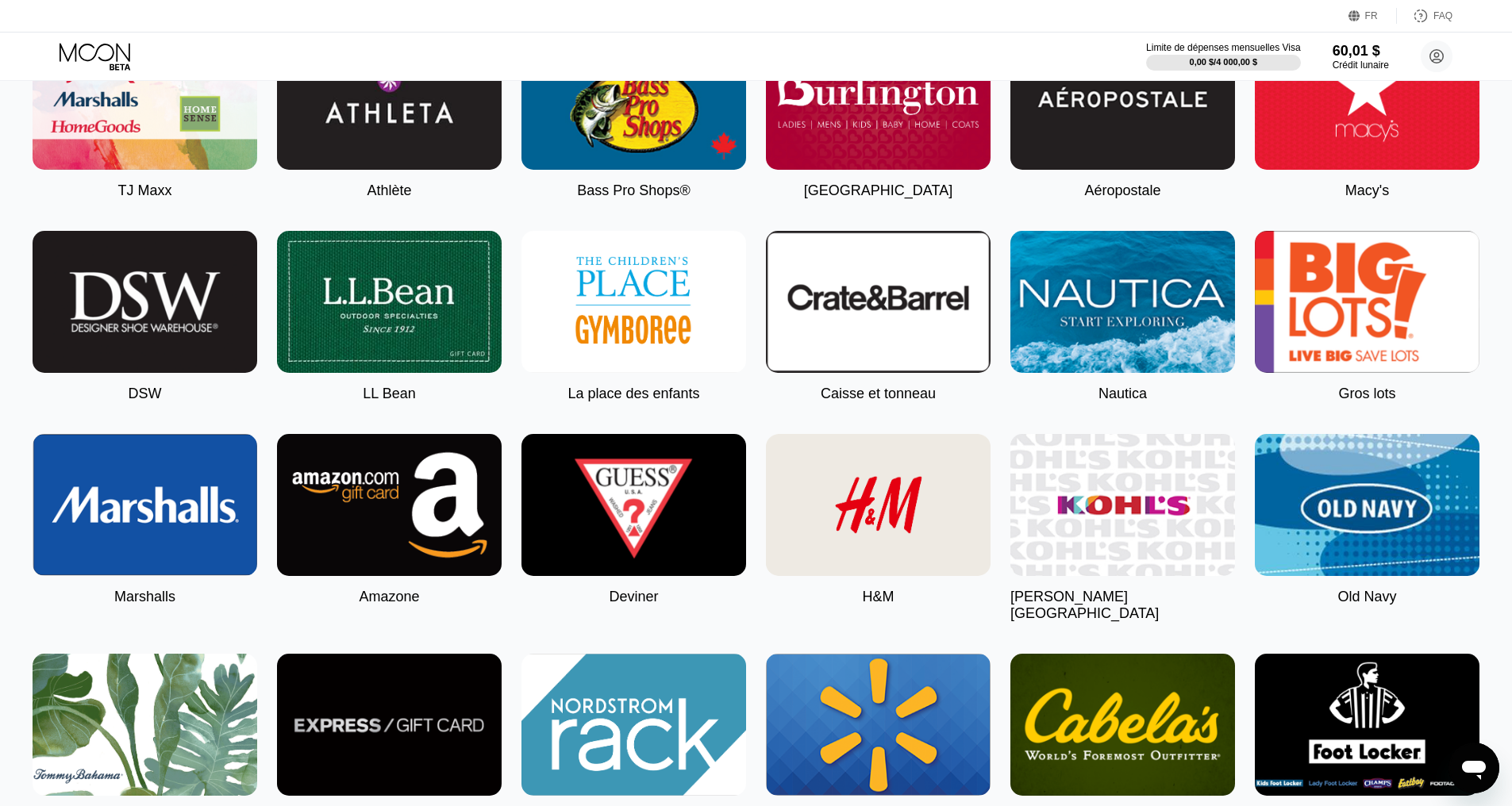
scroll to position [497, 0]
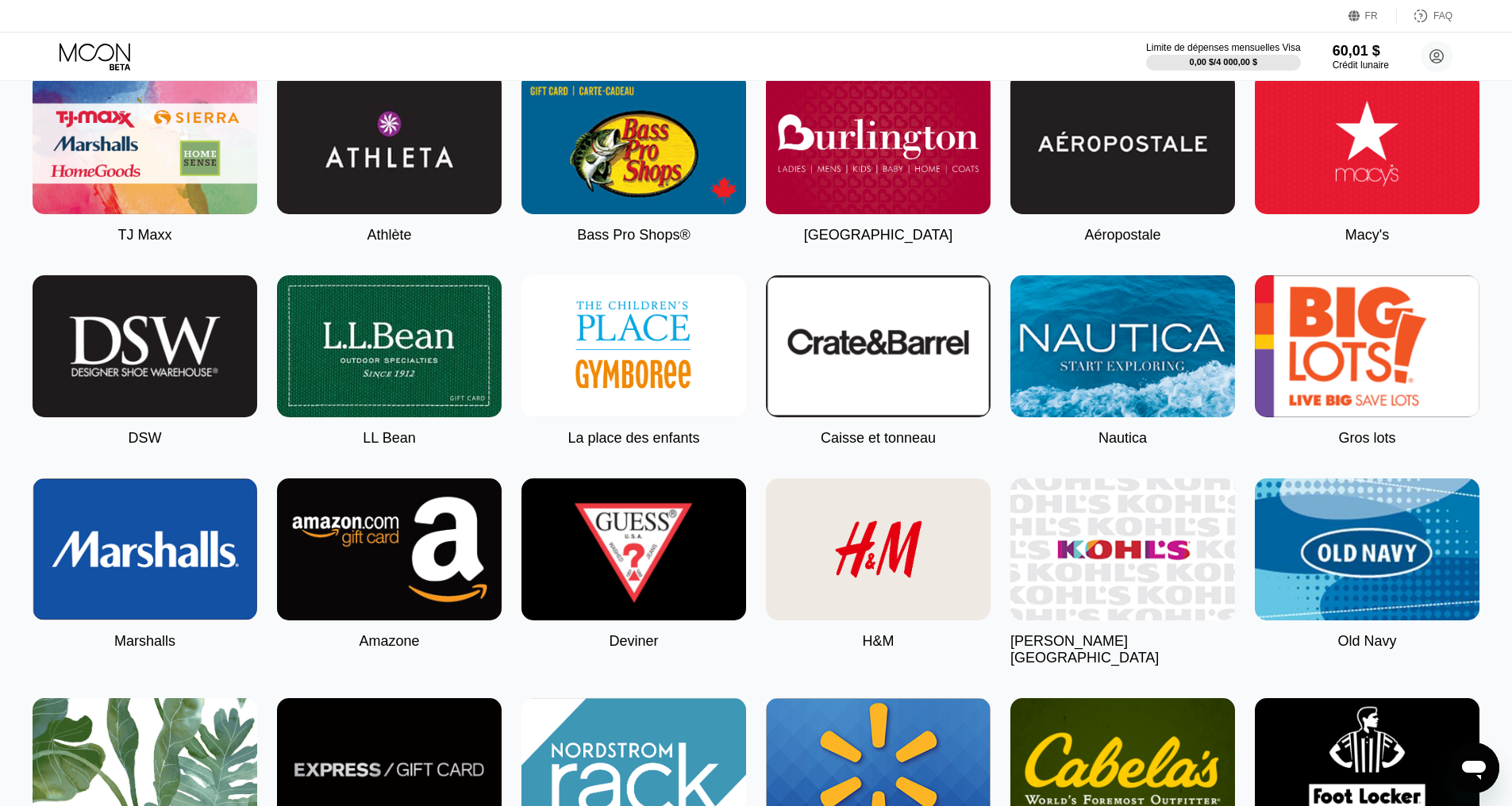
click at [353, 580] on img at bounding box center [390, 550] width 224 height 142
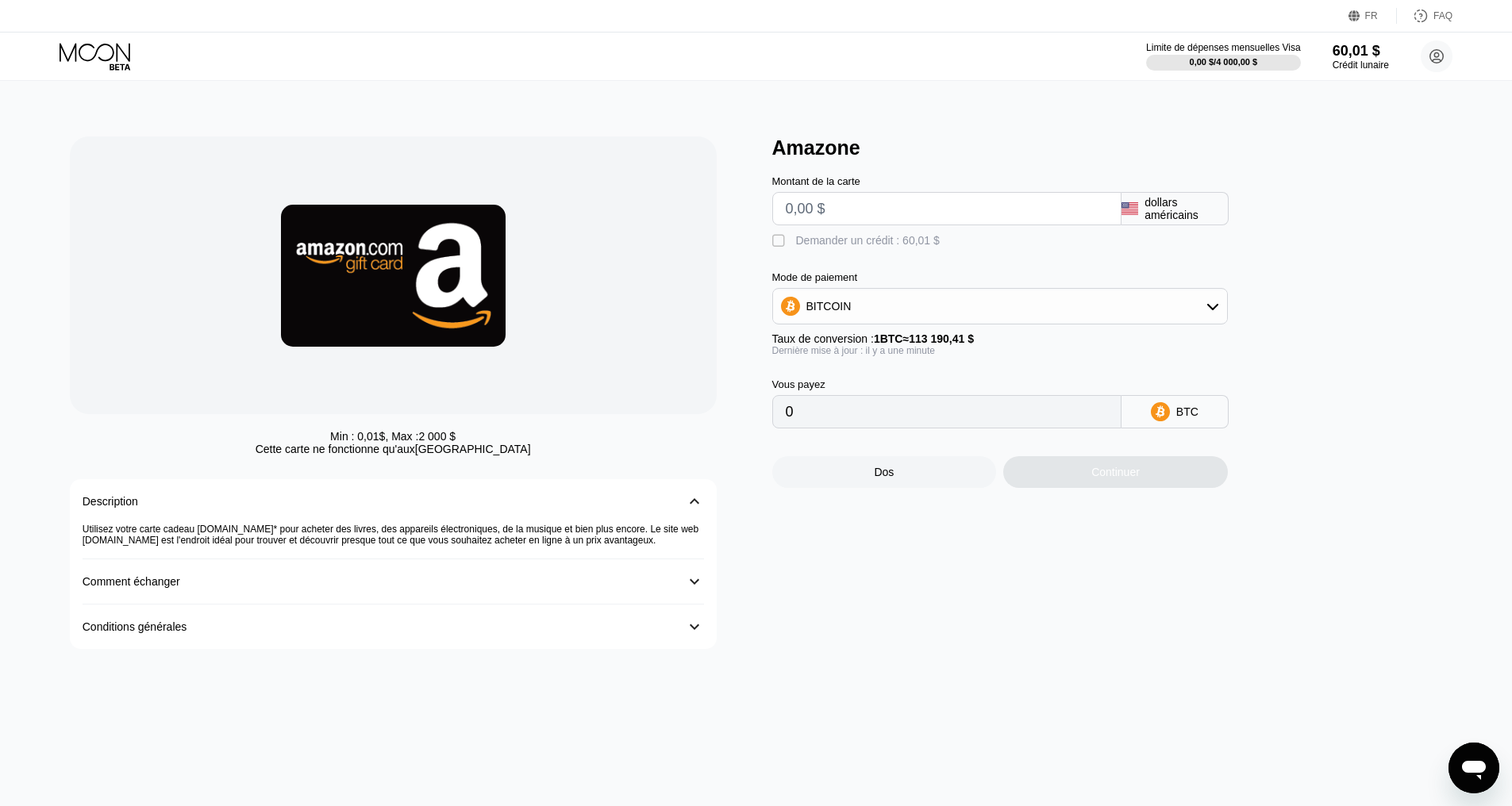
click at [125, 63] on icon at bounding box center [96, 56] width 74 height 27
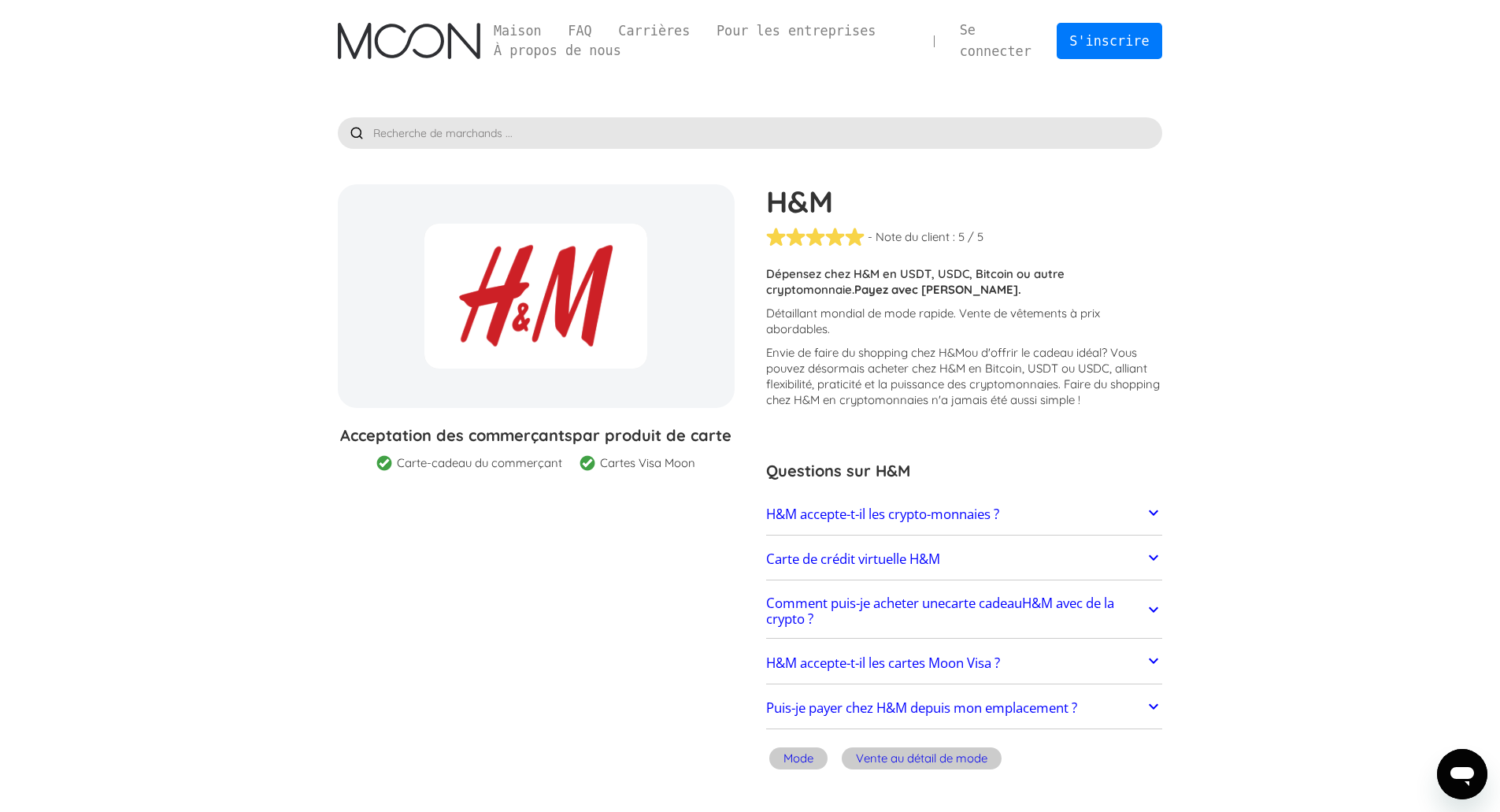
click at [495, 331] on div at bounding box center [536, 296] width 223 height 145
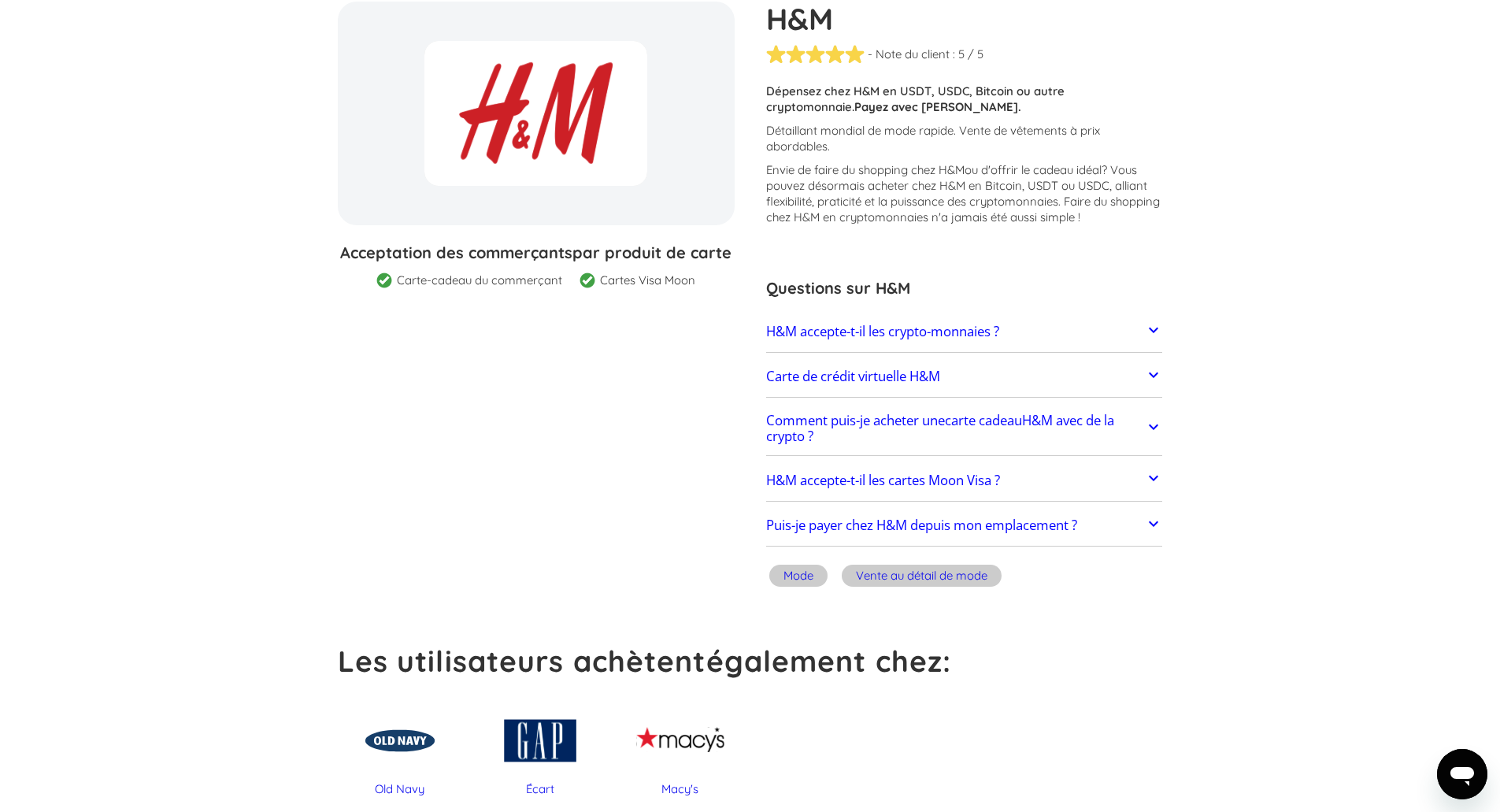
scroll to position [157, 0]
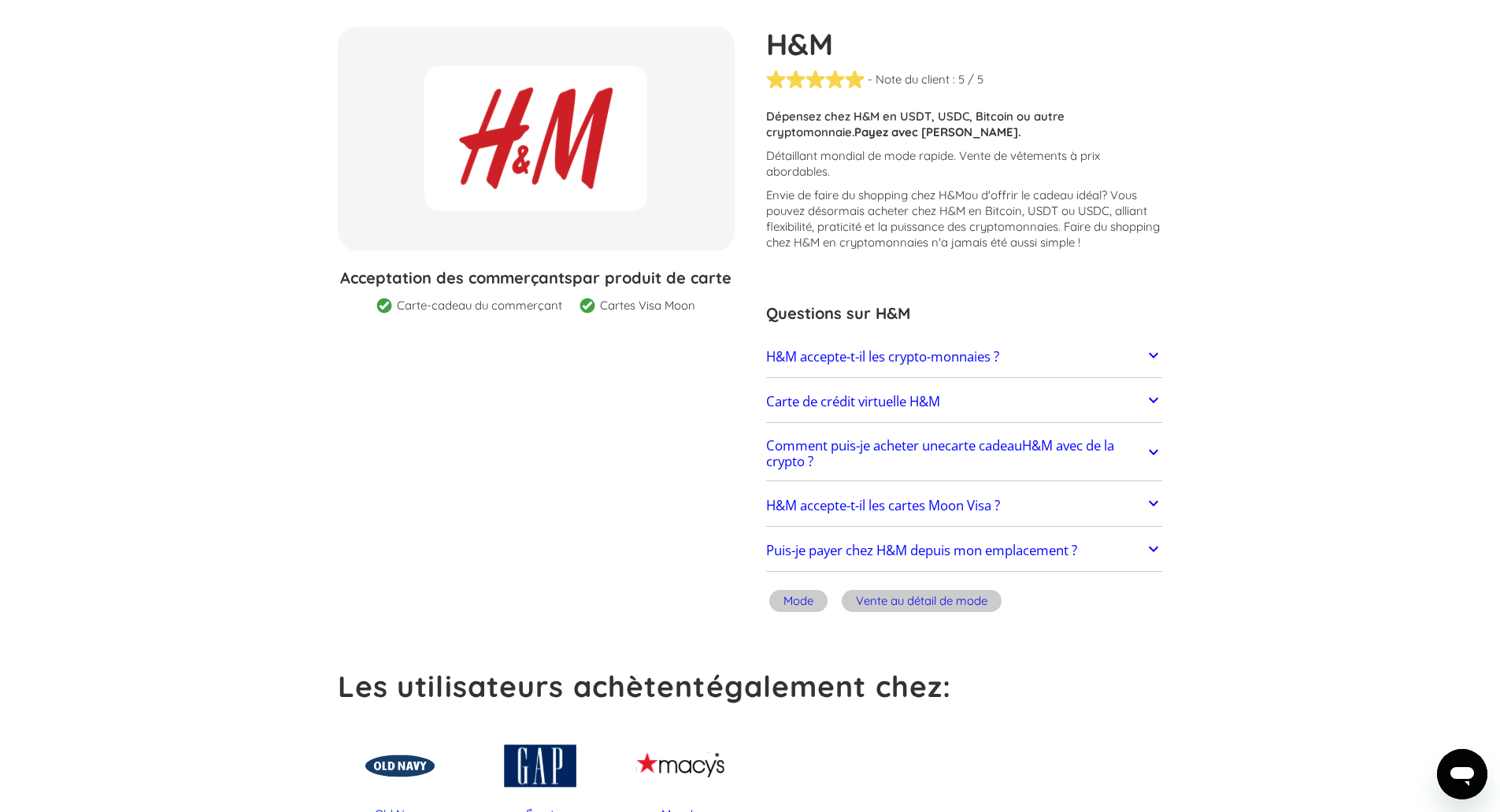
click at [803, 43] on font "H&M" at bounding box center [800, 44] width 67 height 37
drag, startPoint x: 847, startPoint y: 124, endPoint x: 862, endPoint y: 135, distance: 18.6
click at [849, 125] on p "Dépensez chez H&M en USDT, USDC, Bitcoin ou autre cryptomonnaie. Payez avec Moo…" at bounding box center [965, 124] width 397 height 32
click at [898, 225] on font "? Vous pouvez désormais acheter chez H&M en Bitcoin, USDT ou USDC, alliant flex…" at bounding box center [963, 218] width 394 height 62
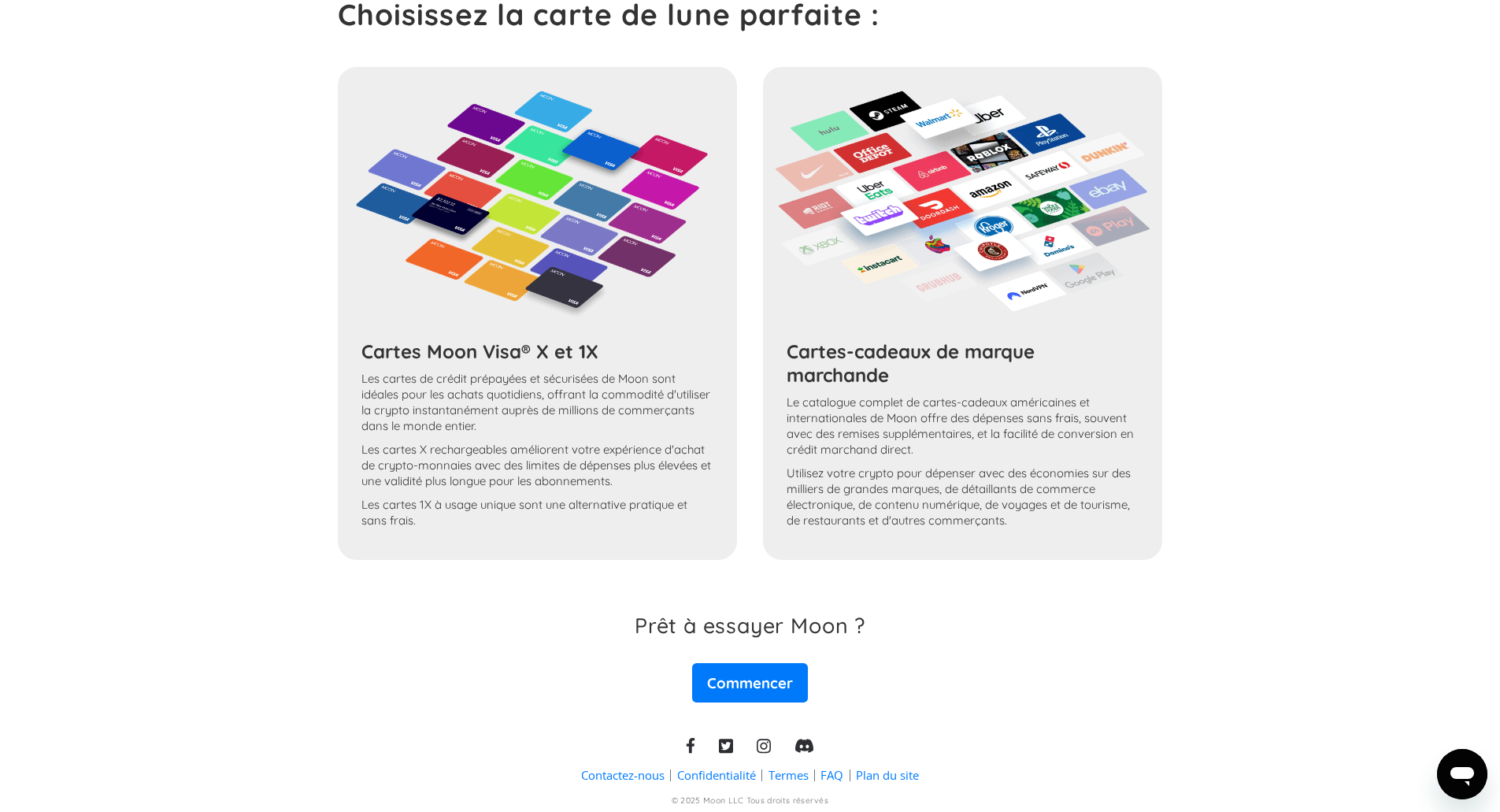
scroll to position [1494, 0]
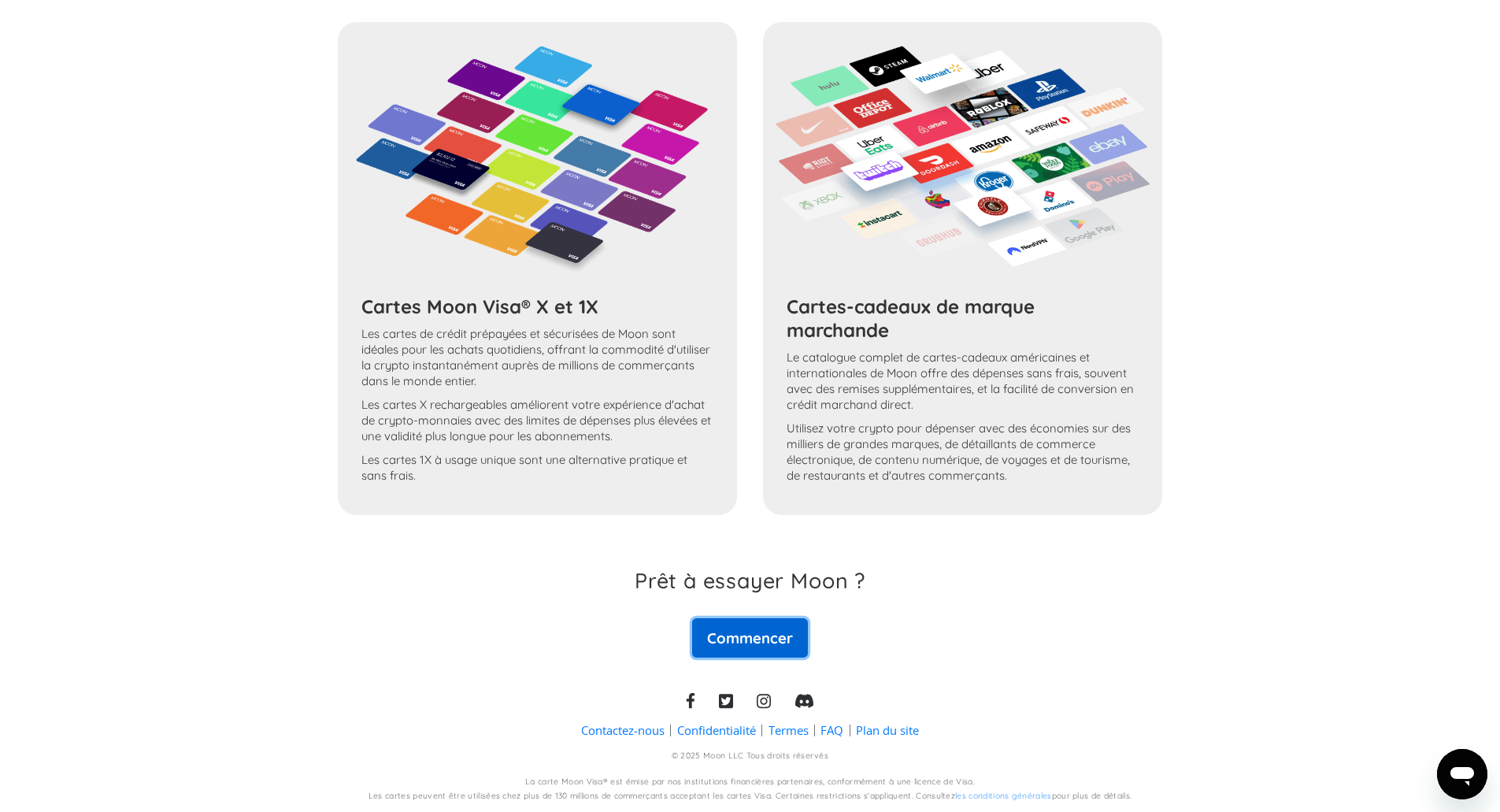
click at [735, 632] on font "Commencer" at bounding box center [750, 638] width 86 height 19
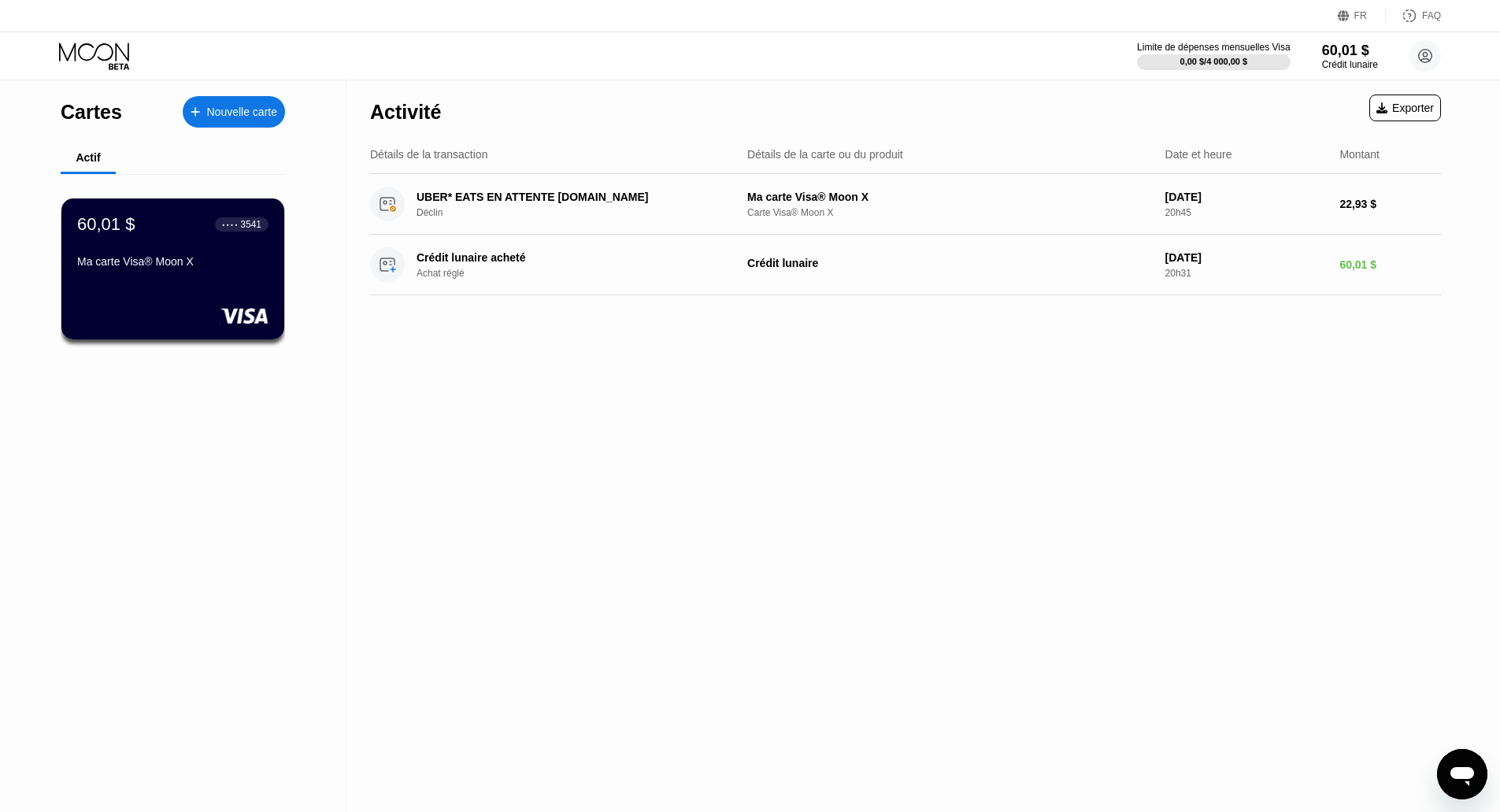
click at [230, 118] on font "Nouvelle carte" at bounding box center [242, 111] width 71 height 12
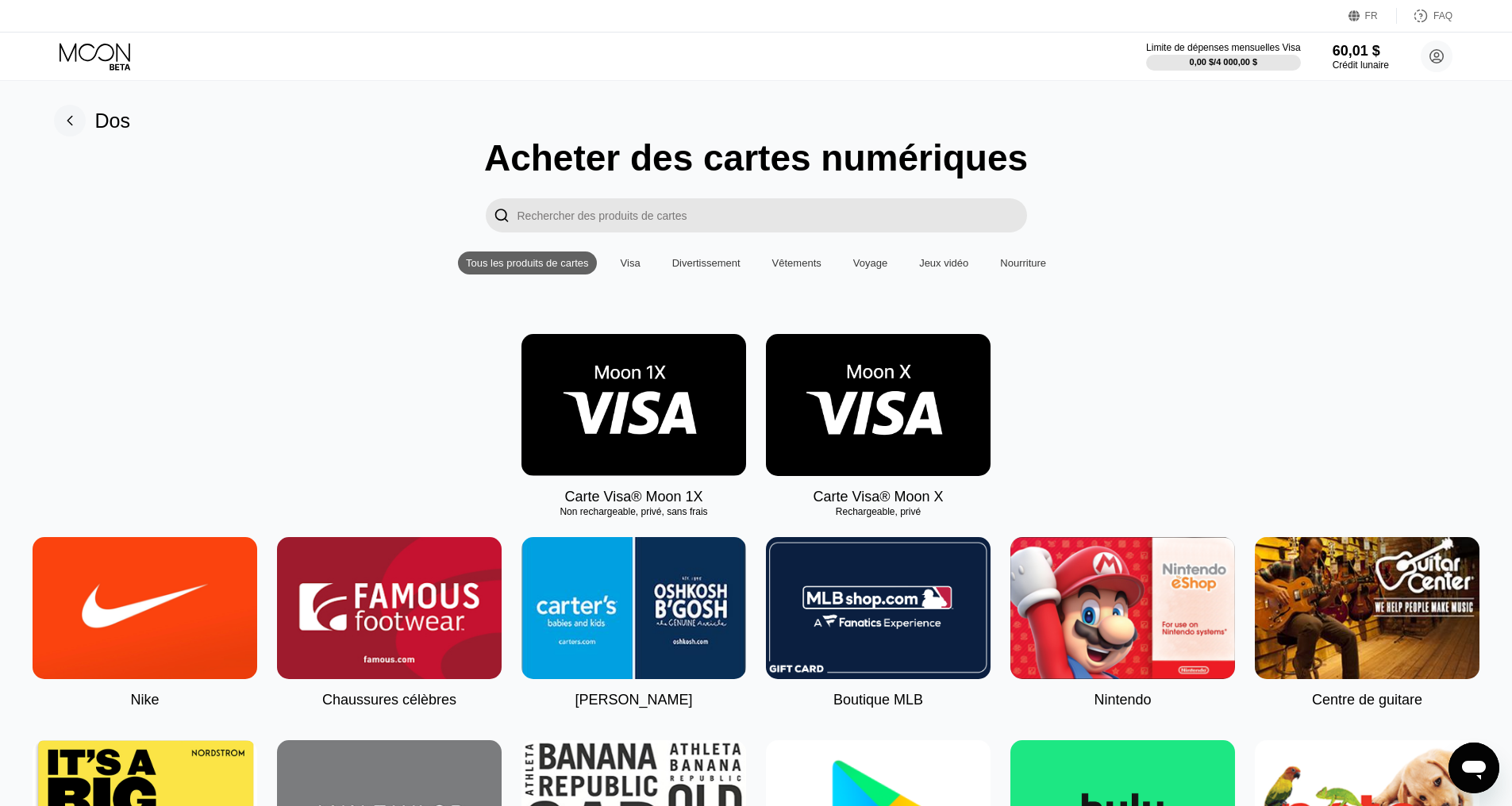
click at [576, 213] on input "Rechercher des produits de cartes" at bounding box center [773, 215] width 509 height 34
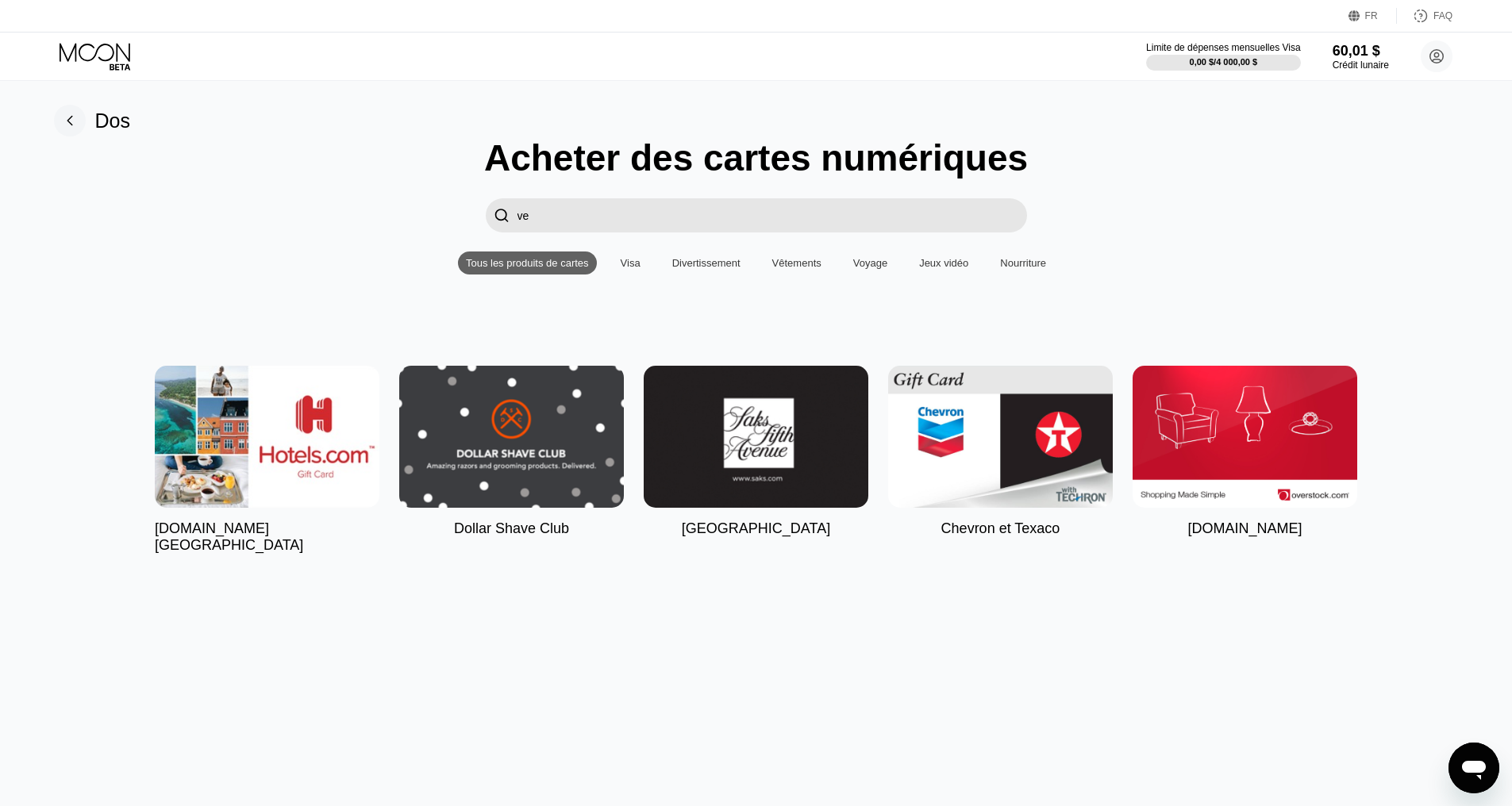
type input "v"
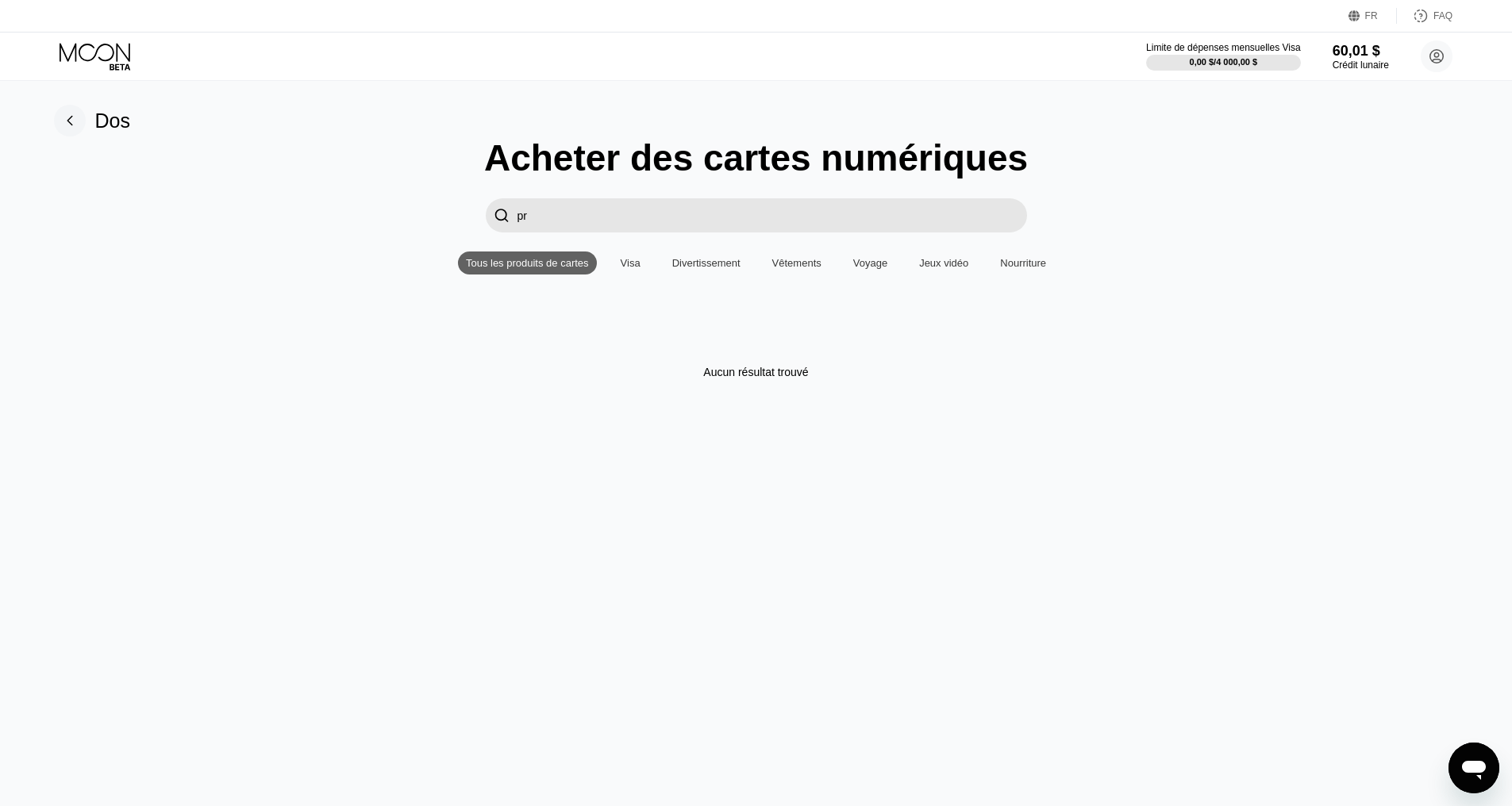
type input "p"
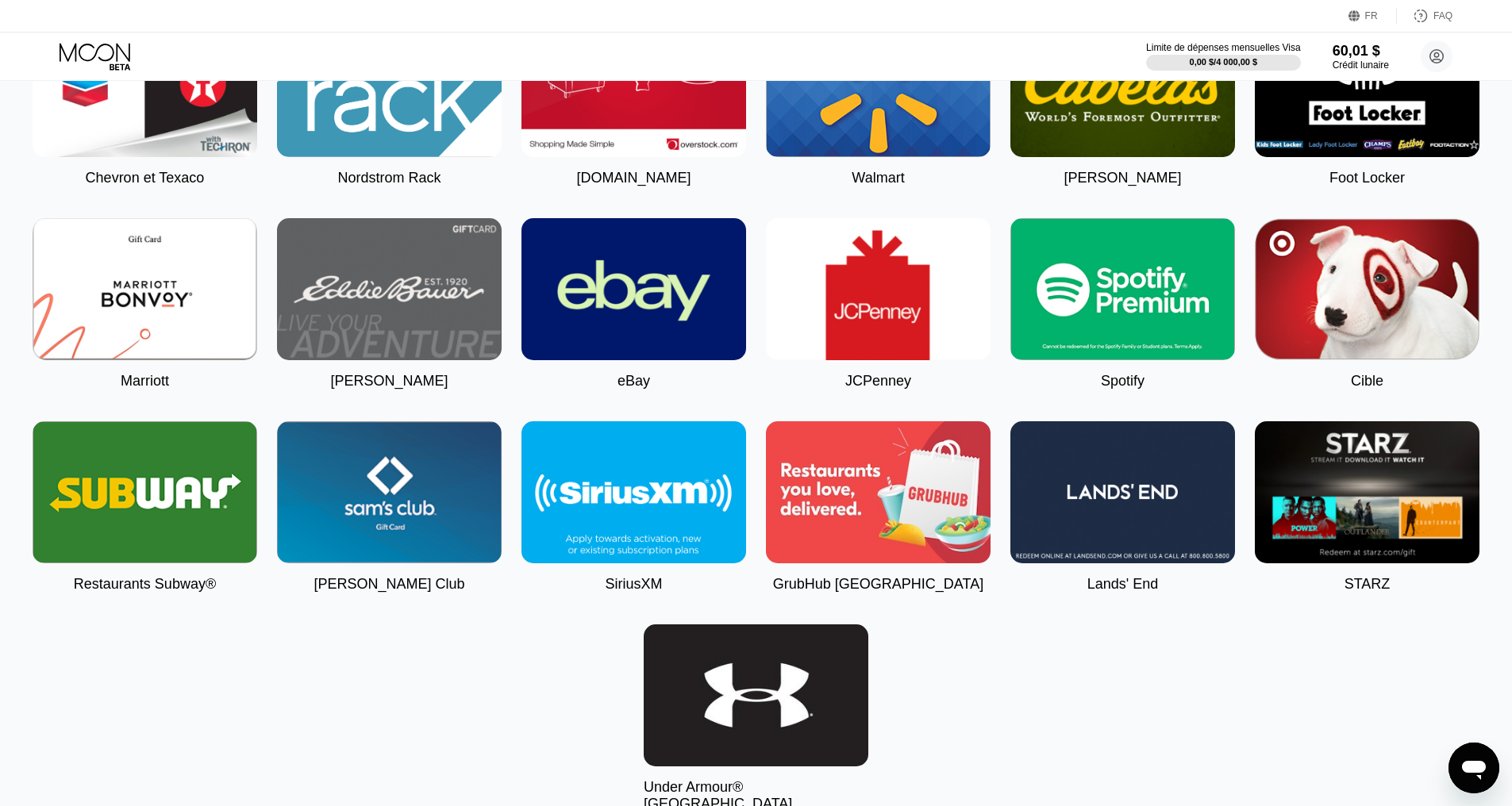
scroll to position [3253, 0]
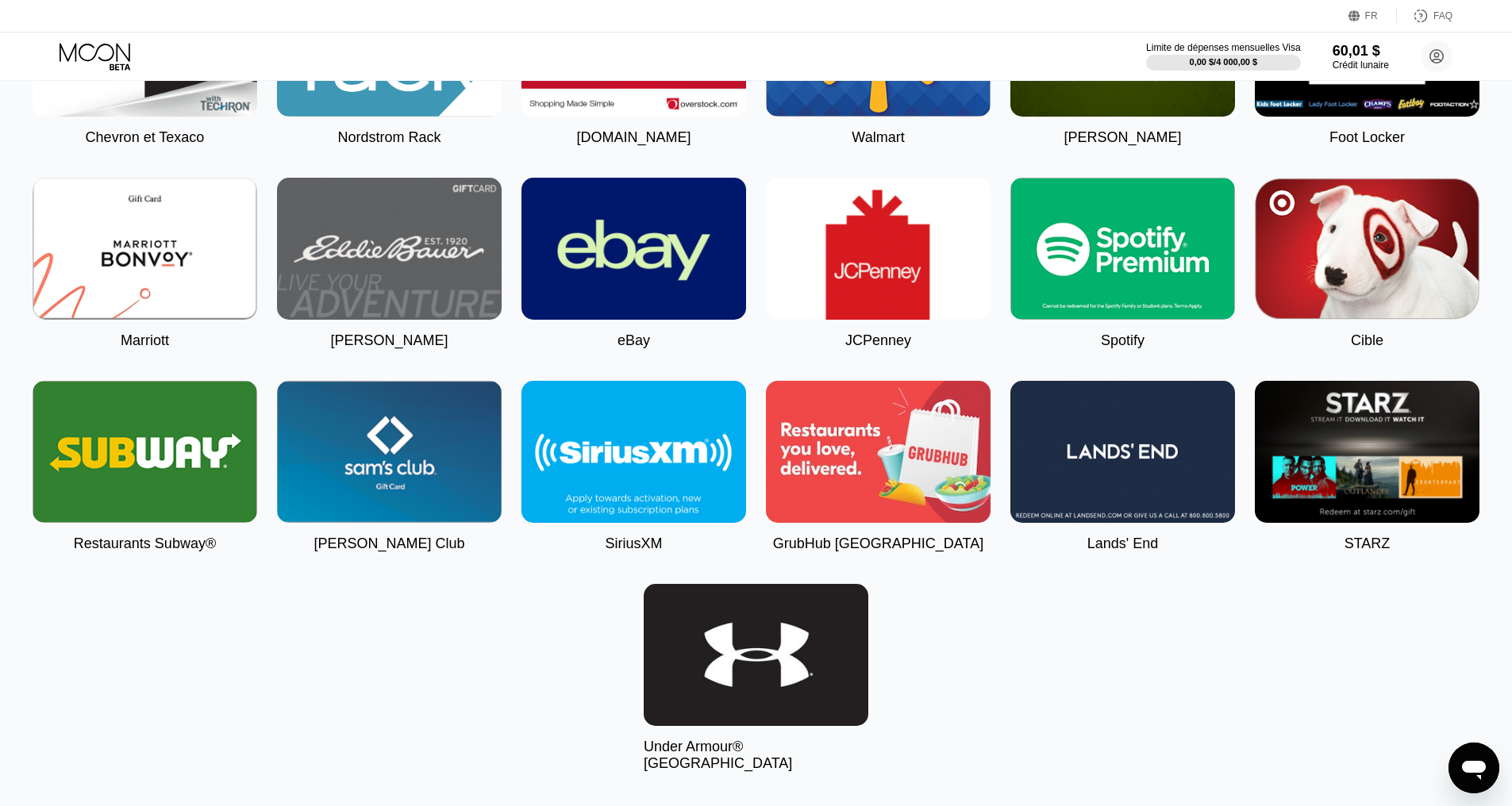
click at [213, 502] on img at bounding box center [145, 452] width 224 height 142
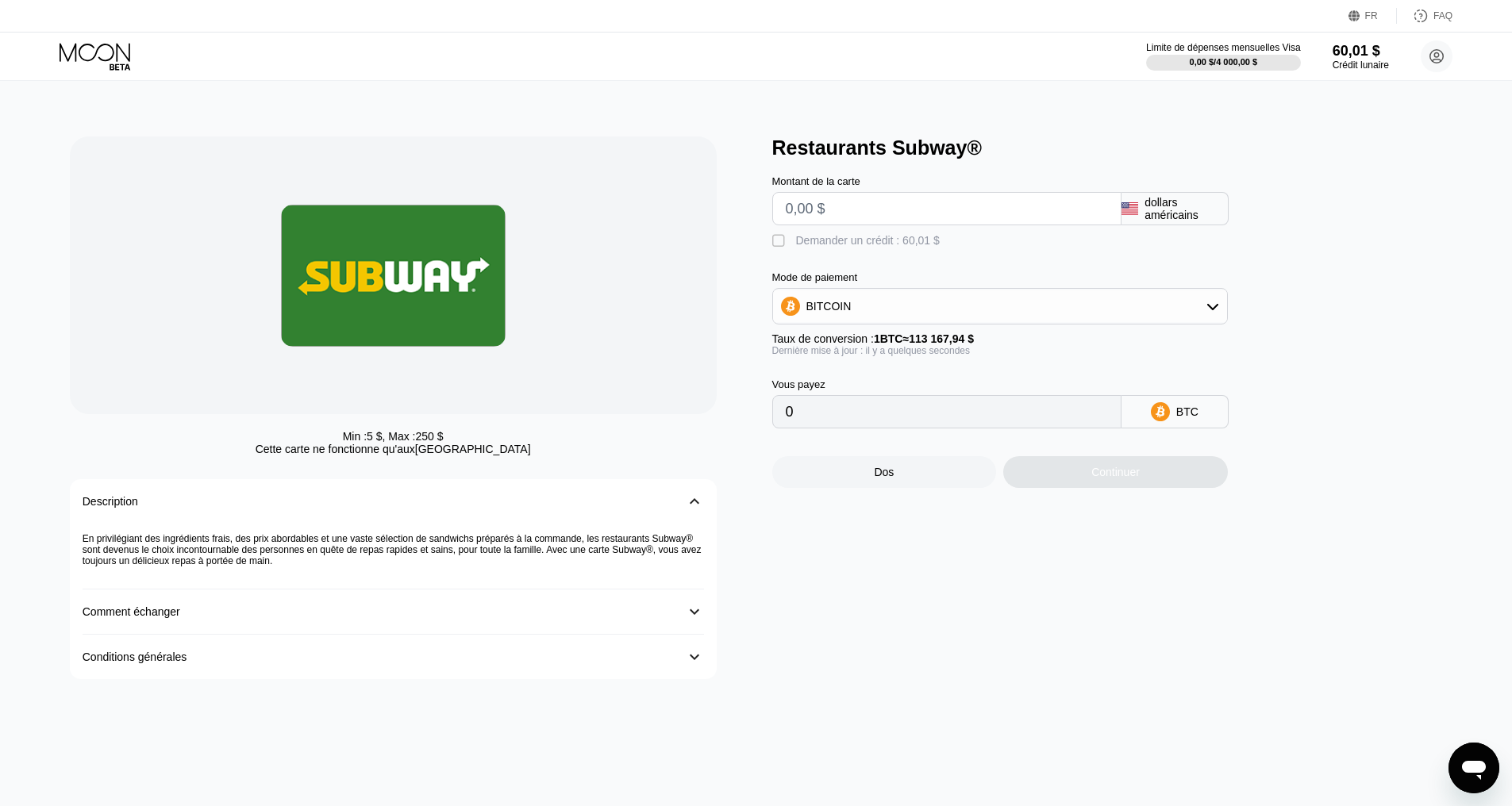
drag, startPoint x: 313, startPoint y: 452, endPoint x: 493, endPoint y: 452, distance: 180.0
click at [493, 452] on div "Cette carte ne fonctionne qu'aux États-Unis" at bounding box center [393, 449] width 275 height 12
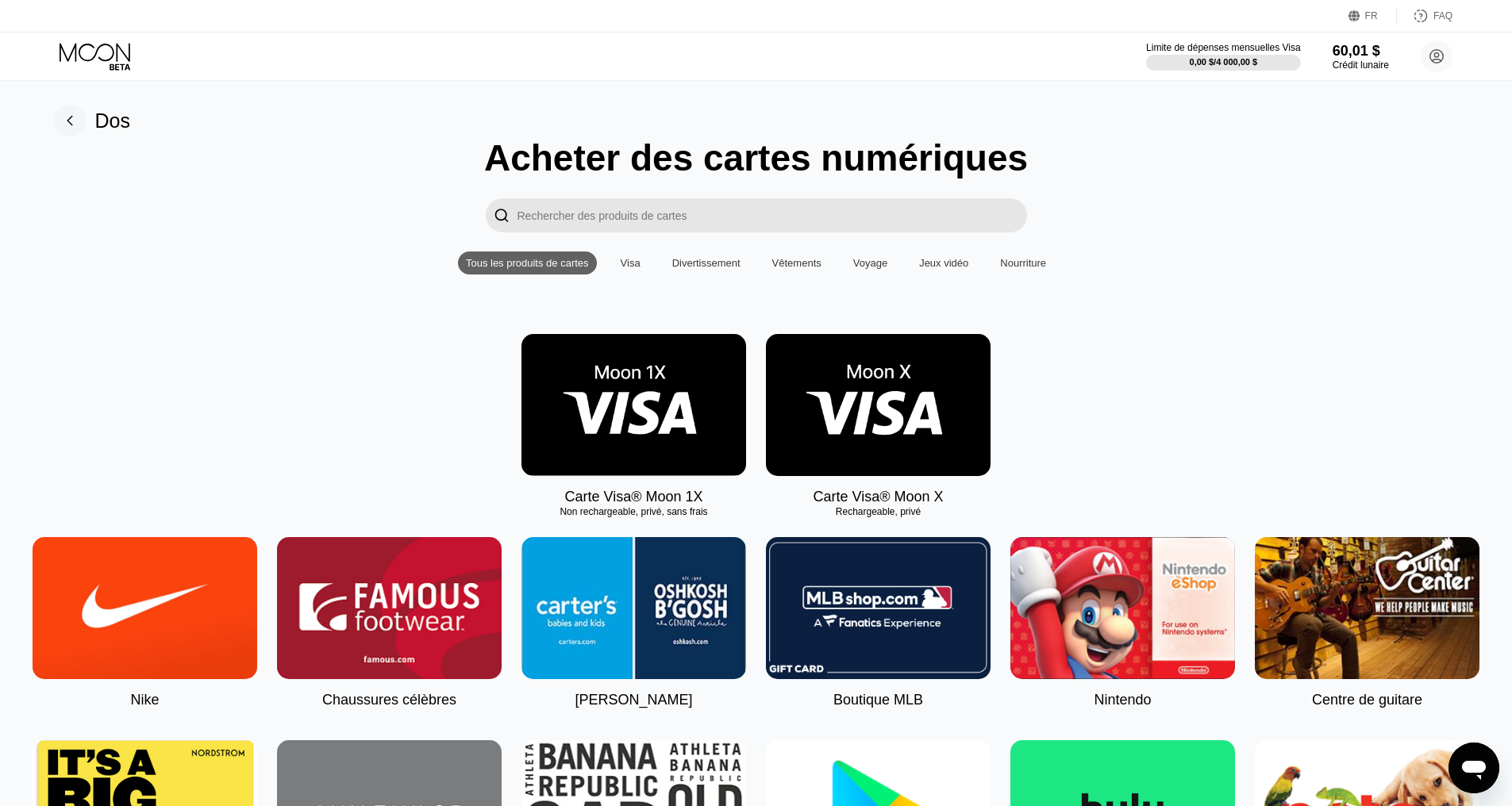
click at [625, 268] on font "Visa" at bounding box center [630, 263] width 20 height 12
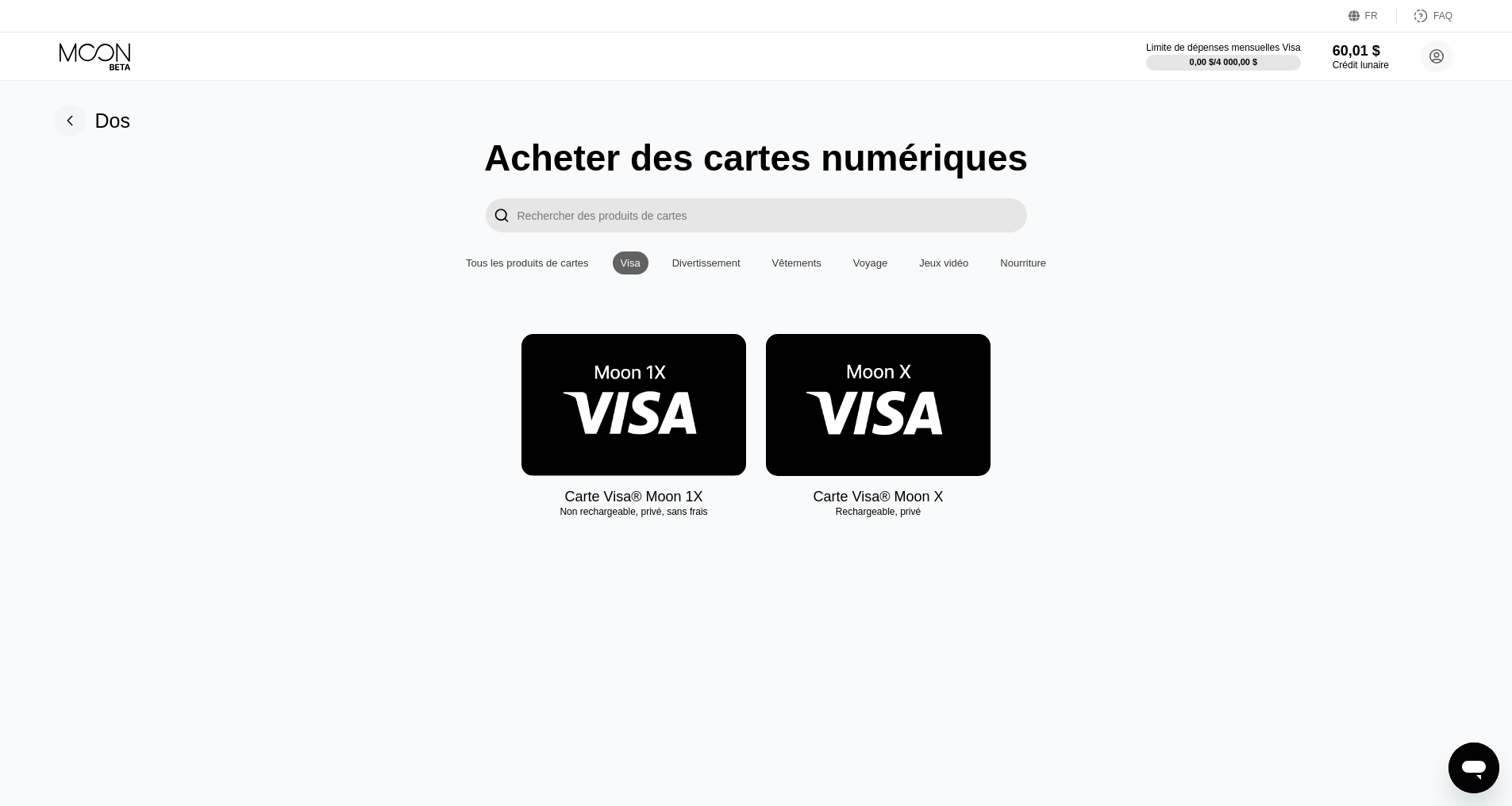
click at [674, 269] on font "Divertissement" at bounding box center [706, 263] width 68 height 12
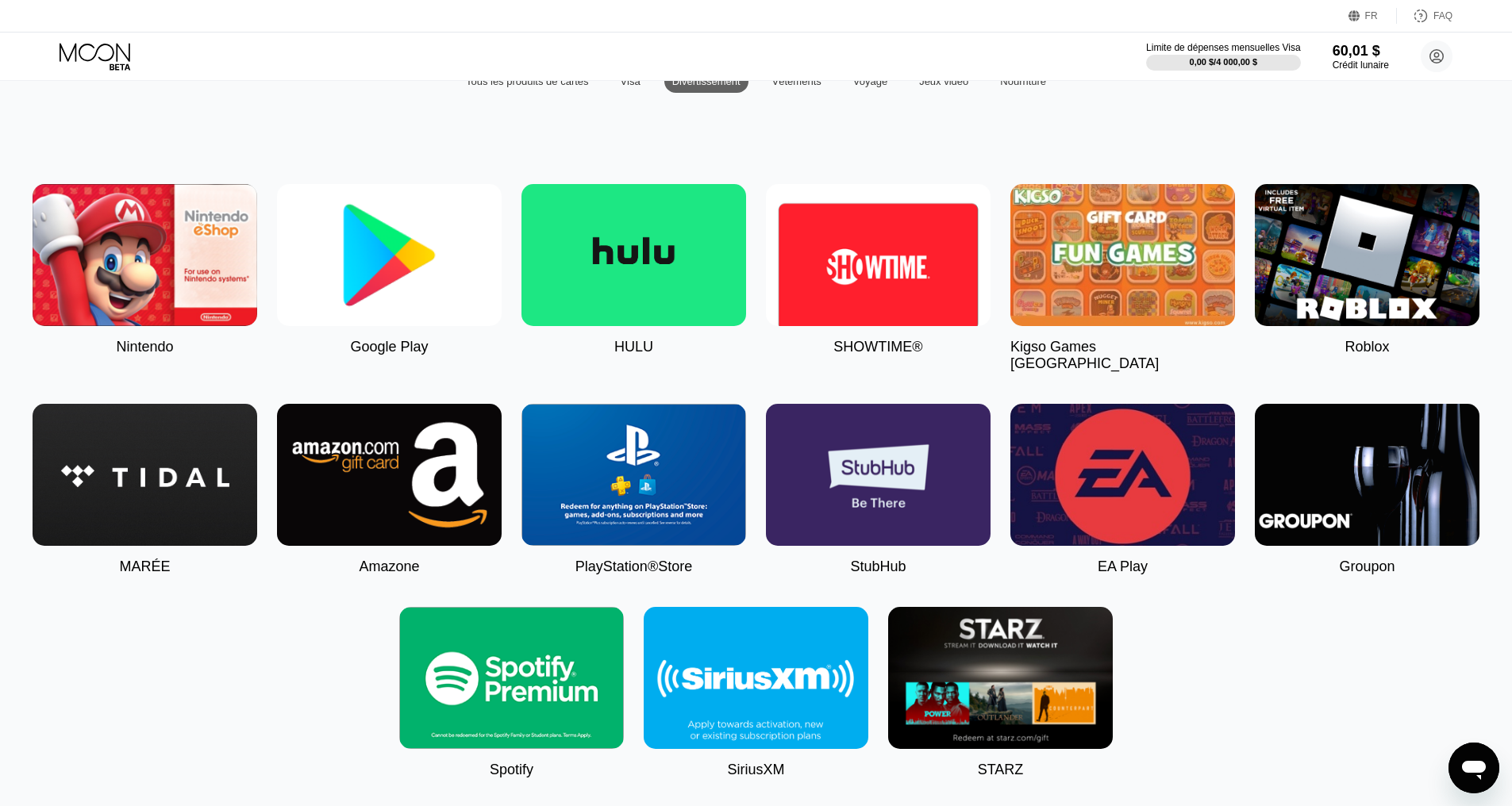
scroll to position [238, 0]
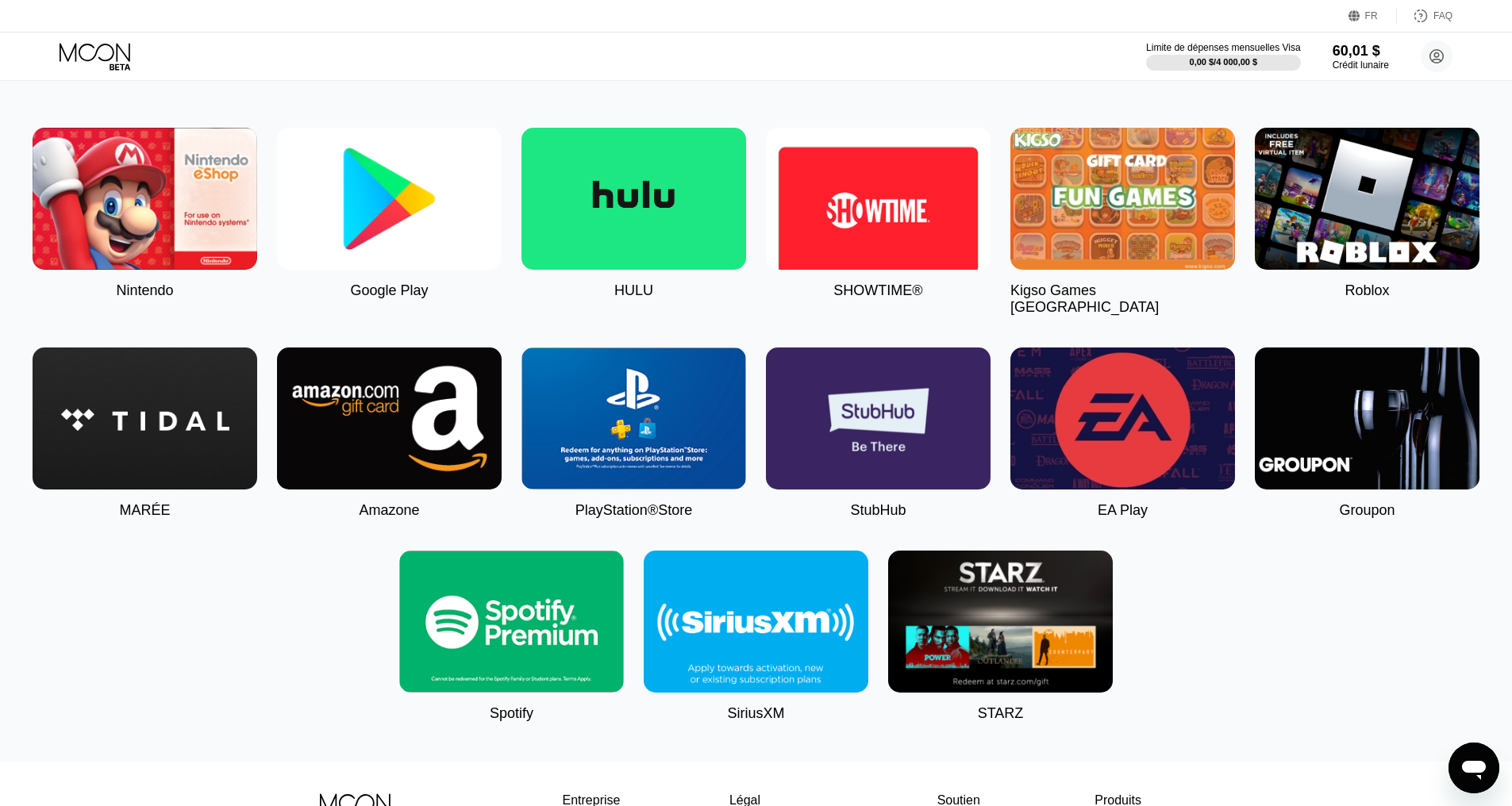
click at [428, 413] on img at bounding box center [390, 419] width 224 height 142
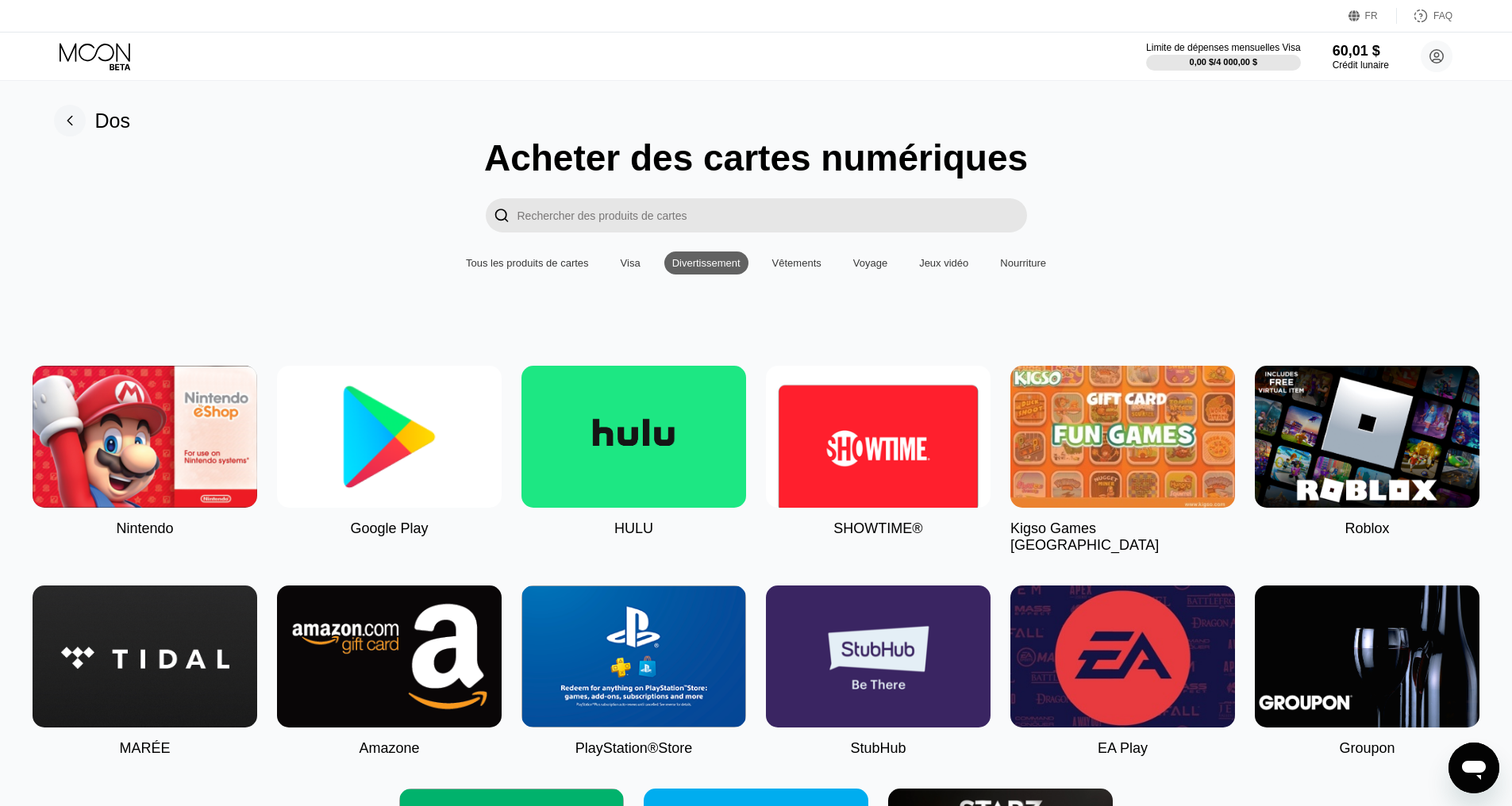
type input "0"
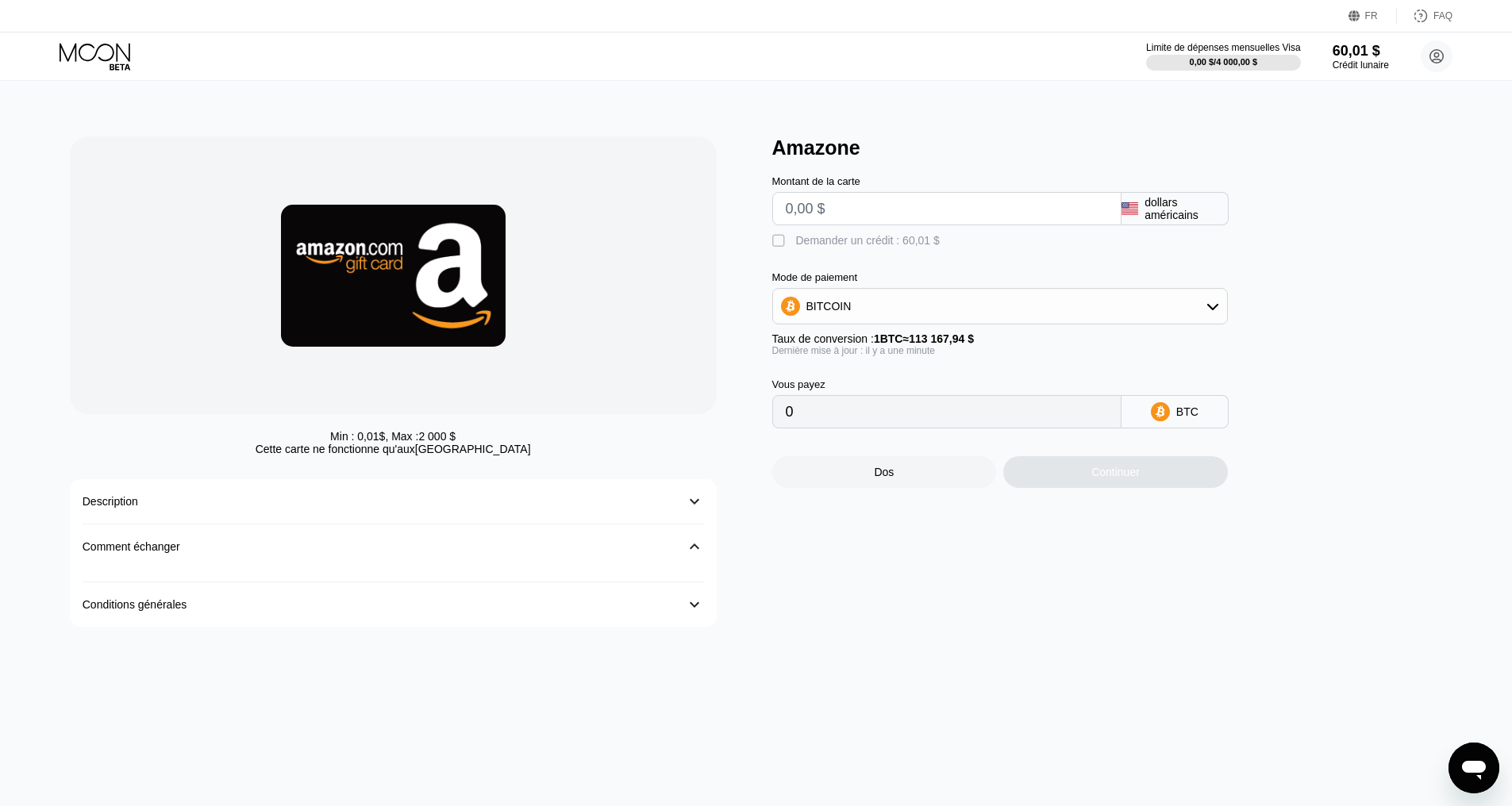
click at [619, 607] on div "Conditions générales" at bounding box center [377, 604] width 590 height 12
click at [636, 605] on div "Conditions générales 󰅀" at bounding box center [393, 591] width 622 height 44
click at [1383, 59] on font "Crédit lunaire" at bounding box center [1360, 65] width 58 height 11
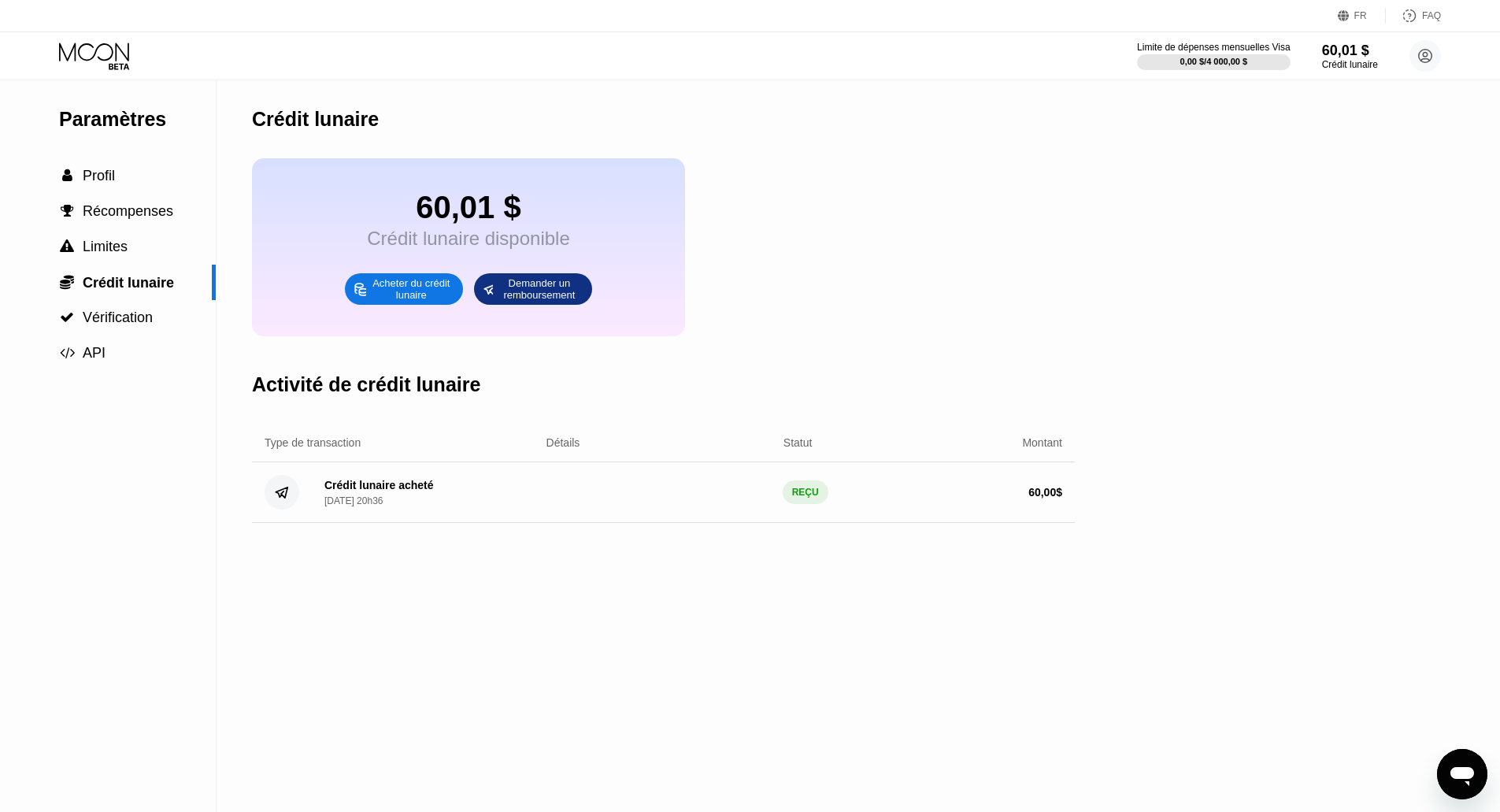
click at [517, 300] on font "Demander un remboursement" at bounding box center [539, 288] width 72 height 23
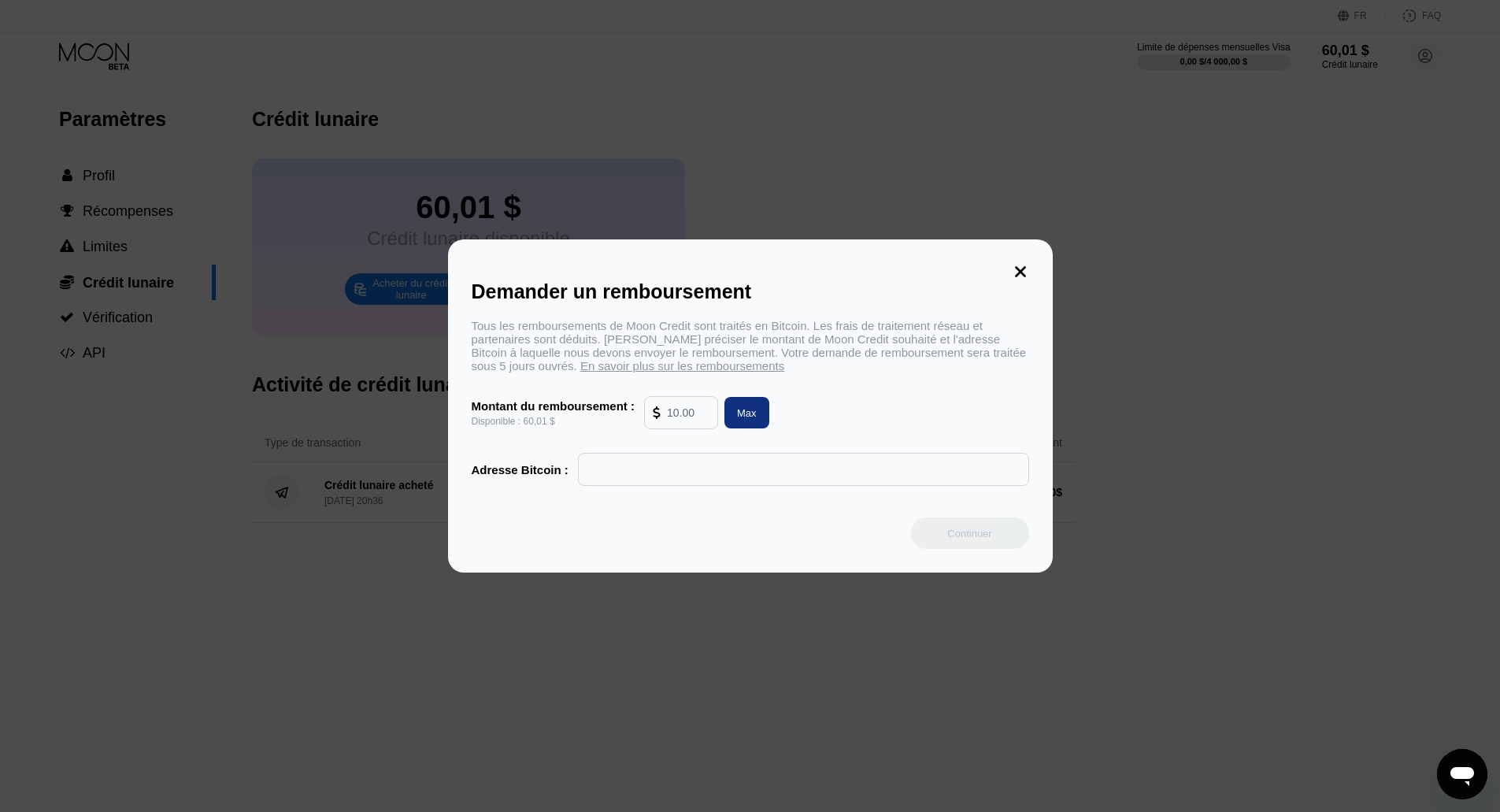
click at [1025, 268] on icon at bounding box center [1021, 271] width 18 height 18
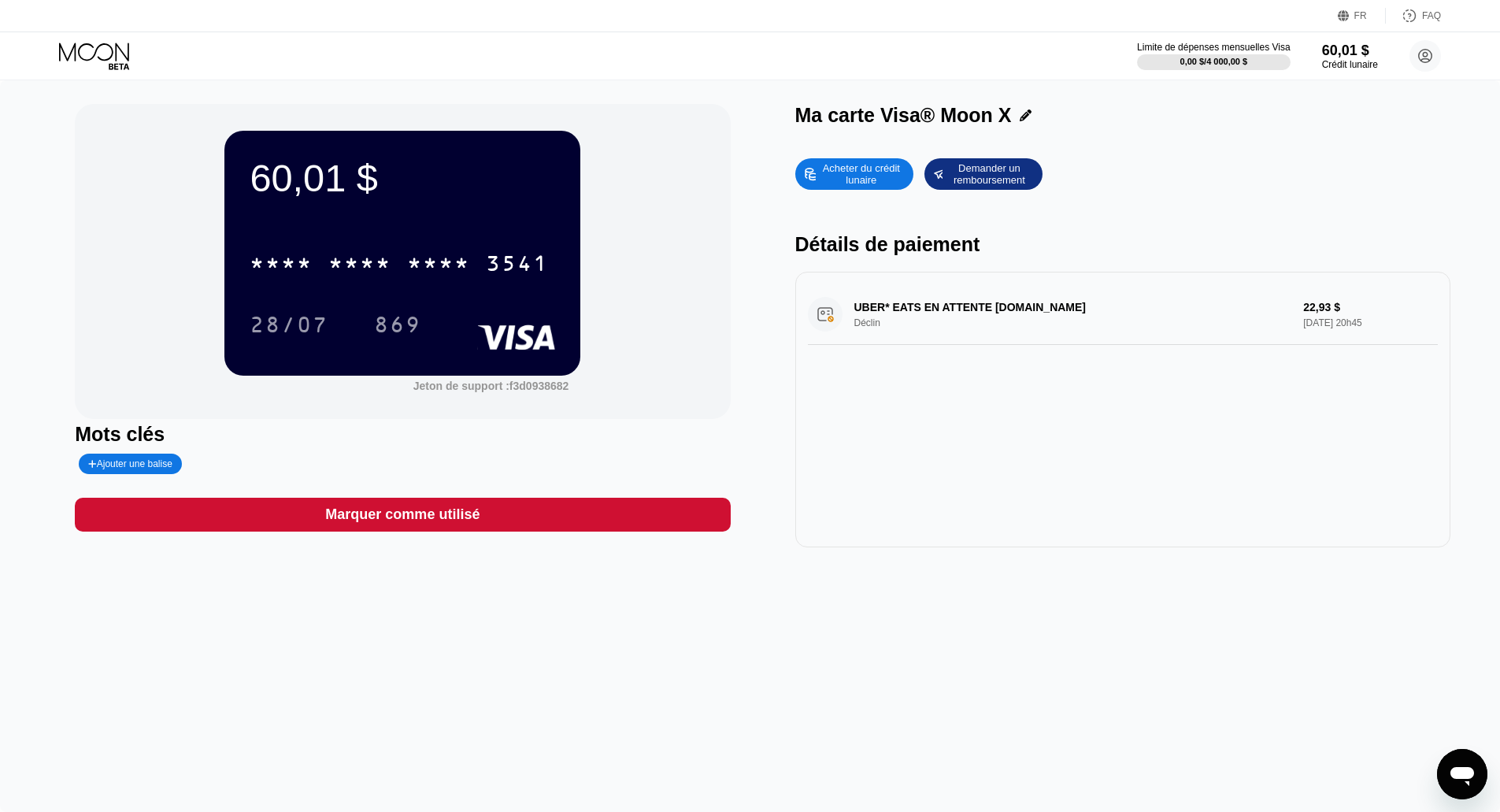
drag, startPoint x: 885, startPoint y: 312, endPoint x: 1144, endPoint y: 313, distance: 259.0
click at [1144, 313] on div "UBER* EATS EN ATTENTE [DOMAIN_NAME] Déclin 22,93 $ [DATE] 20h45" at bounding box center [1123, 314] width 630 height 61
drag, startPoint x: 861, startPoint y: 335, endPoint x: 949, endPoint y: 334, distance: 88.0
click at [943, 334] on div "UBER* EATS EN ATTENTE [DOMAIN_NAME] Déclin 22,93 $ [DATE] 20h45" at bounding box center [1123, 314] width 630 height 61
click at [1441, 57] on div "Limite de dépenses mensuelles Visa 0,00 $ / 4 000,00 $ 60,01 $ Crédit lunaire P…" at bounding box center [750, 56] width 1500 height 47
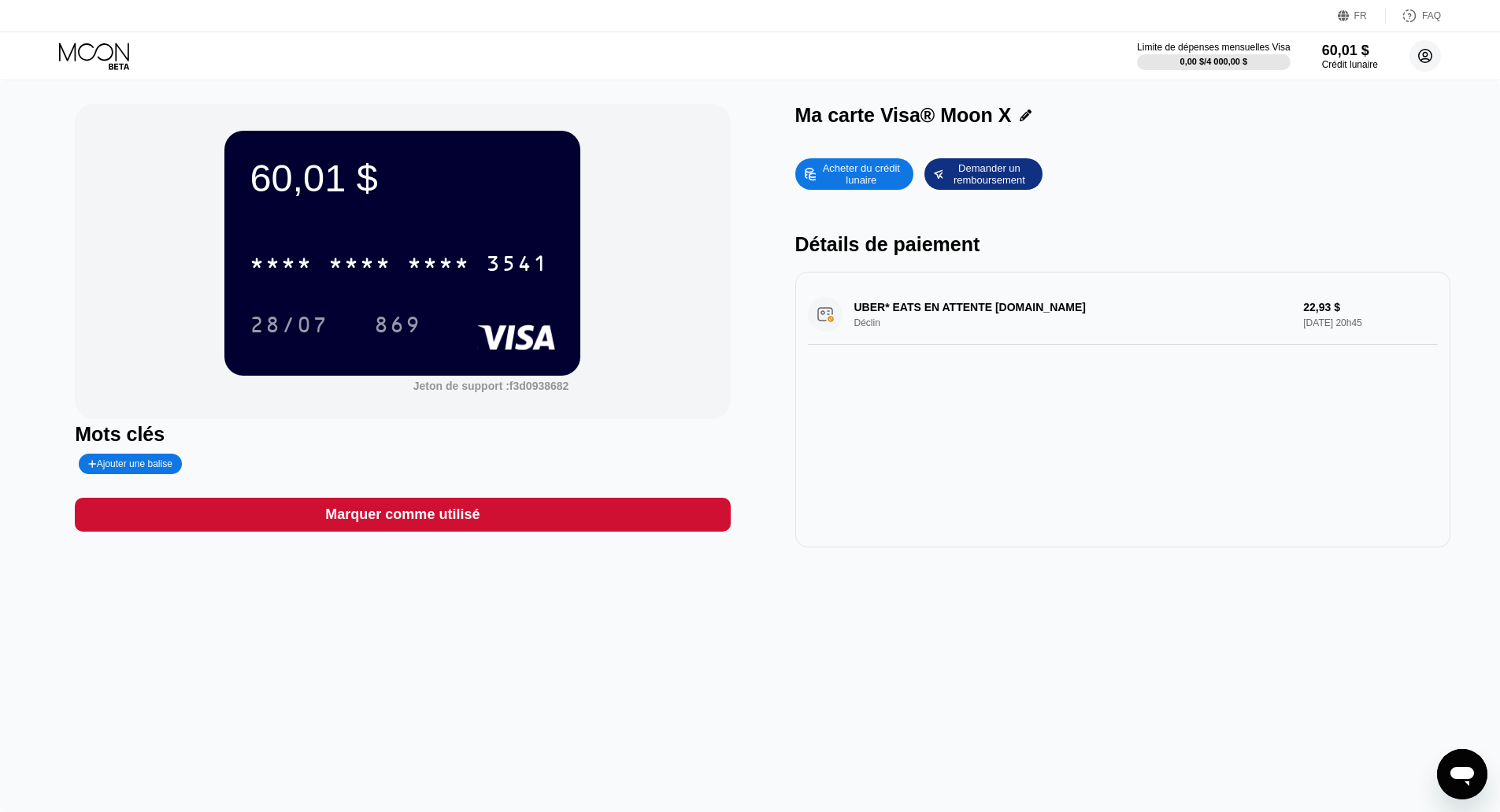
click at [1432, 60] on circle at bounding box center [1426, 56] width 32 height 32
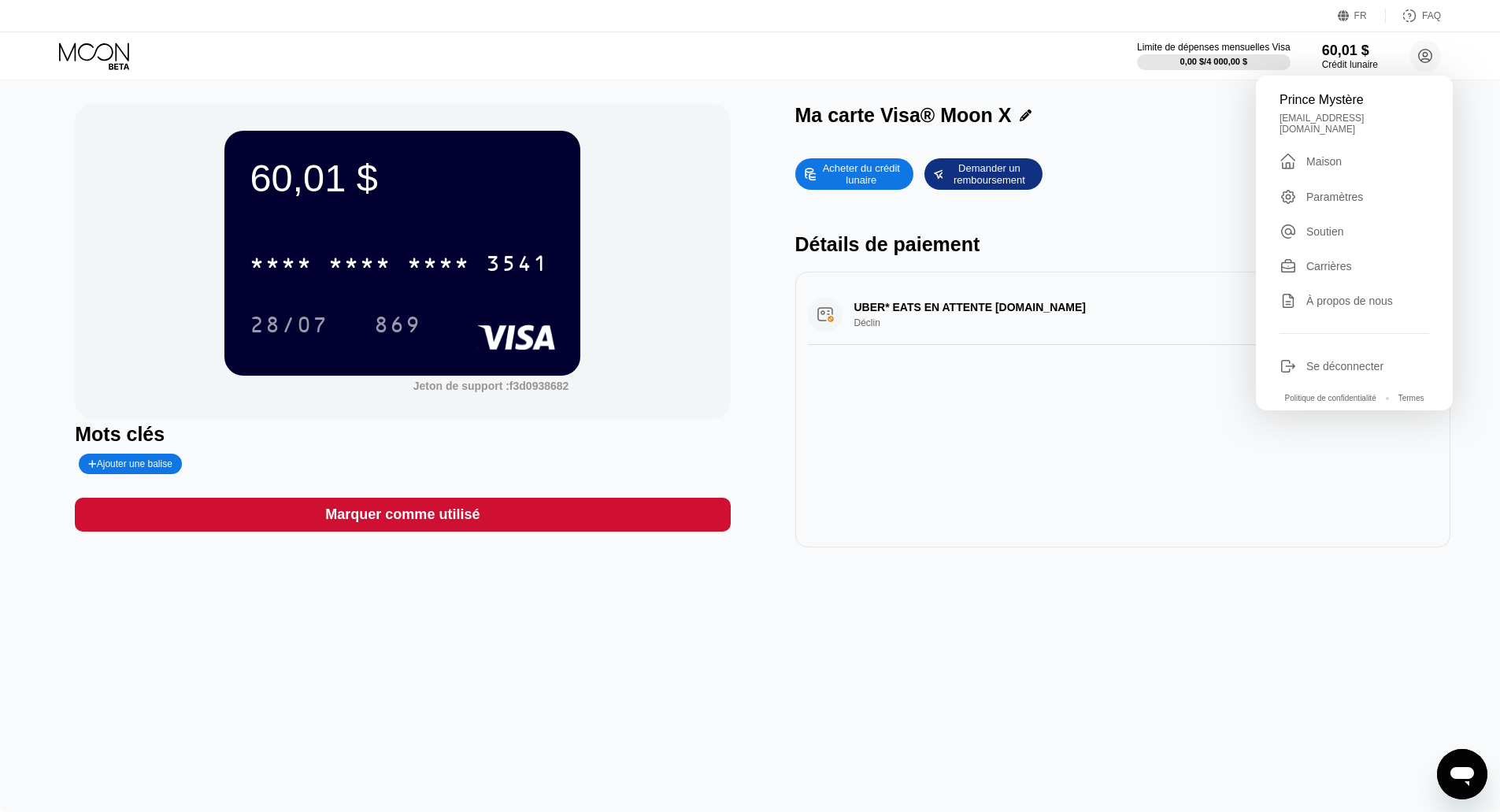
click at [1320, 362] on font "Se déconnecter" at bounding box center [1345, 366] width 77 height 12
